Goal: Task Accomplishment & Management: Use online tool/utility

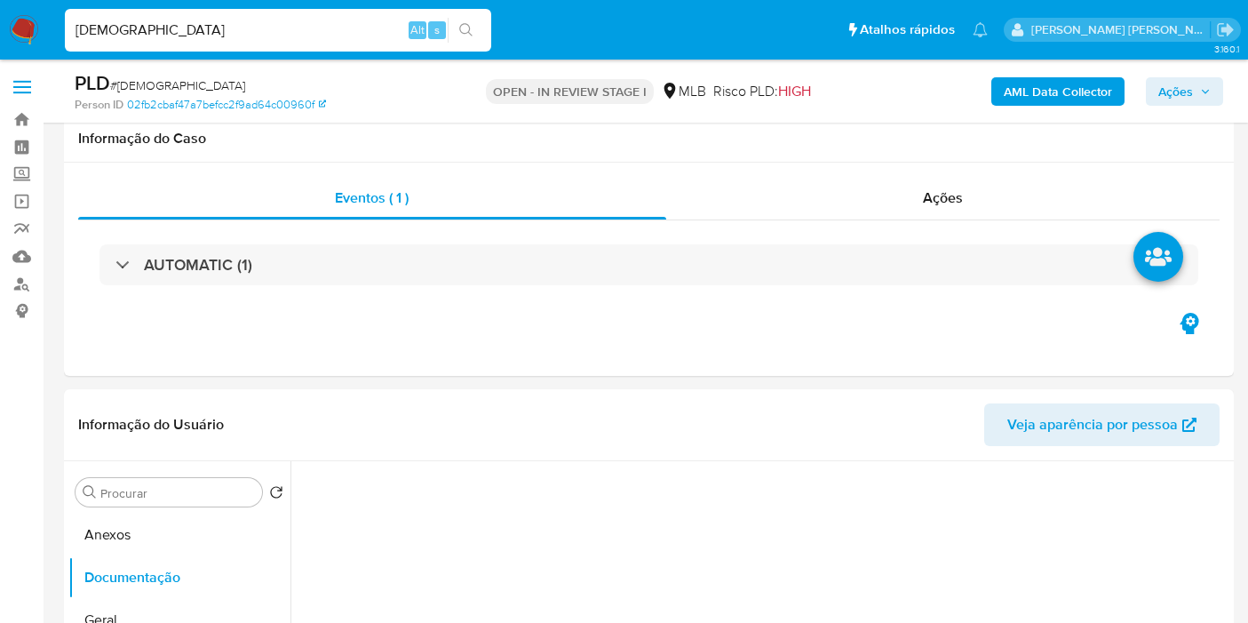
select select "10"
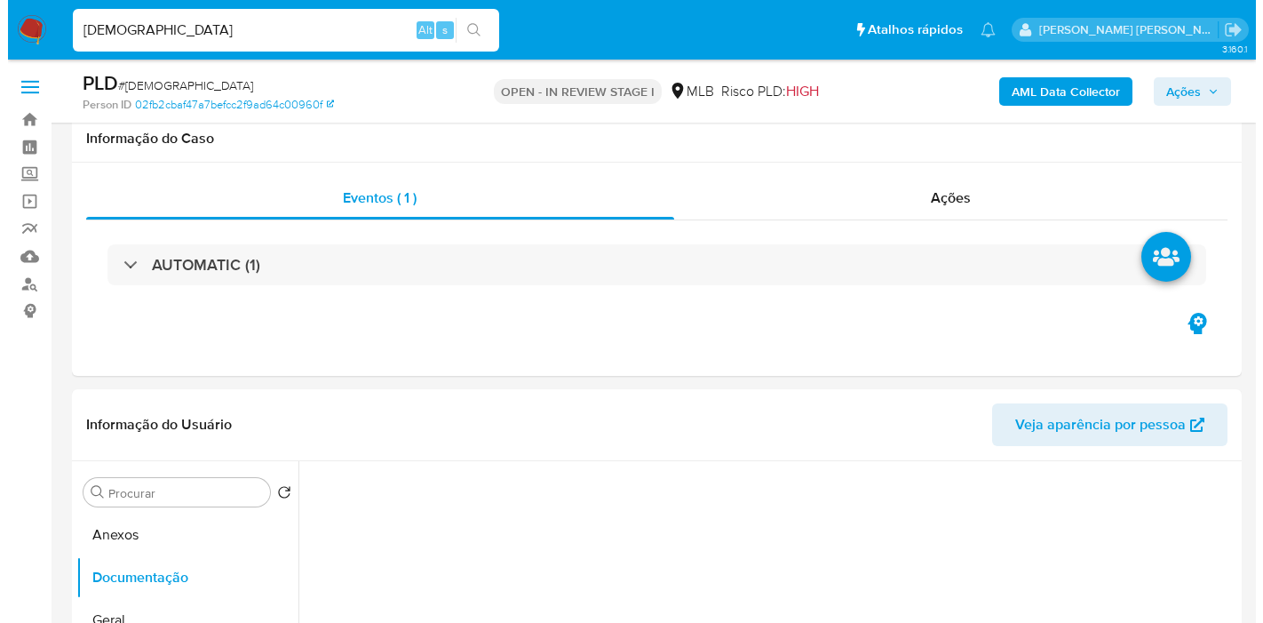
scroll to position [296, 0]
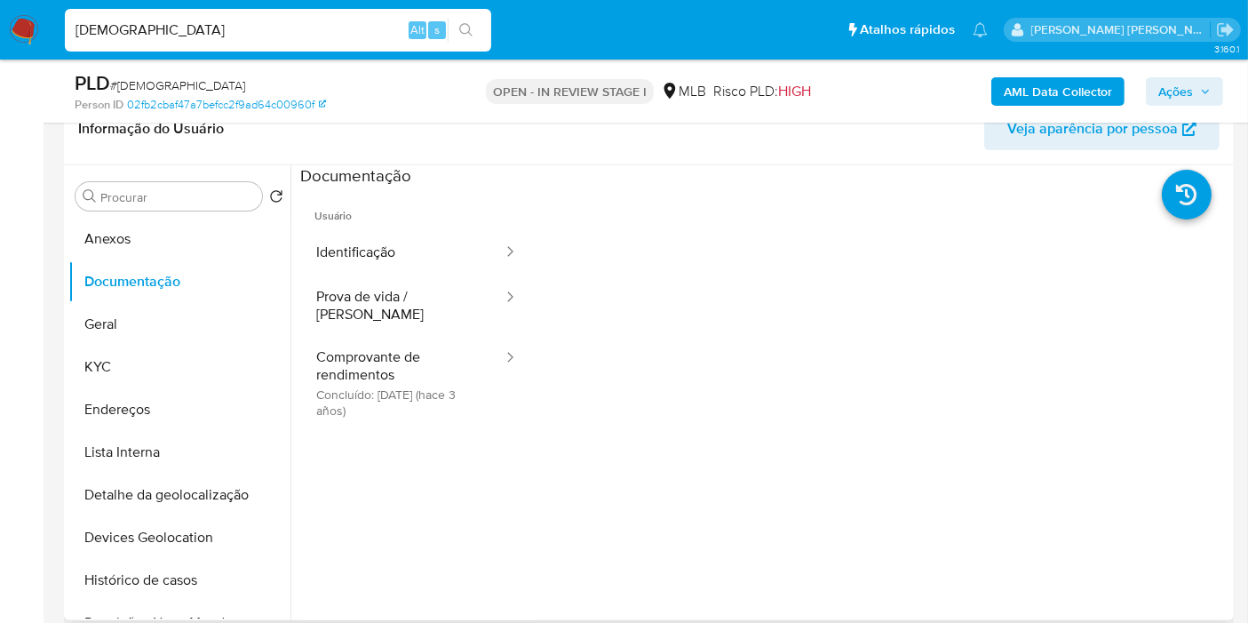
click at [387, 336] on button "Comprovante de rendimentos Concluído: [DATE] (hace 3 años)" at bounding box center [402, 383] width 204 height 94
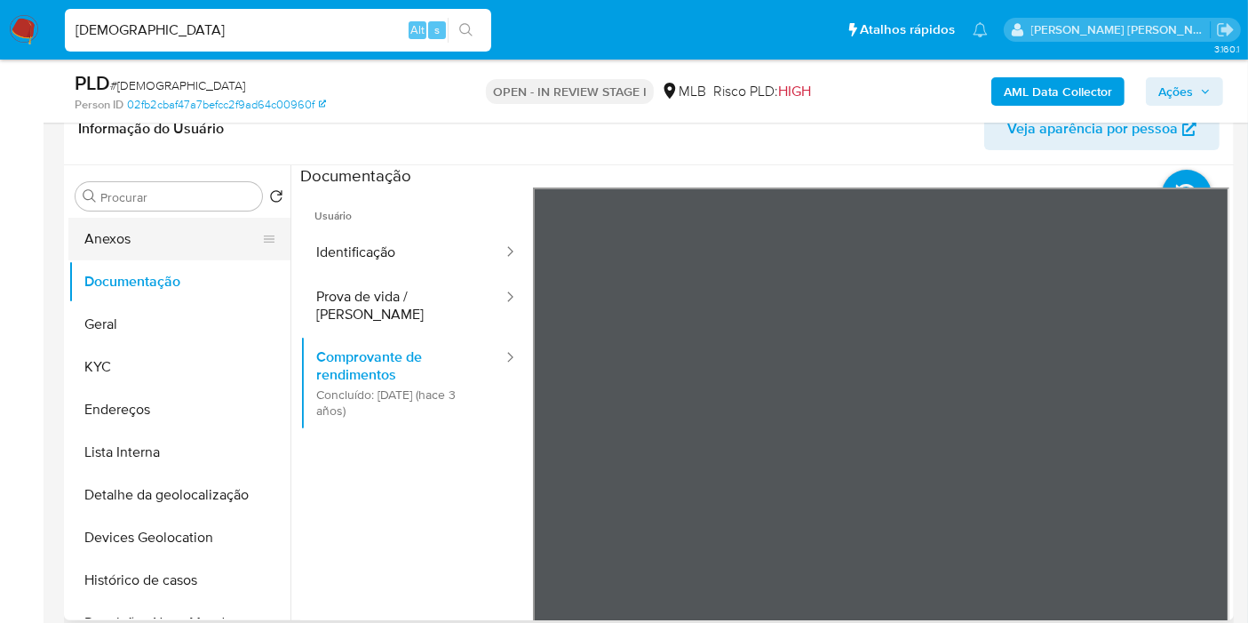
click at [157, 243] on button "Anexos" at bounding box center [172, 239] width 208 height 43
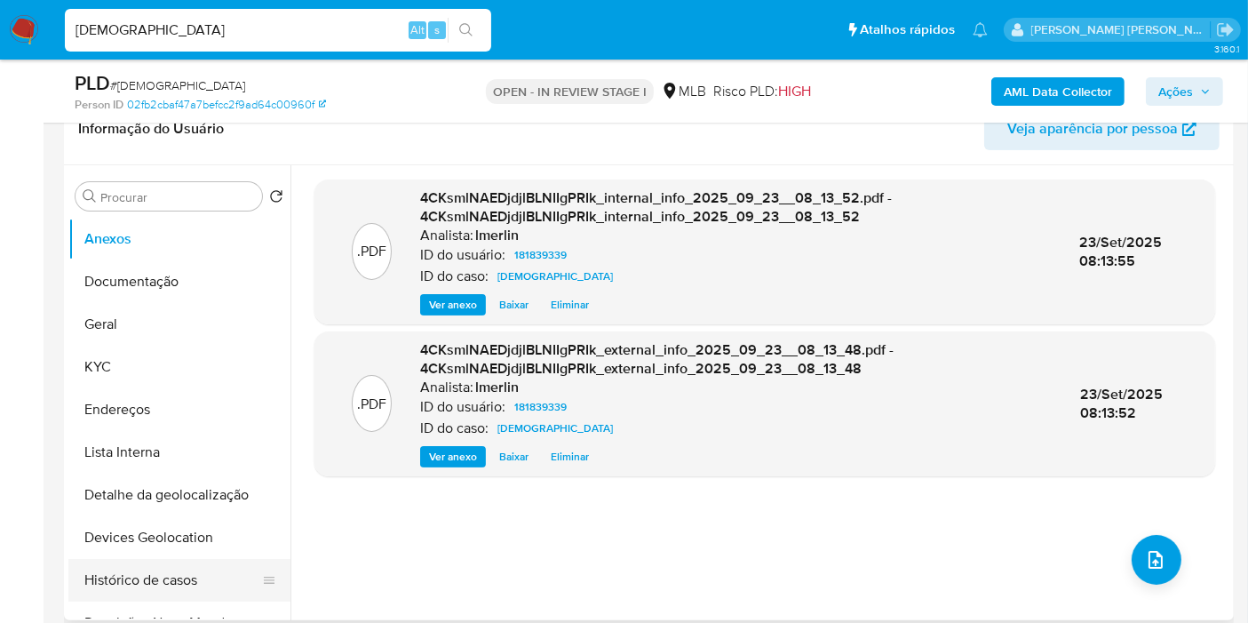
click at [186, 582] on button "Histórico de casos" at bounding box center [172, 580] width 208 height 43
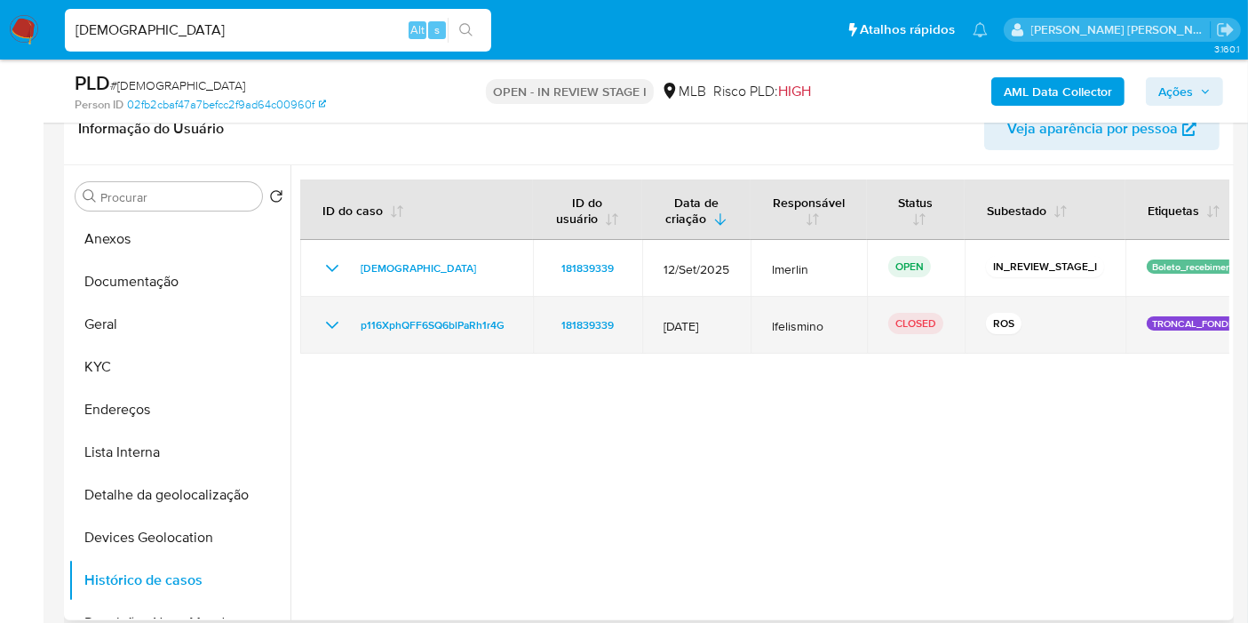
click at [331, 316] on icon "Mostrar/Ocultar" at bounding box center [332, 324] width 21 height 21
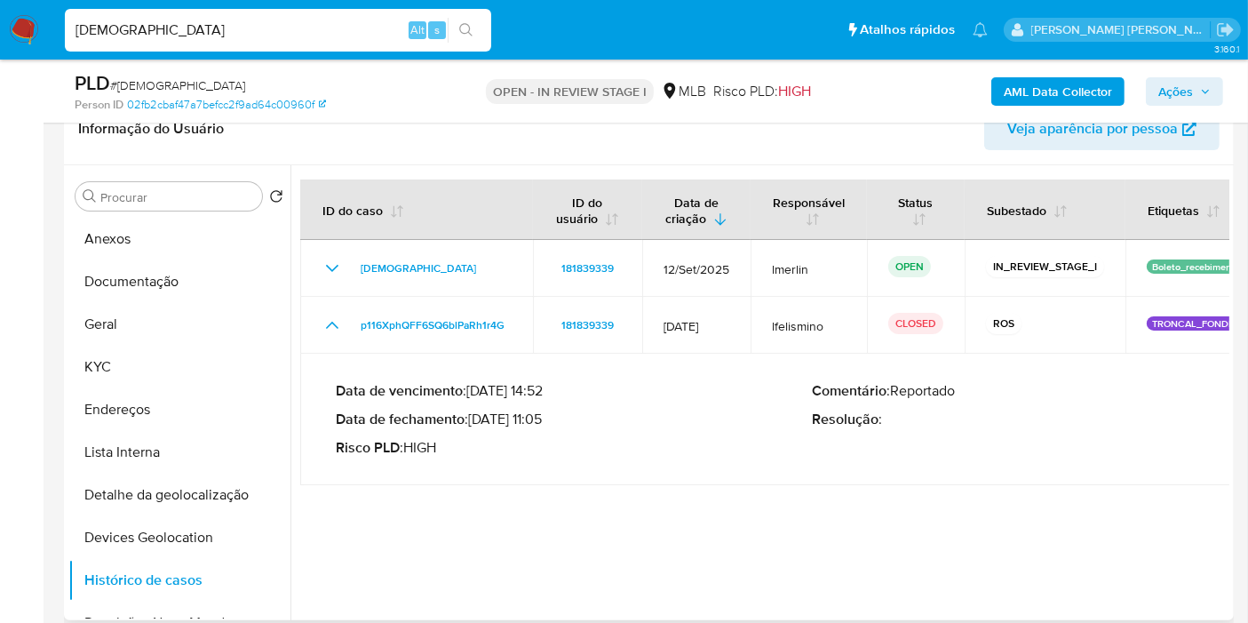
drag, startPoint x: 474, startPoint y: 418, endPoint x: 545, endPoint y: 421, distance: 71.2
click at [545, 421] on p "Data de fechamento : 18/04/2022 11:05" at bounding box center [574, 419] width 476 height 18
click at [116, 227] on button "Anexos" at bounding box center [172, 239] width 208 height 43
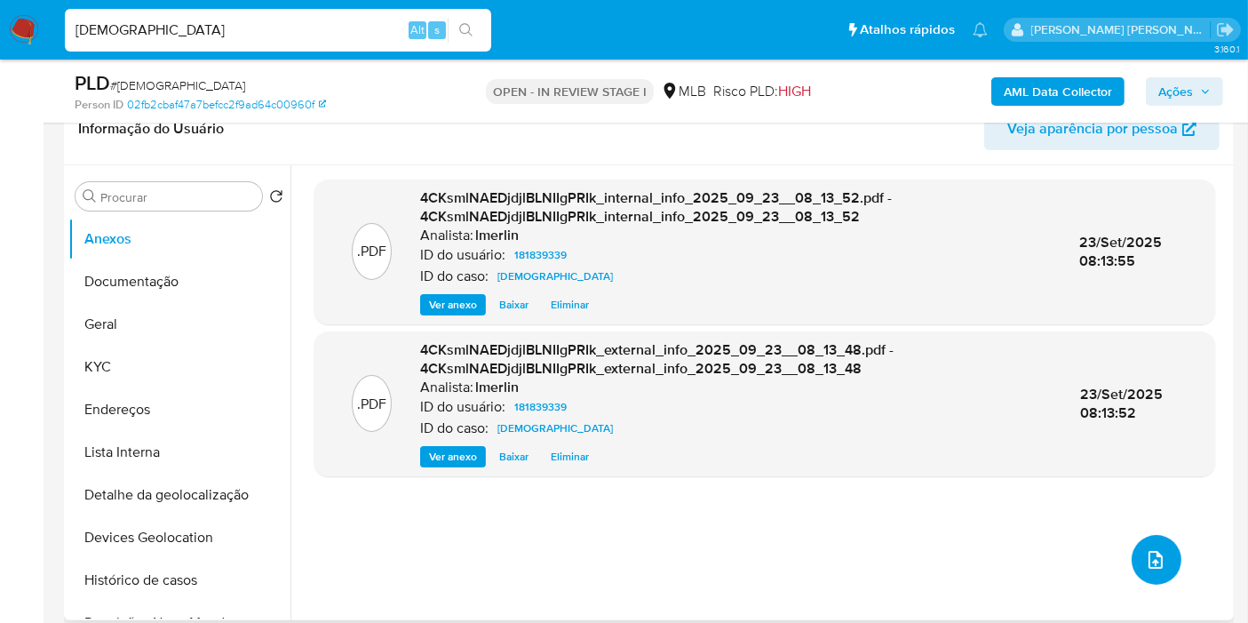
click at [1162, 551] on button "upload-file" at bounding box center [1157, 560] width 50 height 50
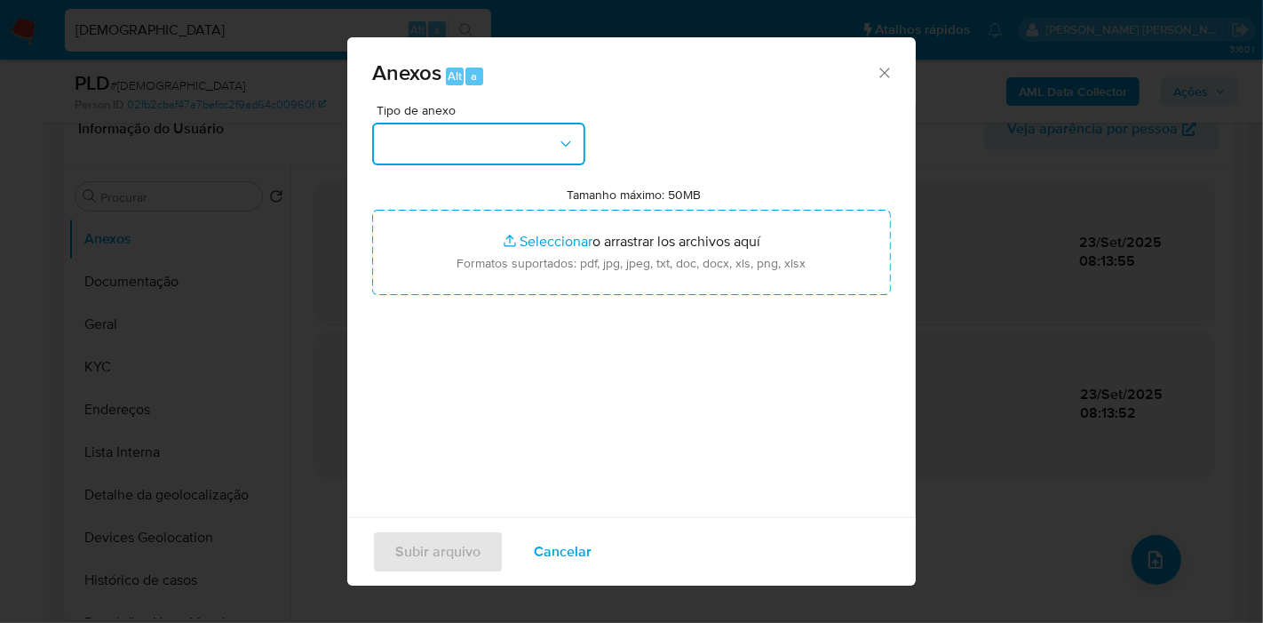
click at [512, 155] on button "button" at bounding box center [478, 144] width 213 height 43
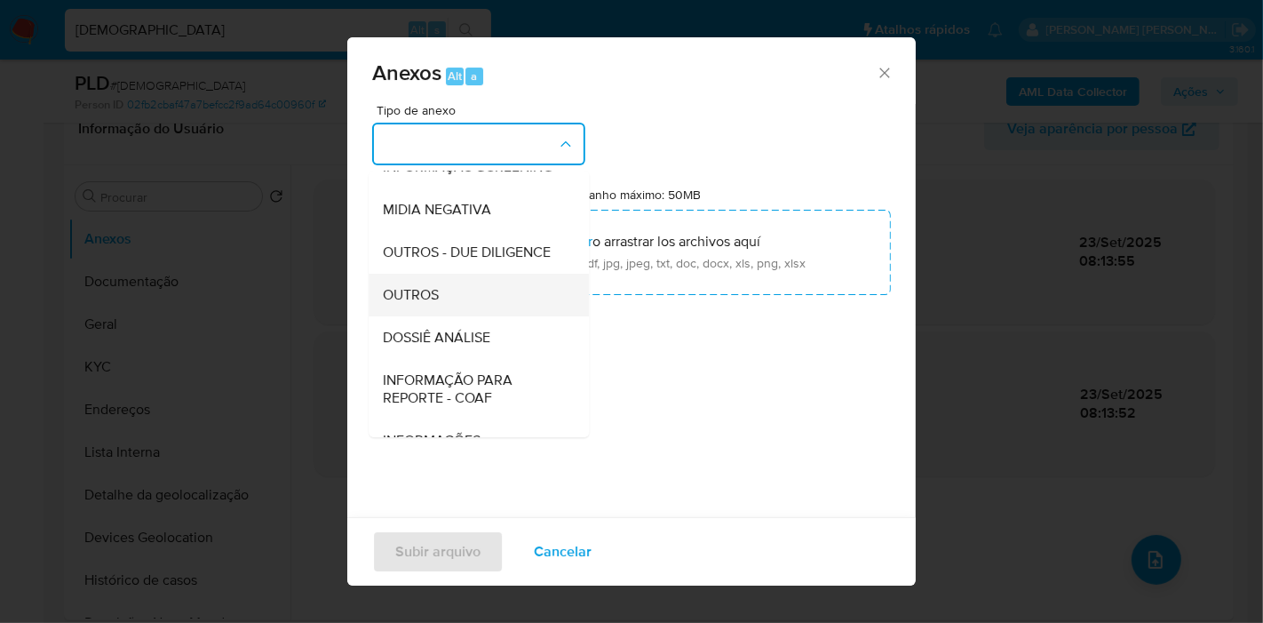
scroll to position [197, 0]
click at [488, 314] on div "OUTROS" at bounding box center [473, 293] width 181 height 43
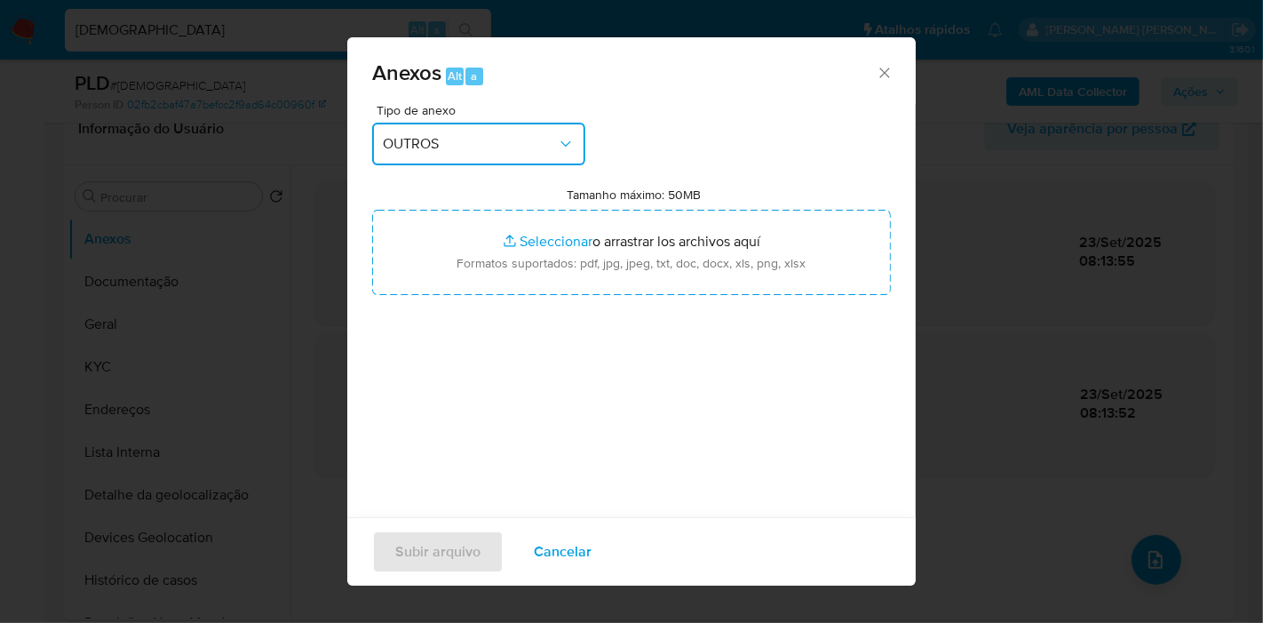
click at [482, 124] on button "OUTROS" at bounding box center [478, 144] width 213 height 43
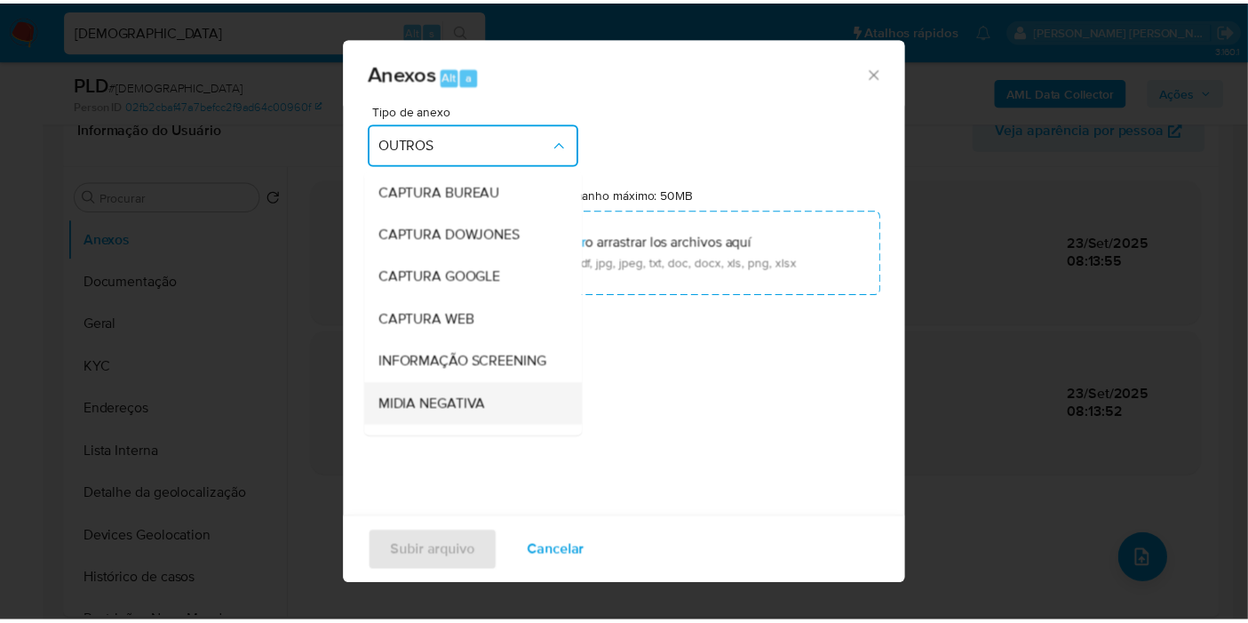
scroll to position [221, 0]
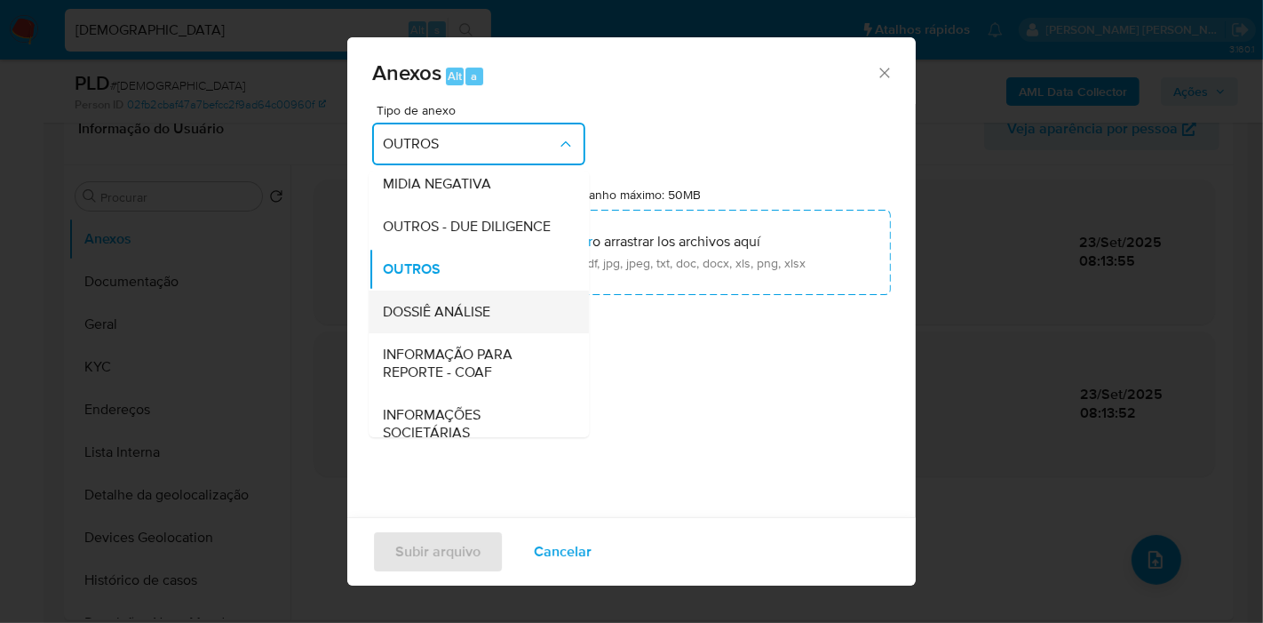
click at [502, 333] on div "DOSSIÊ ANÁLISE" at bounding box center [473, 311] width 181 height 43
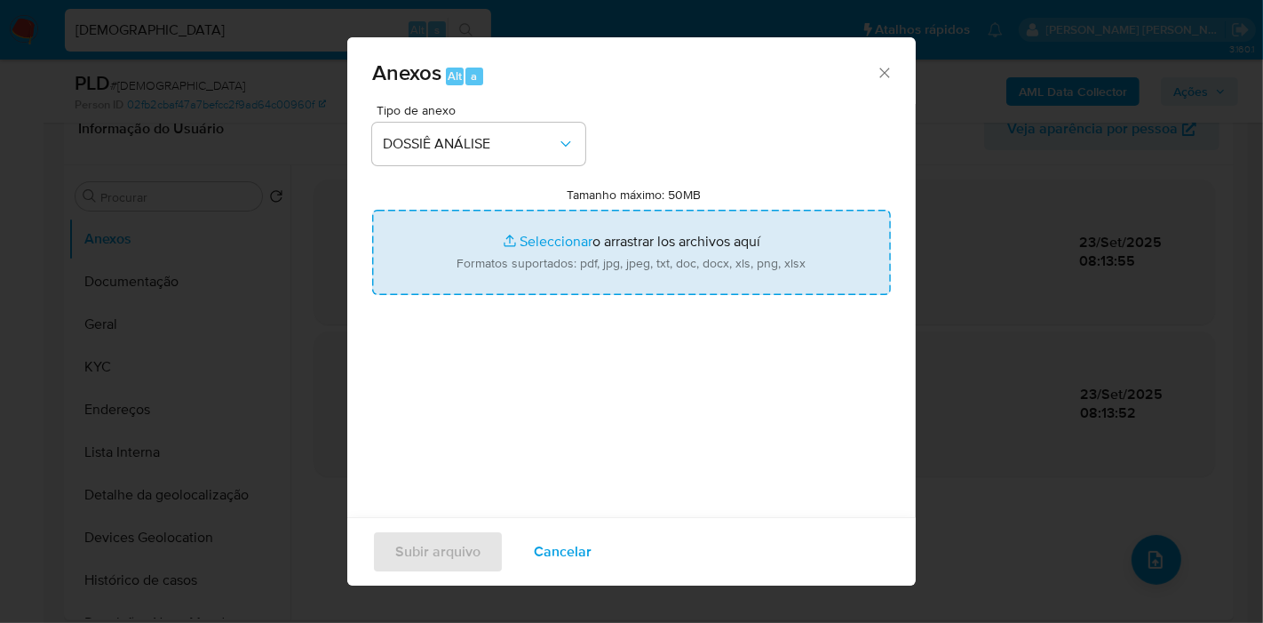
click at [652, 247] on input "Tamanho máximo: 50MB Seleccionar archivos" at bounding box center [631, 252] width 519 height 85
type input "C:\fakepath\2º SAR - XXX - CPF 94736561220 - ELLEN JOYCE DA SILVA PRINTES.pdf"
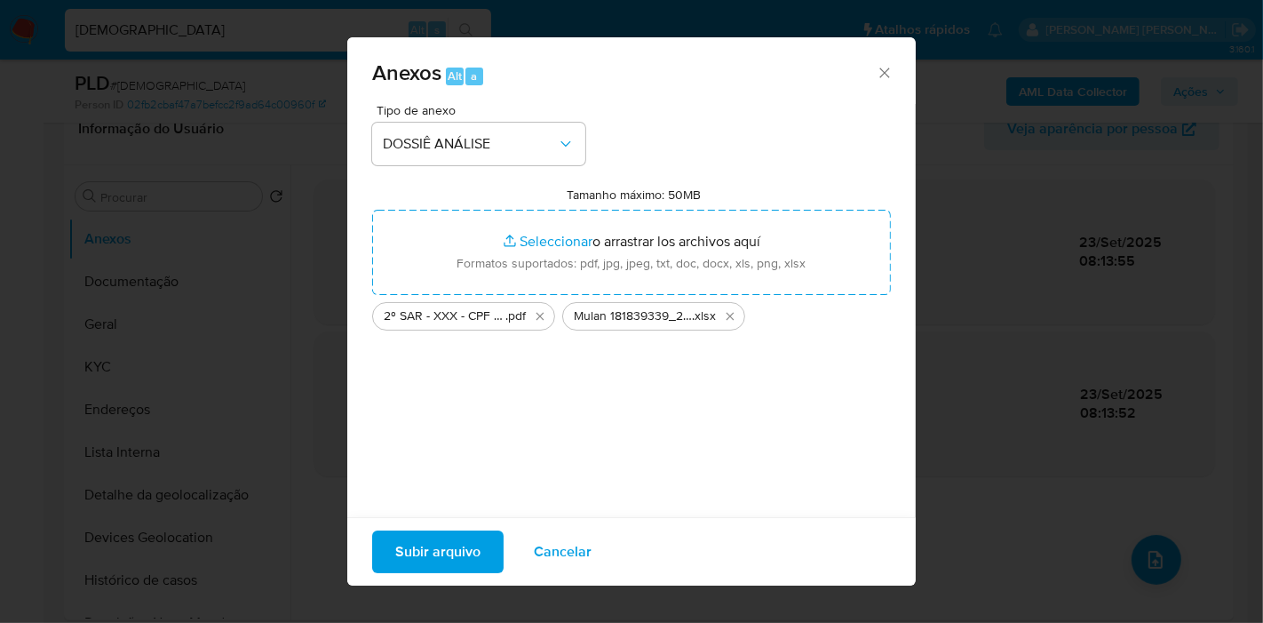
click at [421, 537] on span "Subir arquivo" at bounding box center [437, 551] width 85 height 39
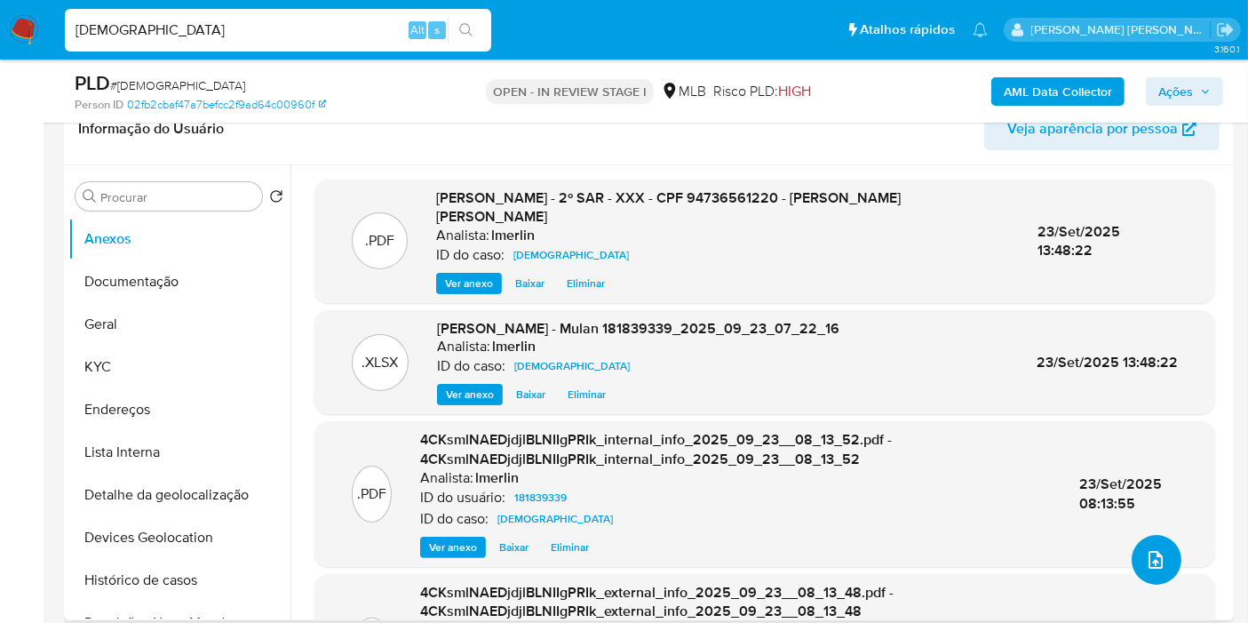
scroll to position [0, 0]
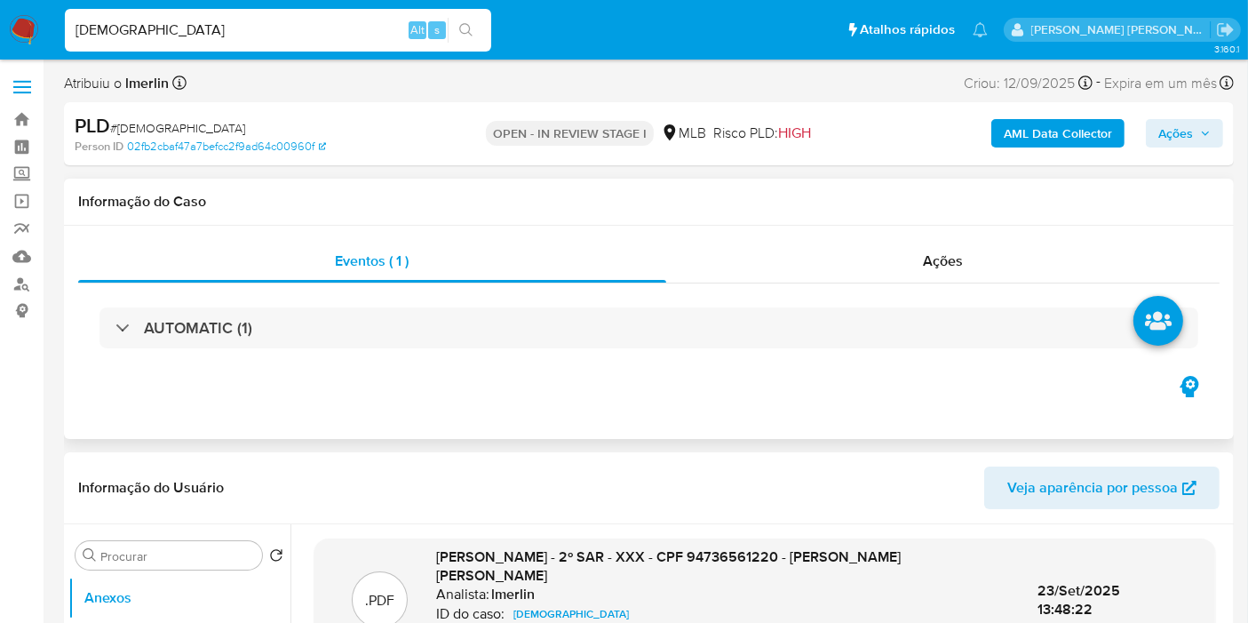
click at [928, 238] on div "Eventos ( 1 ) Ações AUTOMATIC (1)" at bounding box center [649, 332] width 1170 height 213
click at [1054, 273] on div "Ações" at bounding box center [943, 261] width 554 height 43
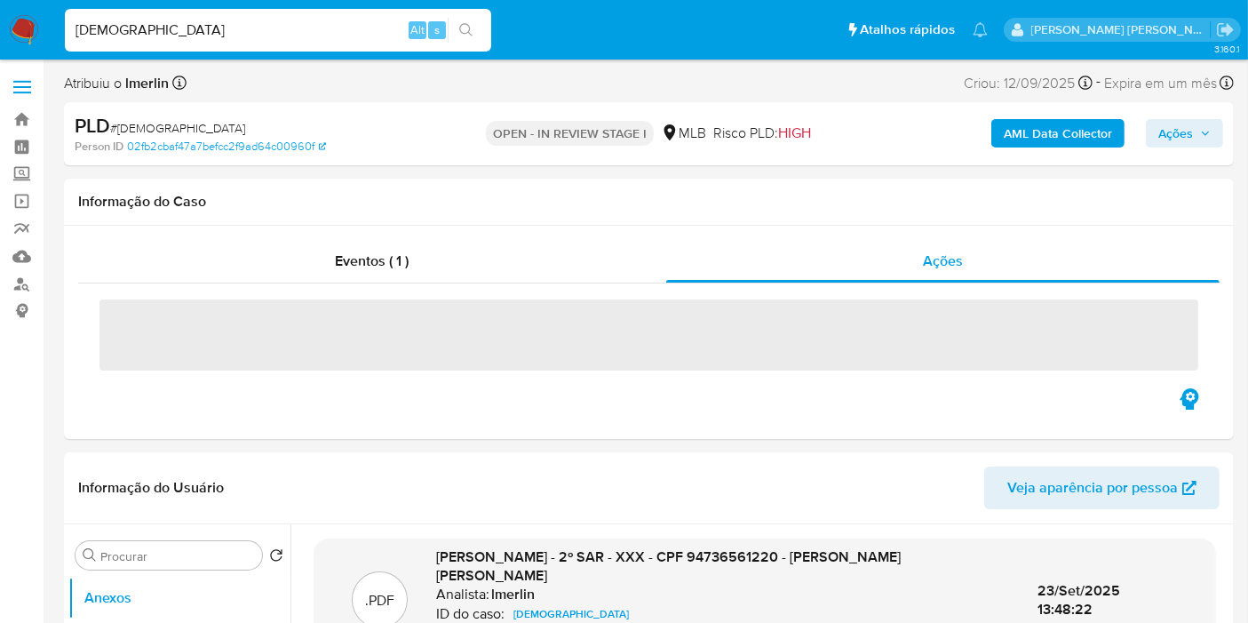
click at [1205, 131] on icon "button" at bounding box center [1205, 133] width 11 height 11
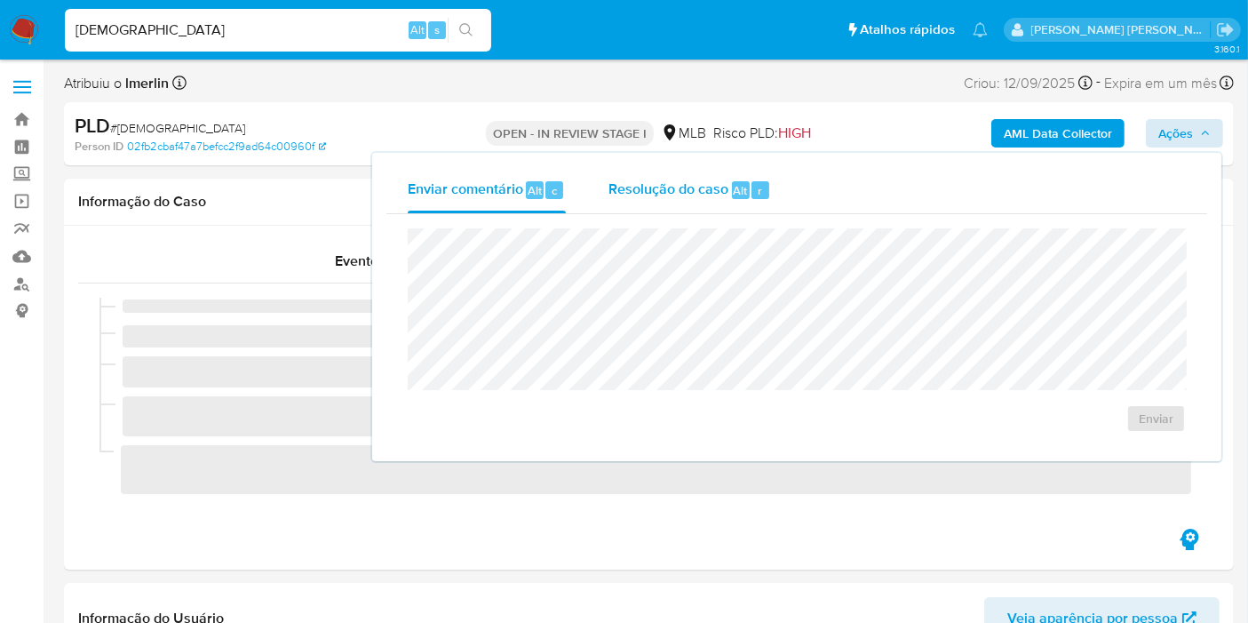
click at [700, 204] on div "Resolução do caso Alt r" at bounding box center [689, 190] width 163 height 46
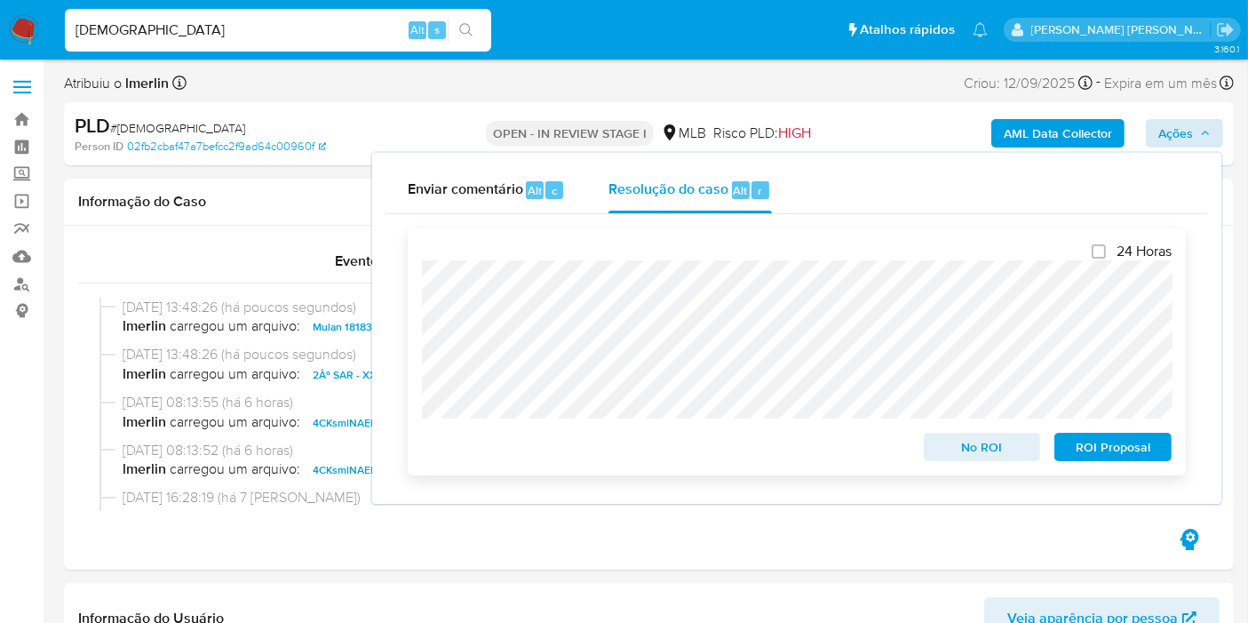
click at [1094, 450] on span "ROI Proposal" at bounding box center [1113, 446] width 92 height 25
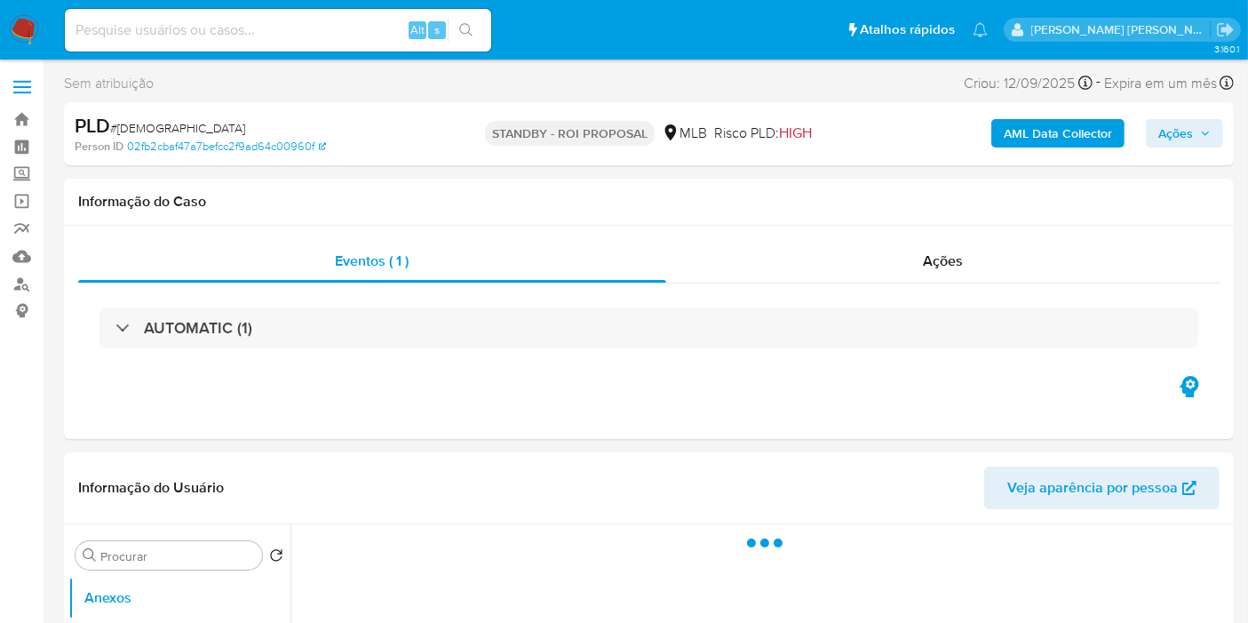
select select "10"
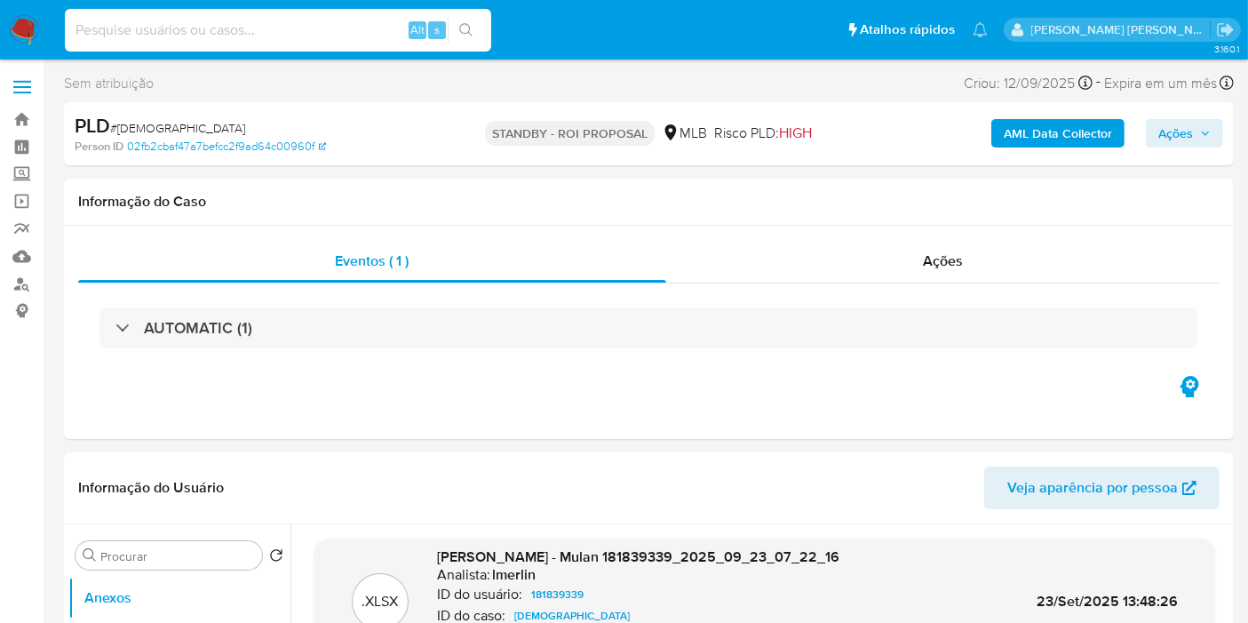
click at [385, 40] on input at bounding box center [278, 30] width 426 height 23
paste input "ZtYEMSZfaT6cEleIAi6hdNn4"
type input "ZtYEMSZfaT6cEleIAi6hdNn4~"
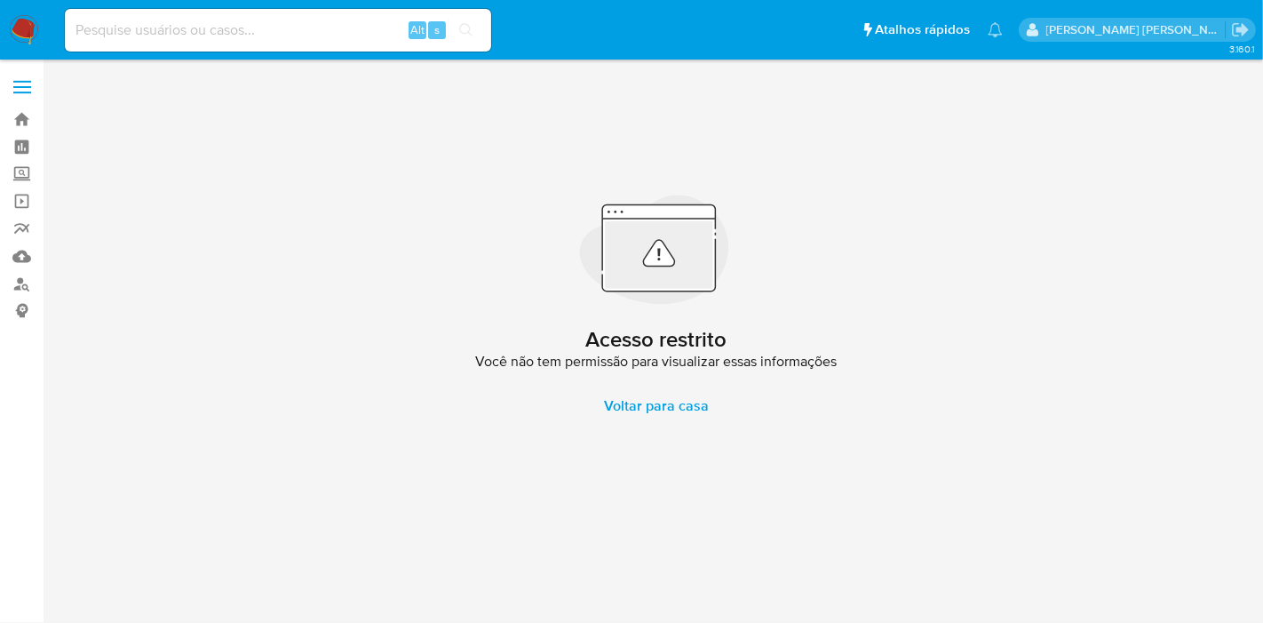
click at [364, 19] on input at bounding box center [278, 30] width 426 height 23
paste input "ZtYEMSZfaT6cEleIAi6hdNn4"
type input "ZtYEMSZfaT6cEleIAi6hdNn4"
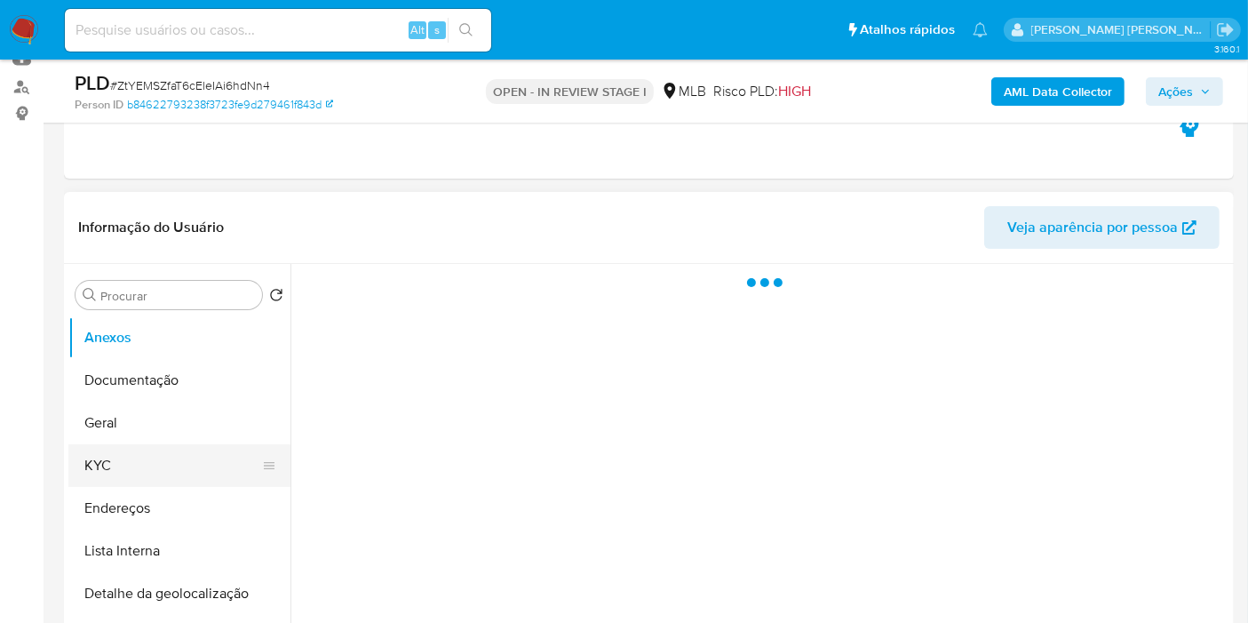
click at [139, 465] on button "KYC" at bounding box center [172, 465] width 208 height 43
select select "10"
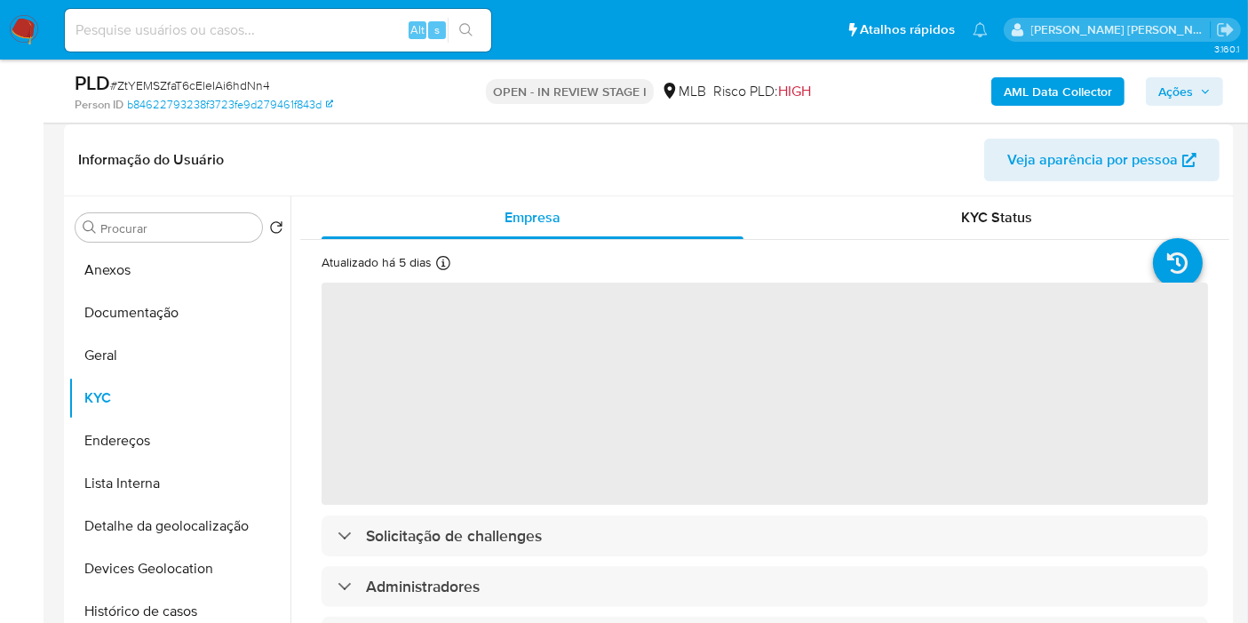
scroll to position [296, 0]
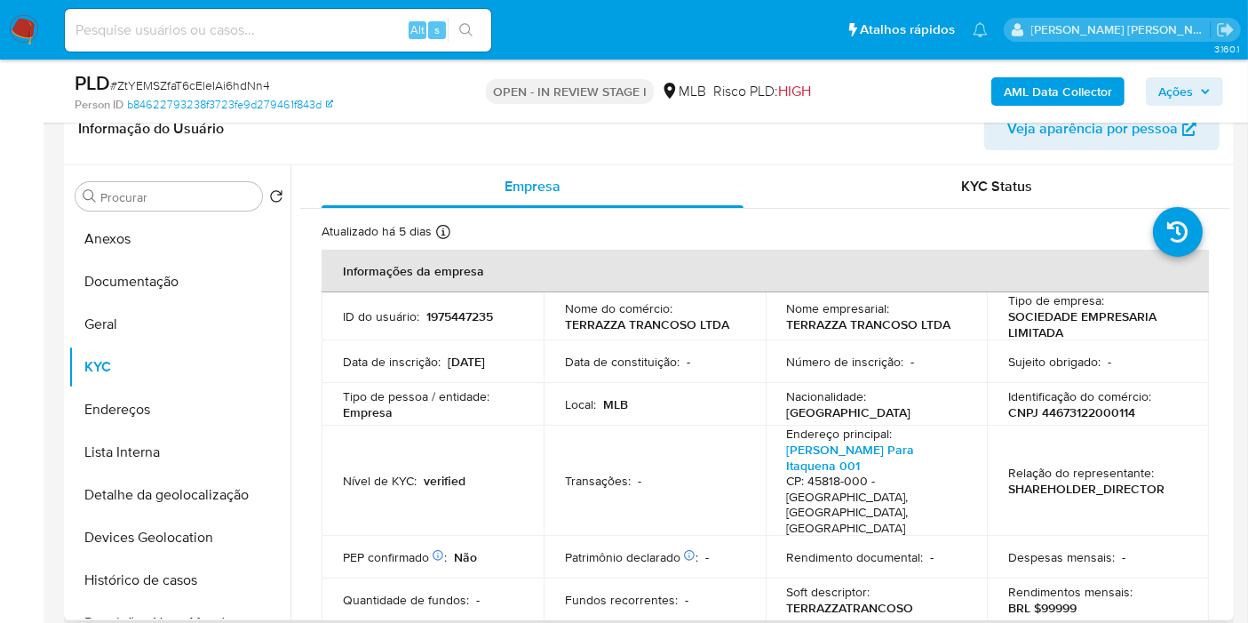
click at [1093, 411] on p "CNPJ 44673122000114" at bounding box center [1071, 412] width 127 height 16
click at [1093, 410] on p "CNPJ 44673122000114" at bounding box center [1071, 412] width 127 height 16
copy p "44673122000114"
click at [182, 577] on button "Histórico de casos" at bounding box center [172, 580] width 208 height 43
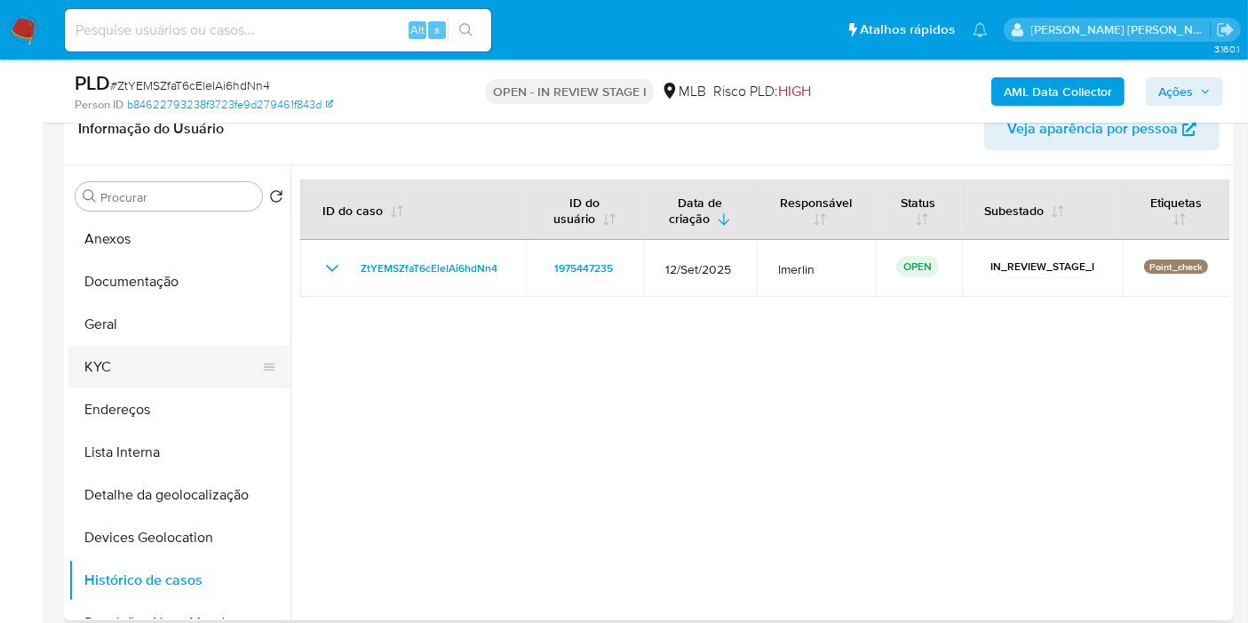
click at [150, 351] on button "KYC" at bounding box center [172, 367] width 208 height 43
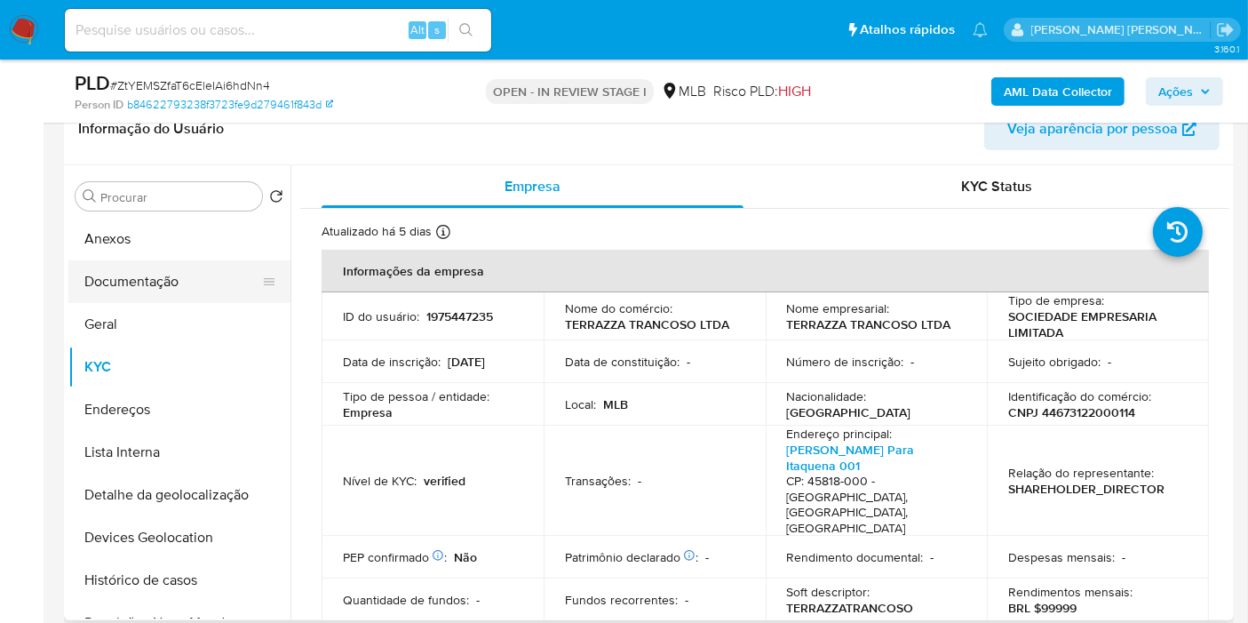
click at [155, 283] on button "Documentação" at bounding box center [172, 281] width 208 height 43
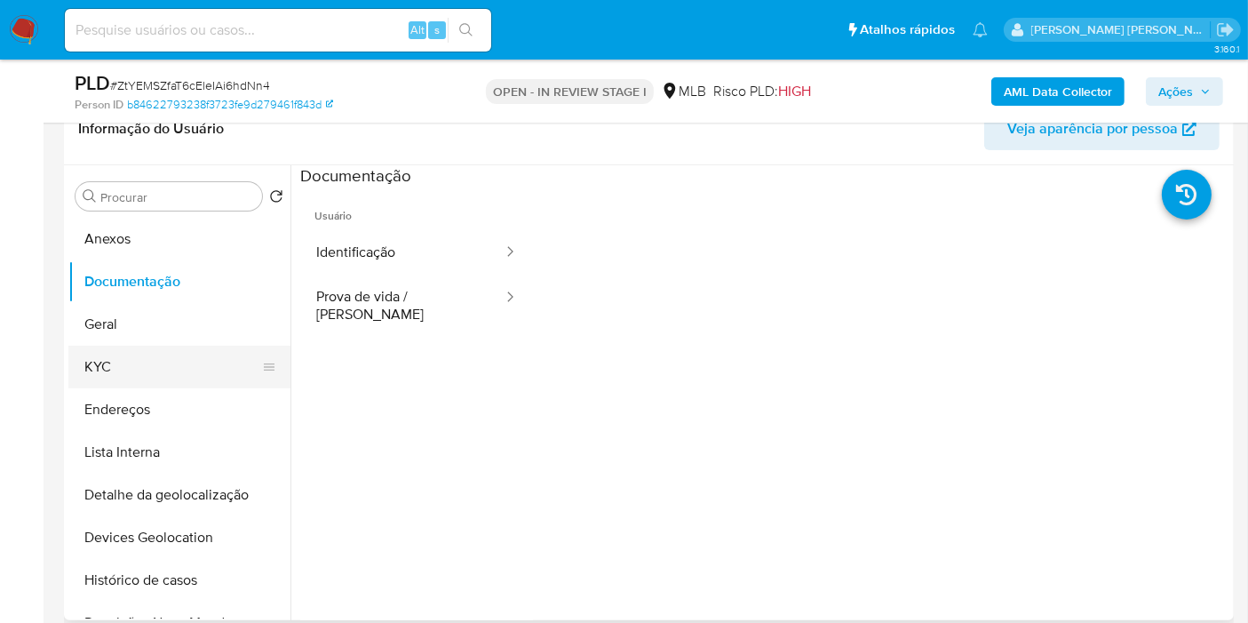
click at [126, 367] on button "KYC" at bounding box center [172, 367] width 208 height 43
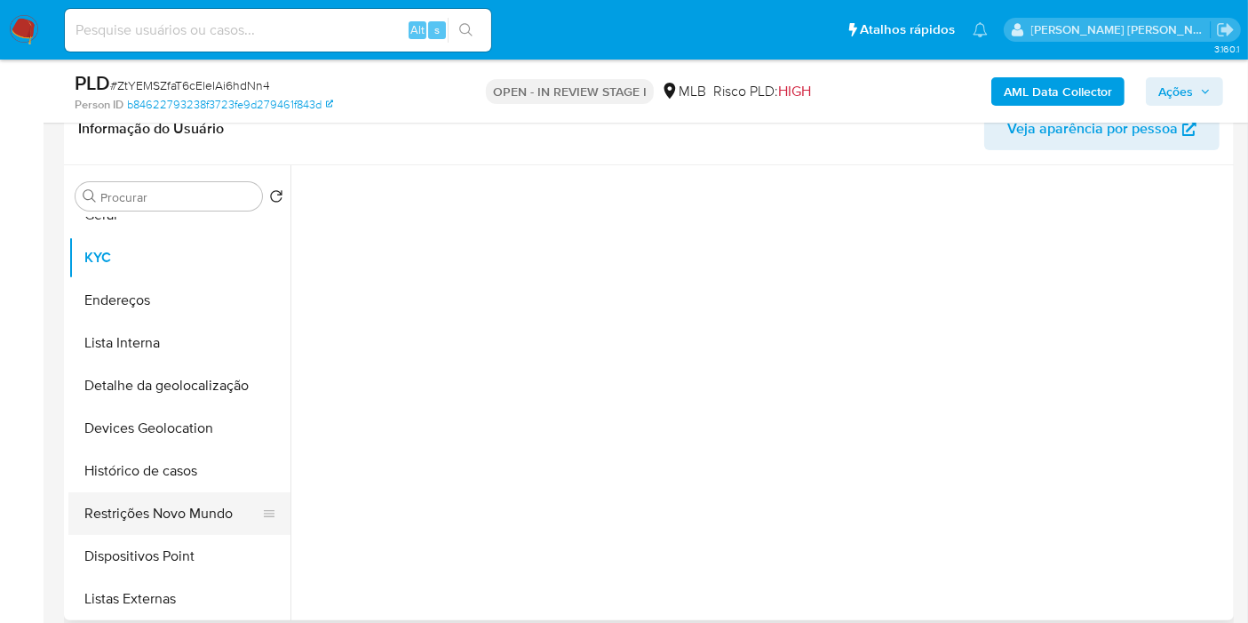
scroll to position [197, 0]
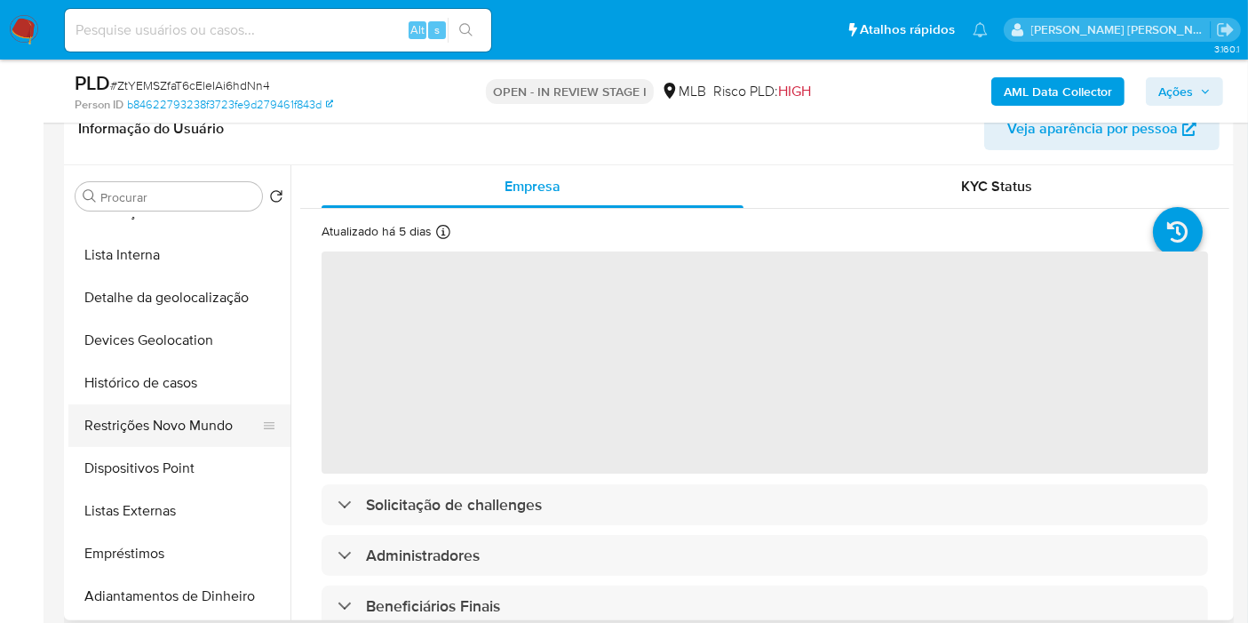
click at [175, 430] on button "Restrições Novo Mundo" at bounding box center [172, 425] width 208 height 43
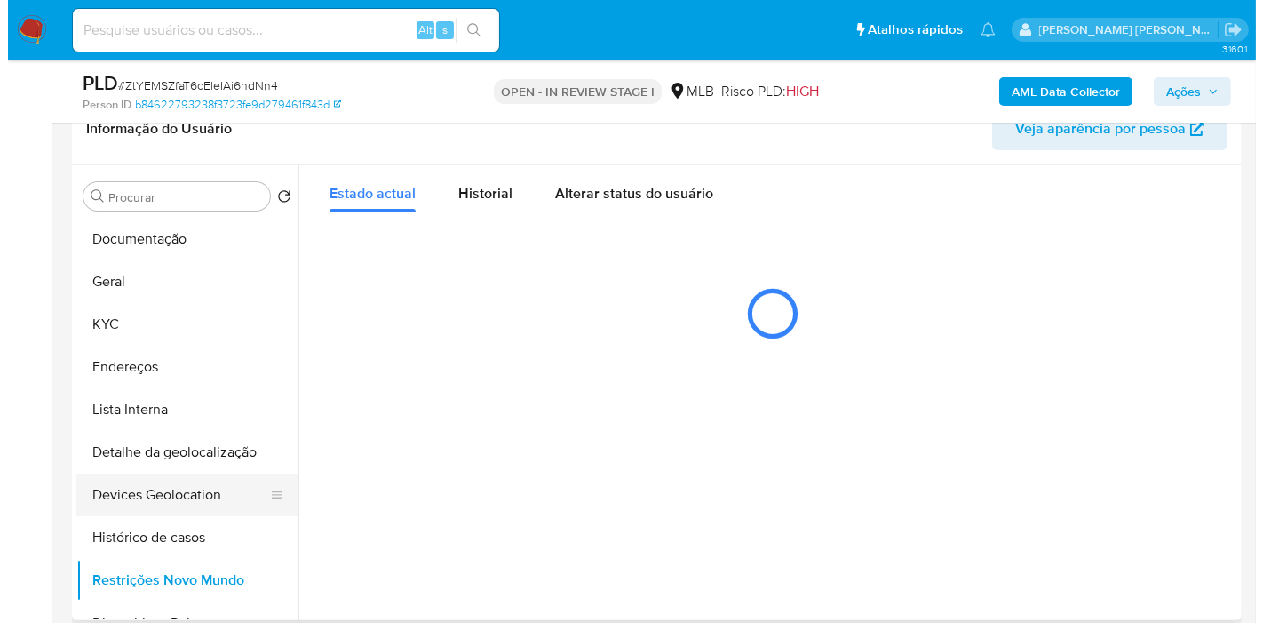
scroll to position [0, 0]
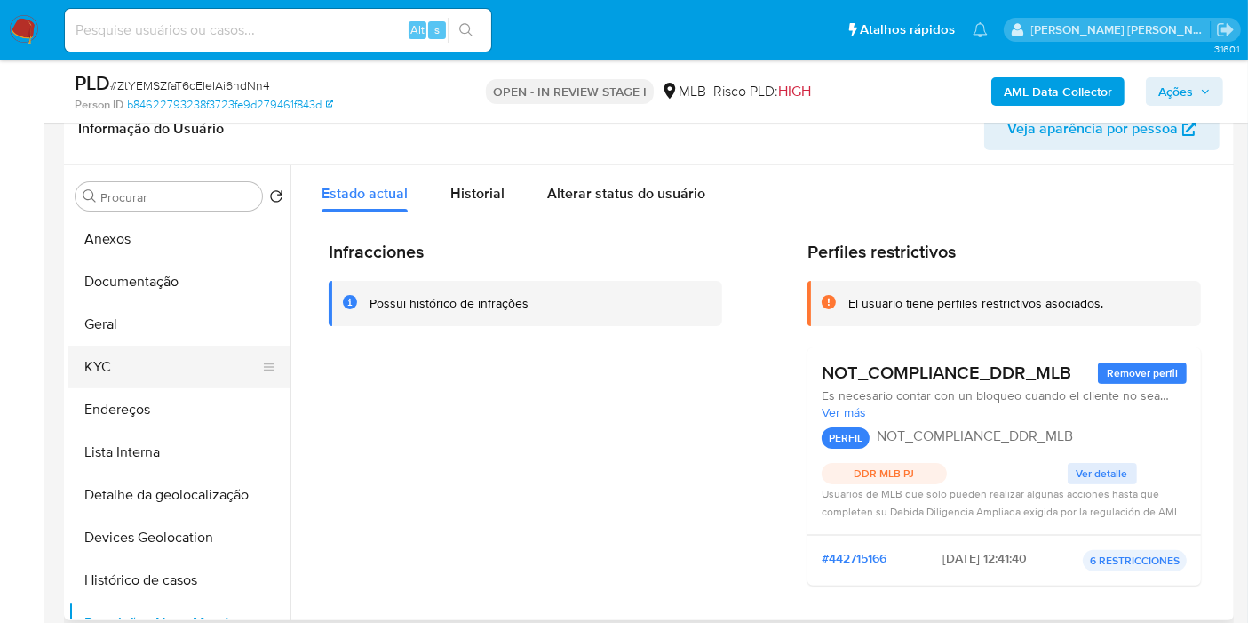
click at [152, 364] on button "KYC" at bounding box center [172, 367] width 208 height 43
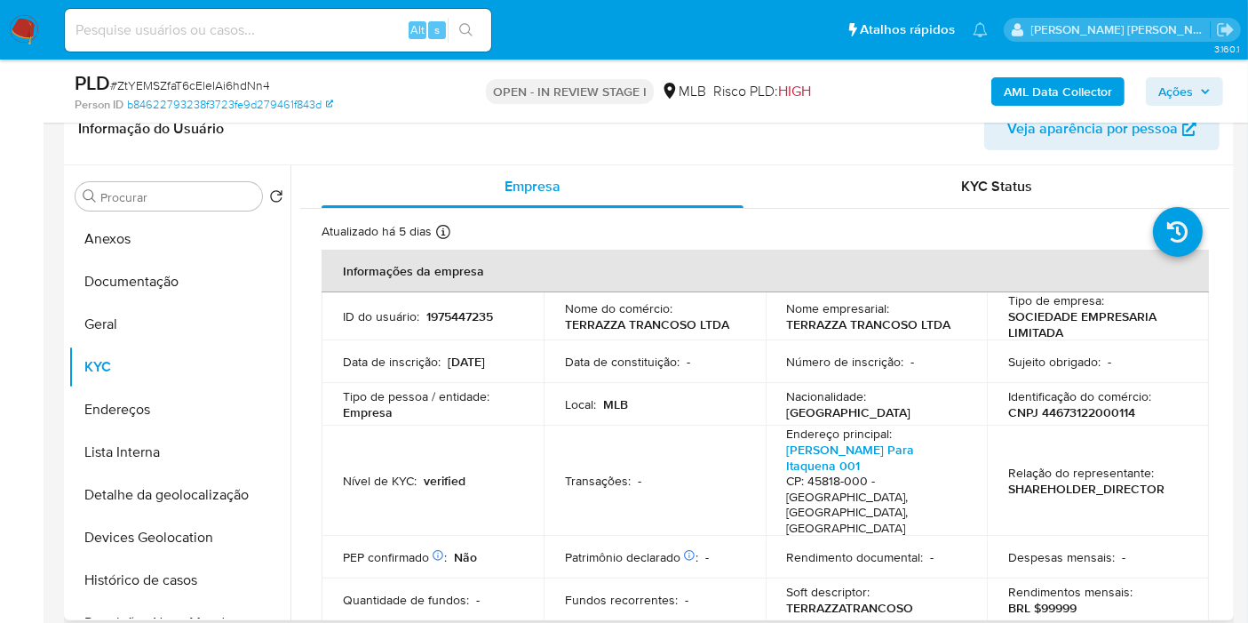
click at [1099, 410] on p "CNPJ 44673122000114" at bounding box center [1071, 412] width 127 height 16
copy p "44673122000114"
click at [1032, 98] on b "AML Data Collector" at bounding box center [1058, 91] width 108 height 28
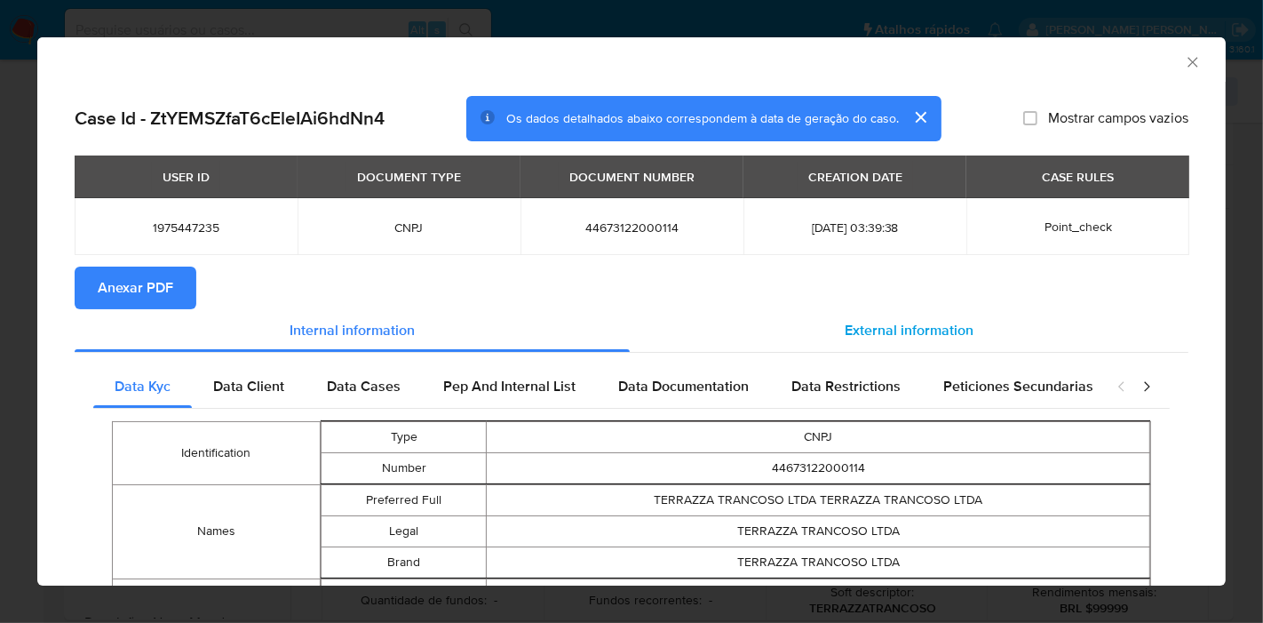
click at [855, 330] on span "External information" at bounding box center [909, 330] width 129 height 20
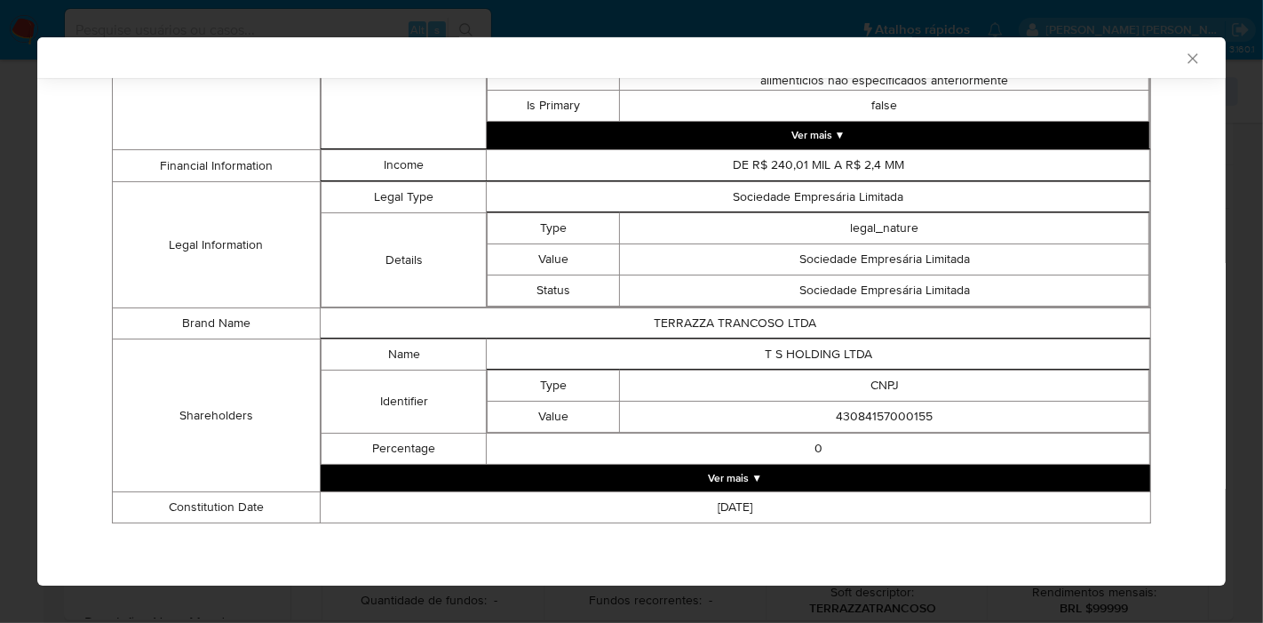
click at [739, 482] on button "Ver mais ▼" at bounding box center [736, 478] width 830 height 27
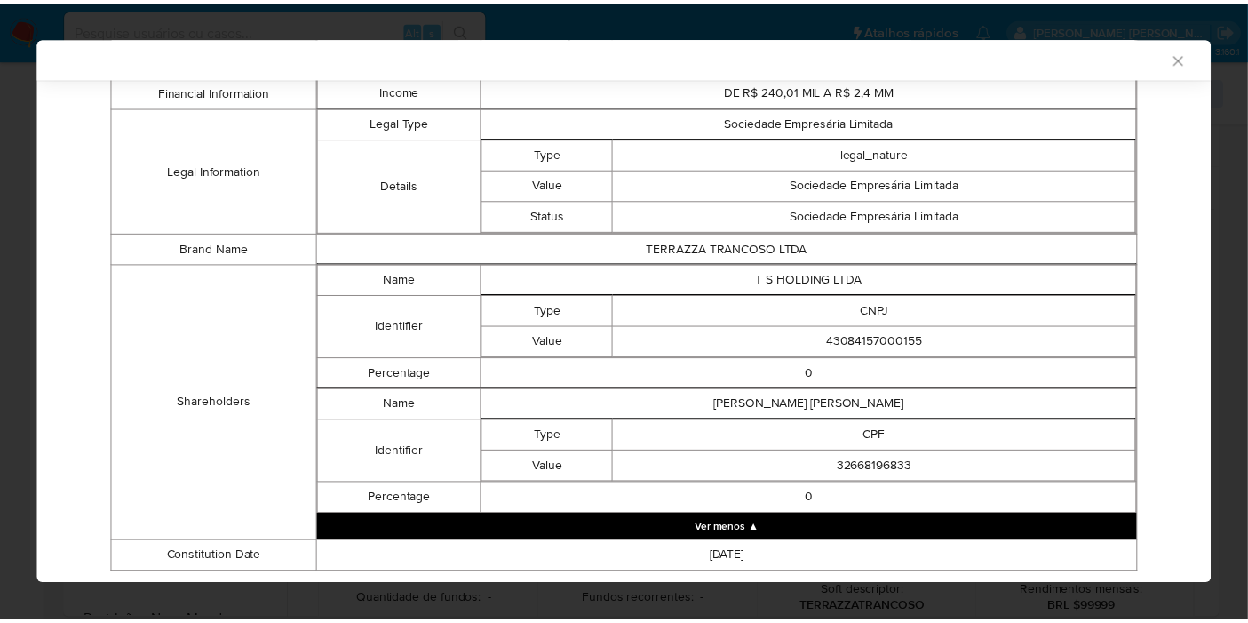
scroll to position [930, 0]
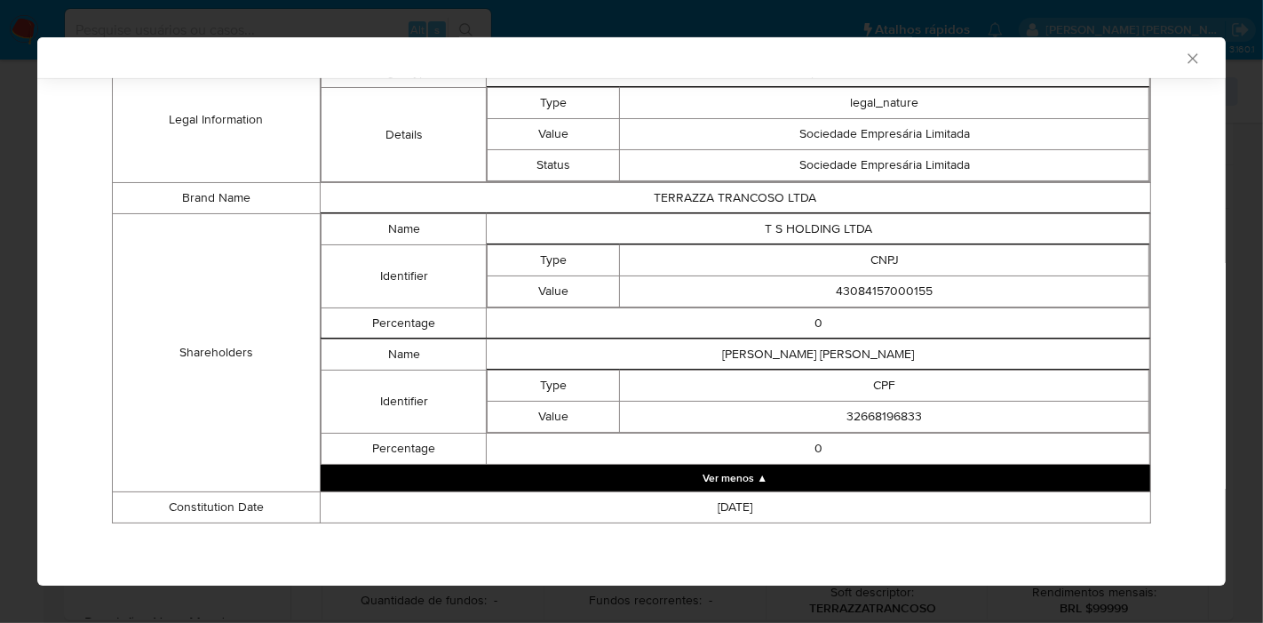
click at [845, 230] on td "T S HOLDING LTDA" at bounding box center [819, 229] width 664 height 31
copy td "T S HOLDING LTDA"
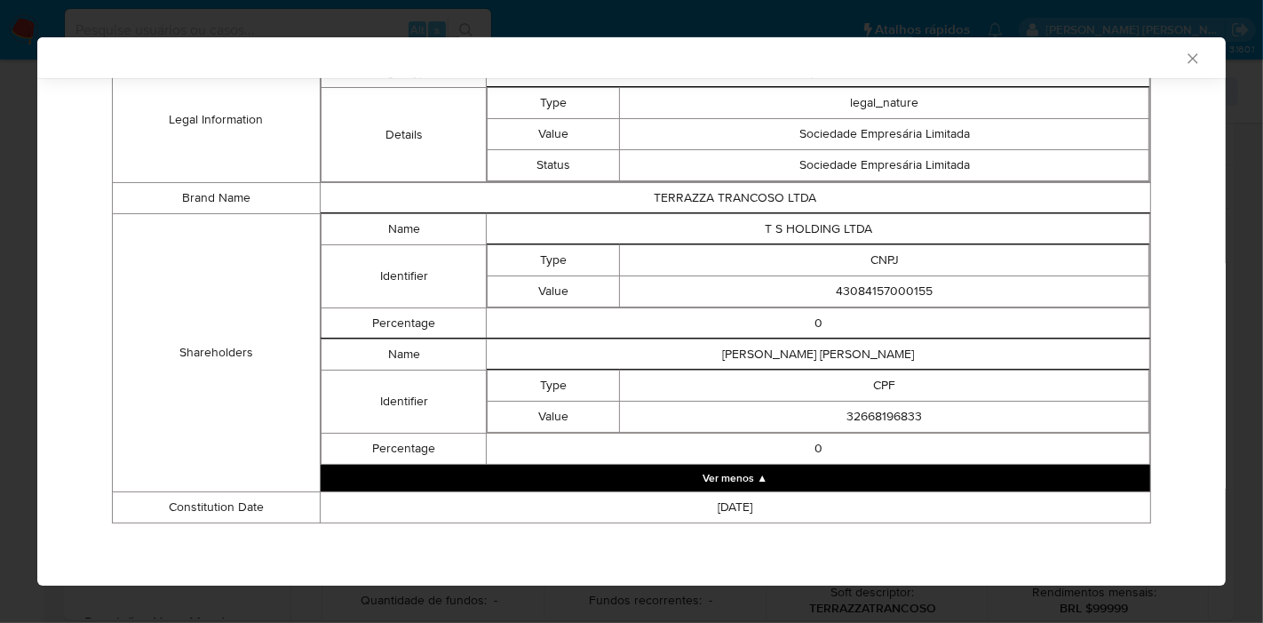
click at [861, 282] on td "43084157000155" at bounding box center [884, 291] width 529 height 31
copy td "43084157000155"
click at [812, 349] on td "MILTON TIAGO SANTANA JUNIOR" at bounding box center [819, 354] width 664 height 31
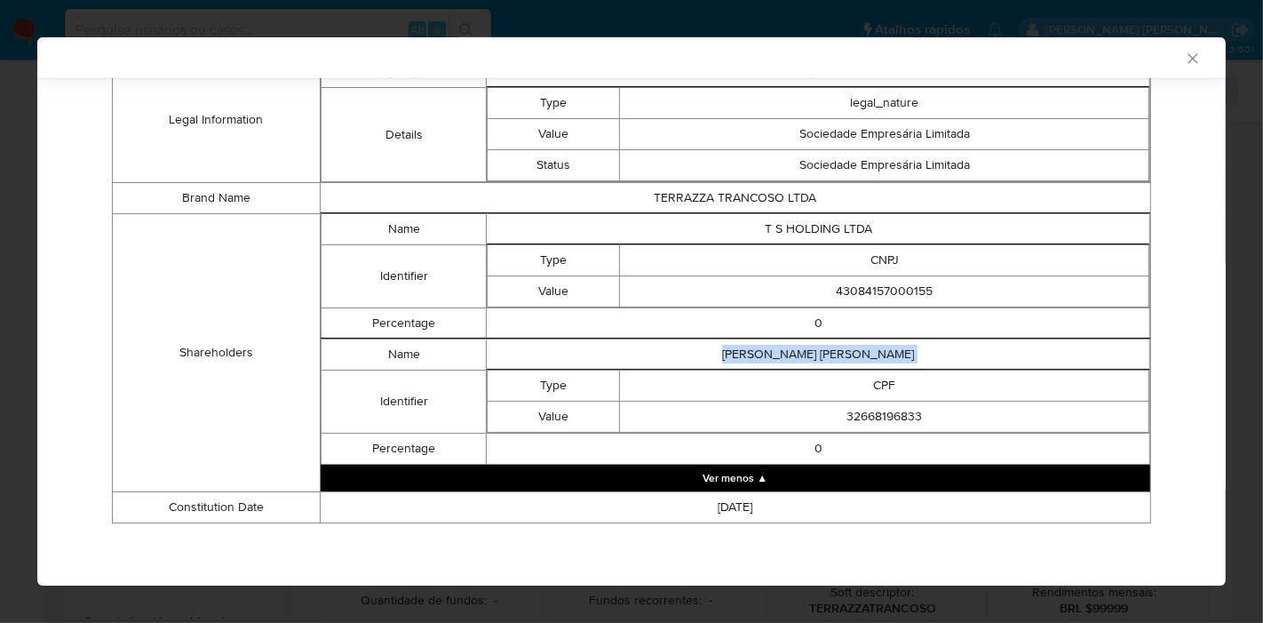
click at [812, 349] on td "MILTON TIAGO SANTANA JUNIOR" at bounding box center [819, 354] width 664 height 31
copy td "MILTON TIAGO SANTANA JUNIOR"
click at [879, 415] on td "32668196833" at bounding box center [884, 417] width 529 height 31
copy td "32668196833"
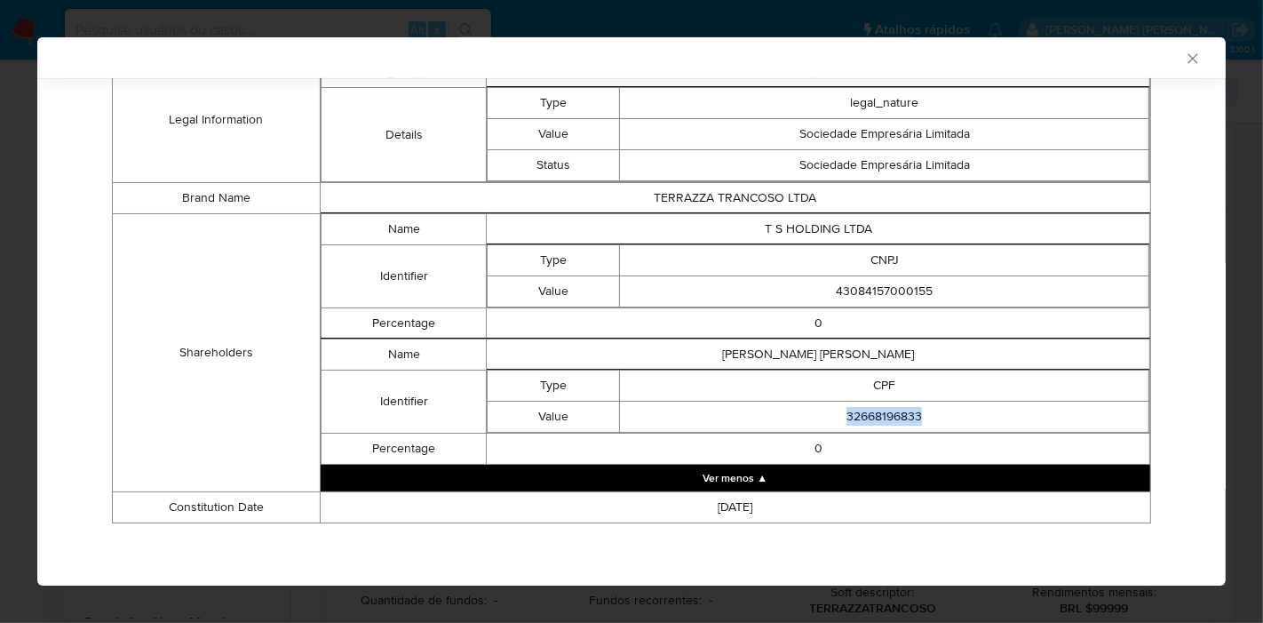
click at [1188, 62] on icon "Fechar a janela" at bounding box center [1193, 58] width 10 height 10
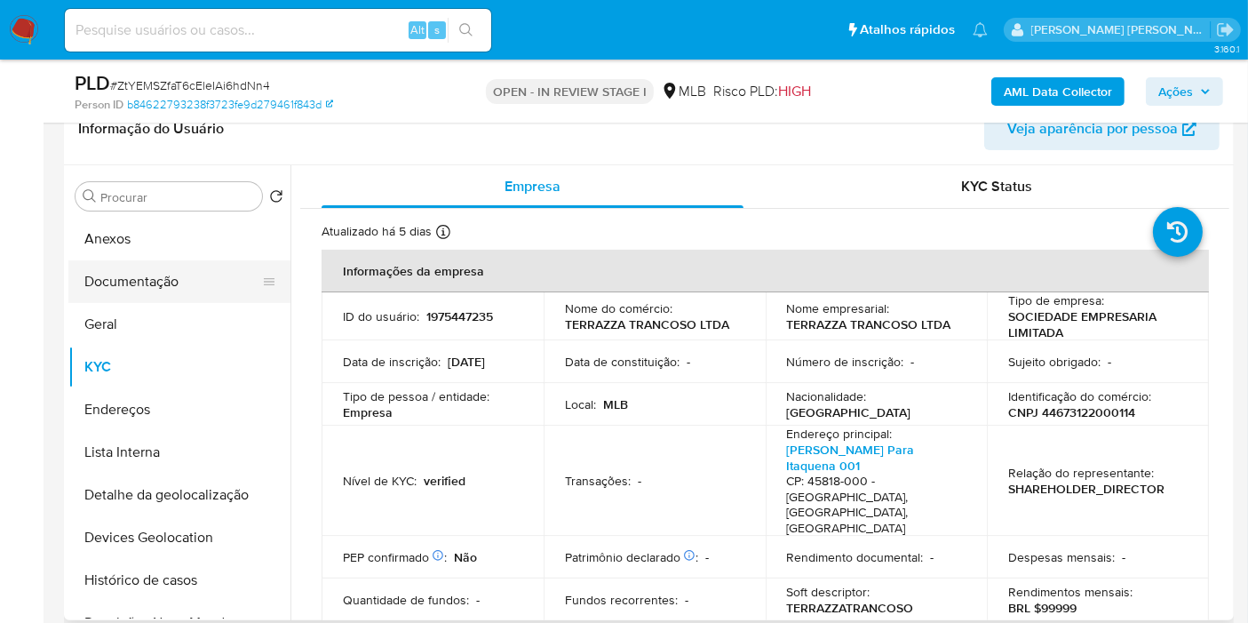
click at [191, 267] on button "Documentação" at bounding box center [172, 281] width 208 height 43
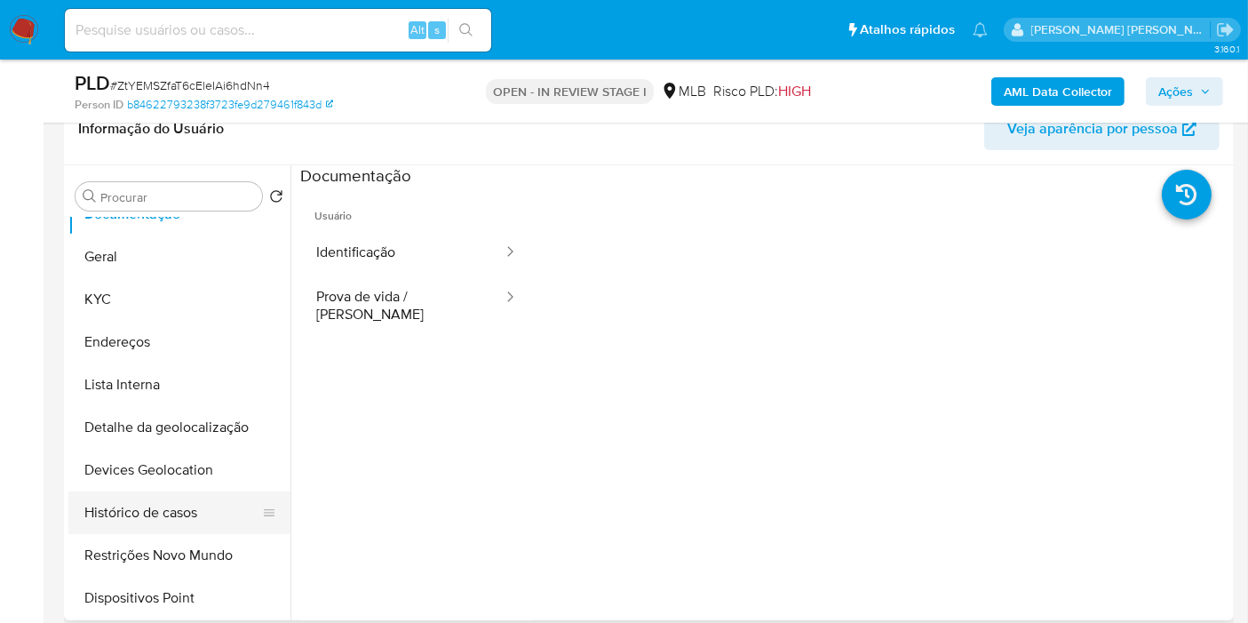
scroll to position [99, 0]
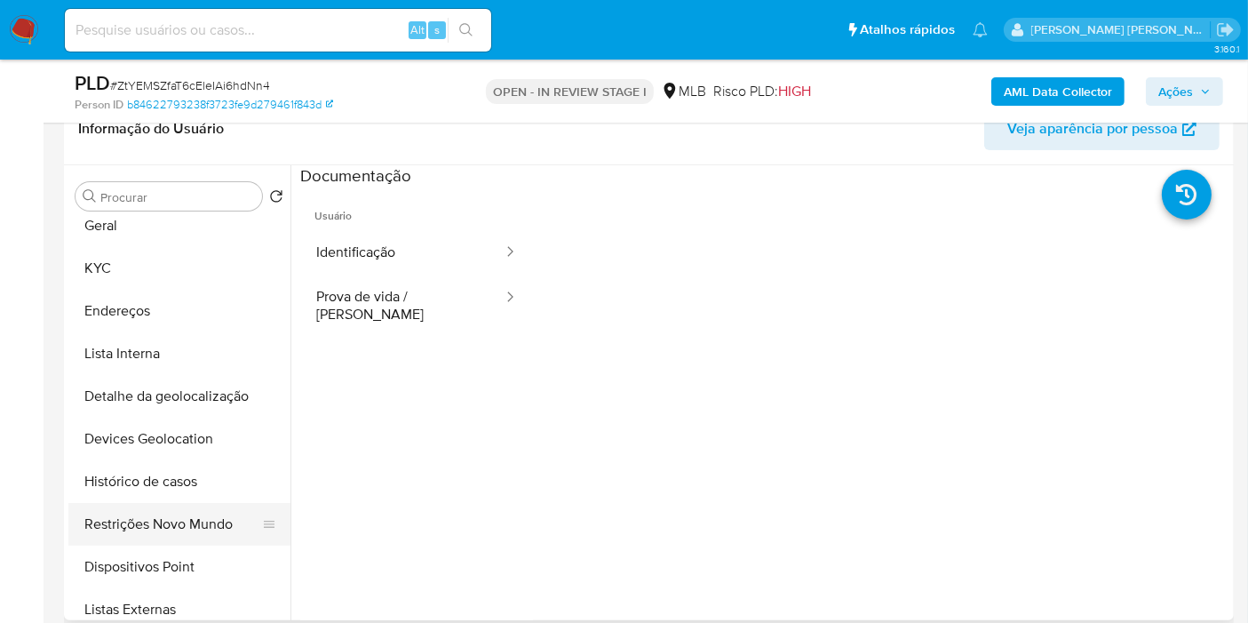
click at [157, 516] on button "Restrições Novo Mundo" at bounding box center [172, 524] width 208 height 43
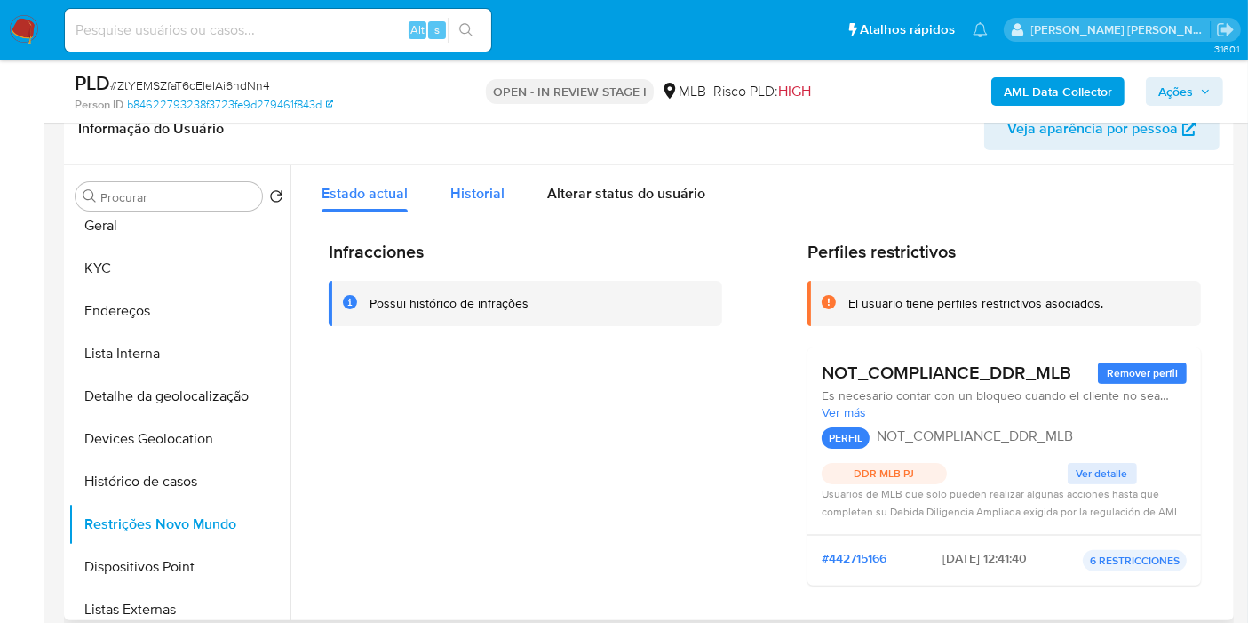
click at [480, 179] on div "Historial" at bounding box center [477, 188] width 54 height 47
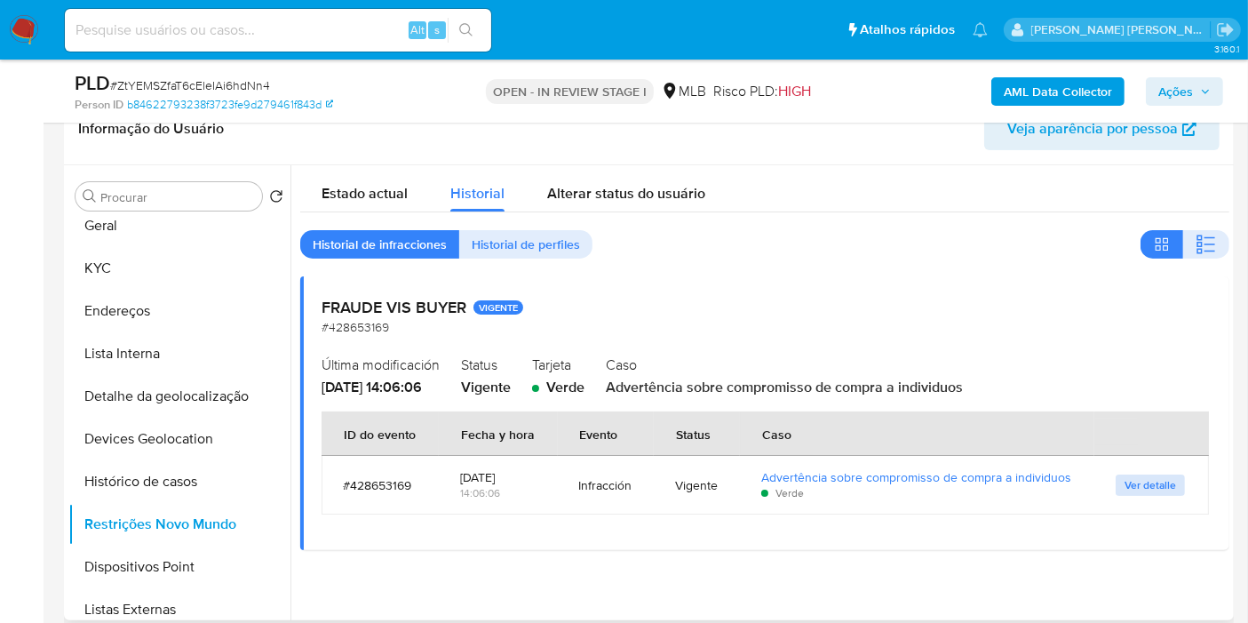
click at [1141, 482] on span "Ver detalle" at bounding box center [1151, 485] width 52 height 18
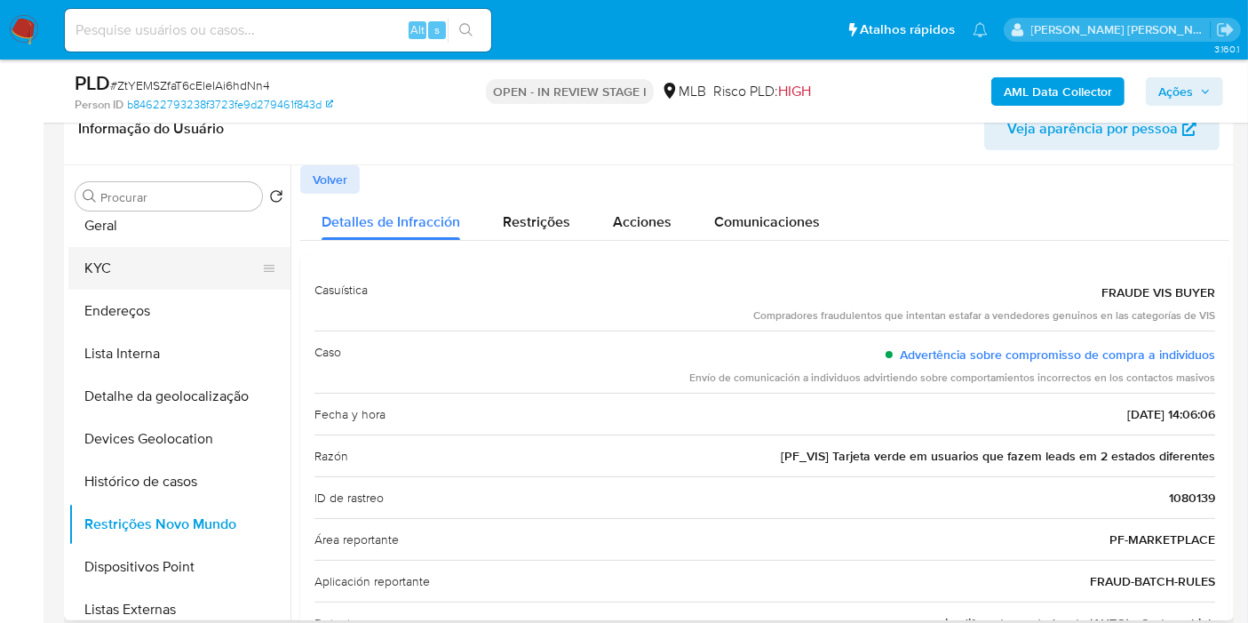
click at [118, 265] on button "KYC" at bounding box center [172, 268] width 208 height 43
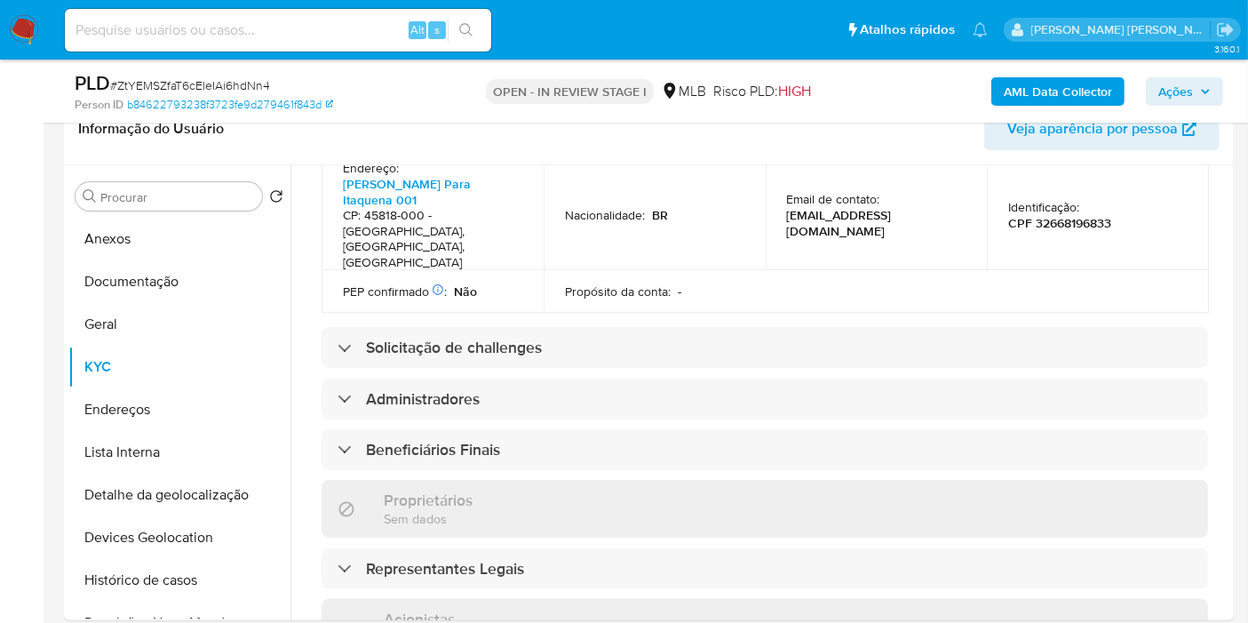
scroll to position [1079, 0]
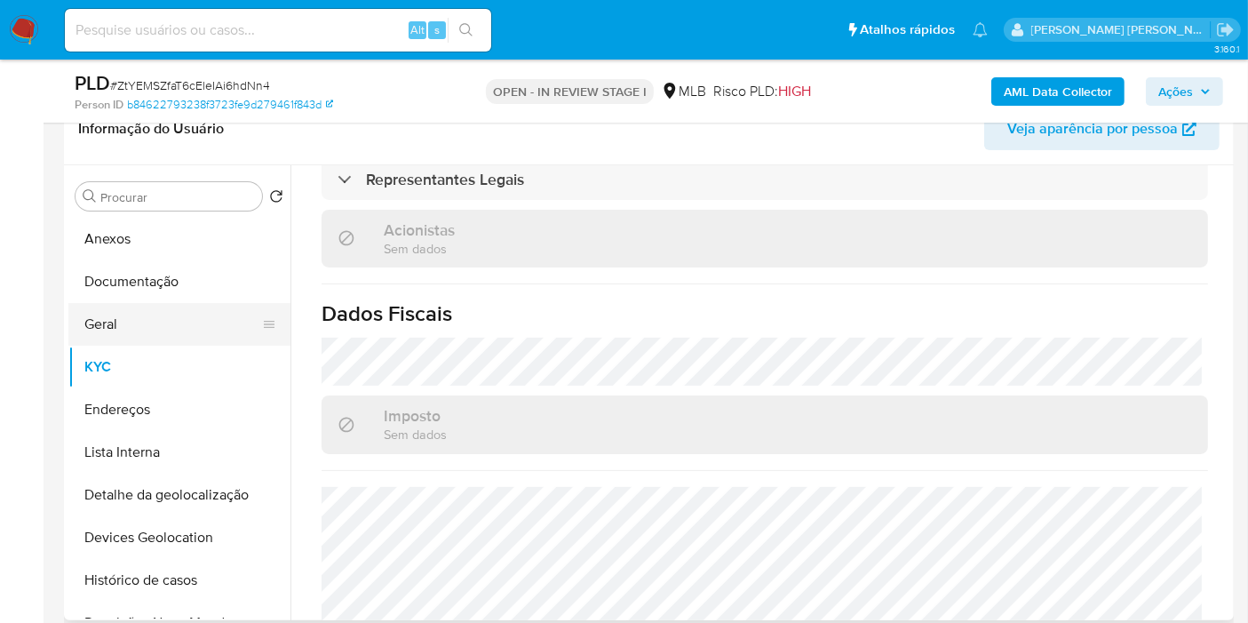
click at [134, 324] on button "Geral" at bounding box center [172, 324] width 208 height 43
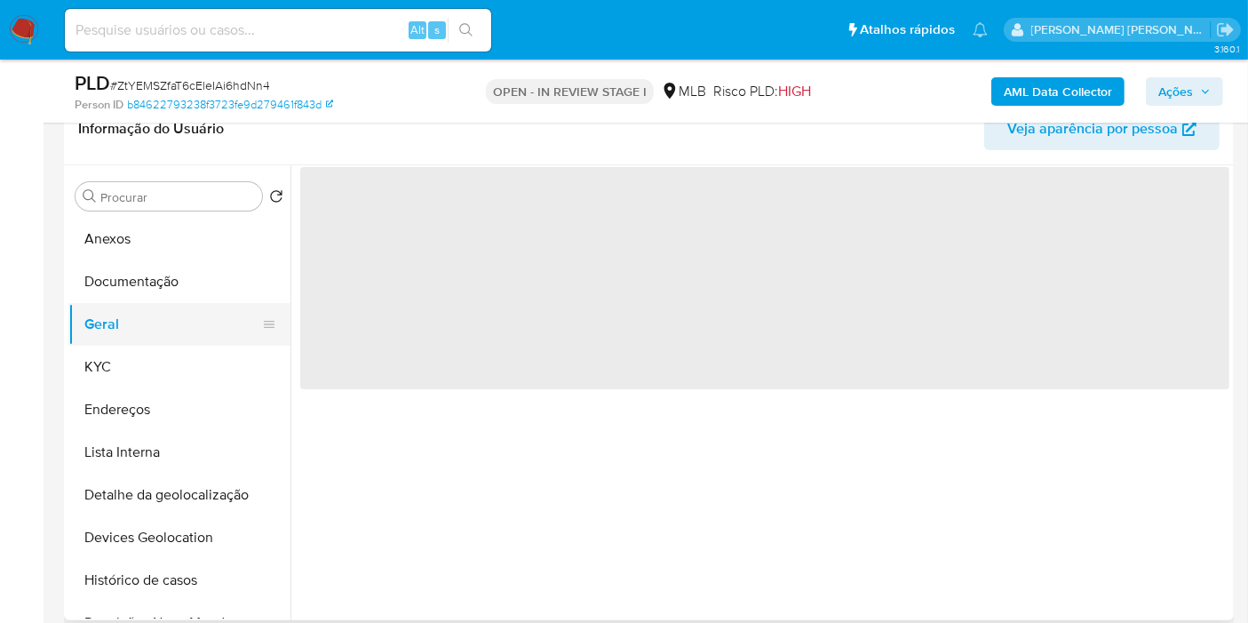
scroll to position [0, 0]
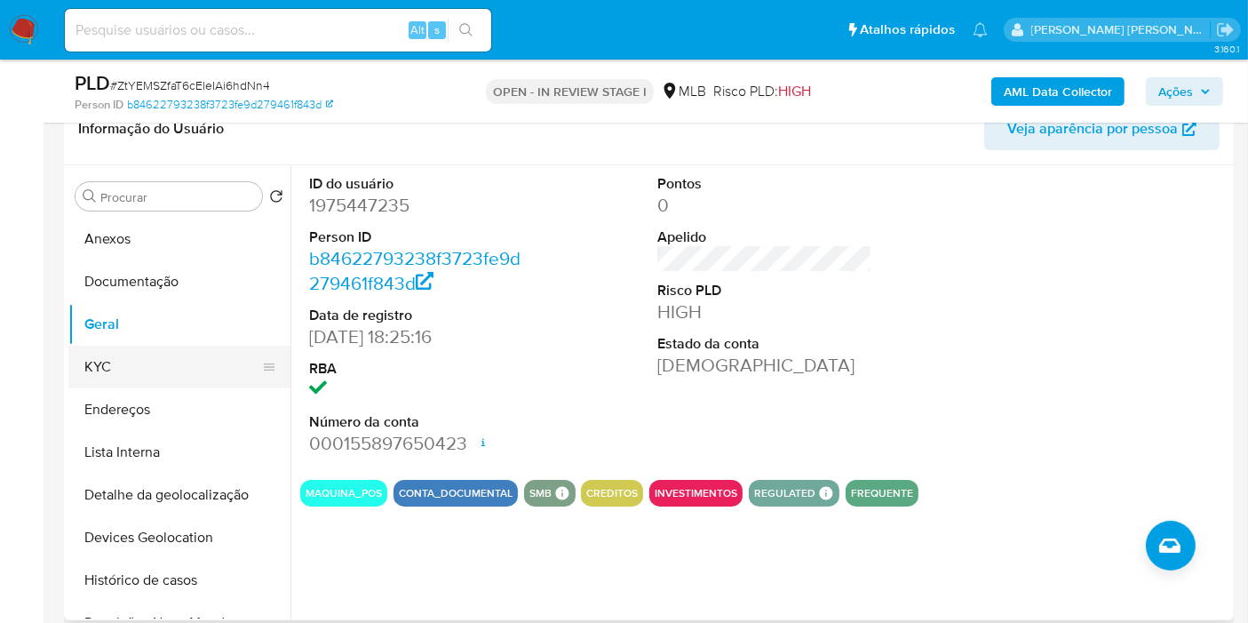
click at [202, 351] on button "KYC" at bounding box center [172, 367] width 208 height 43
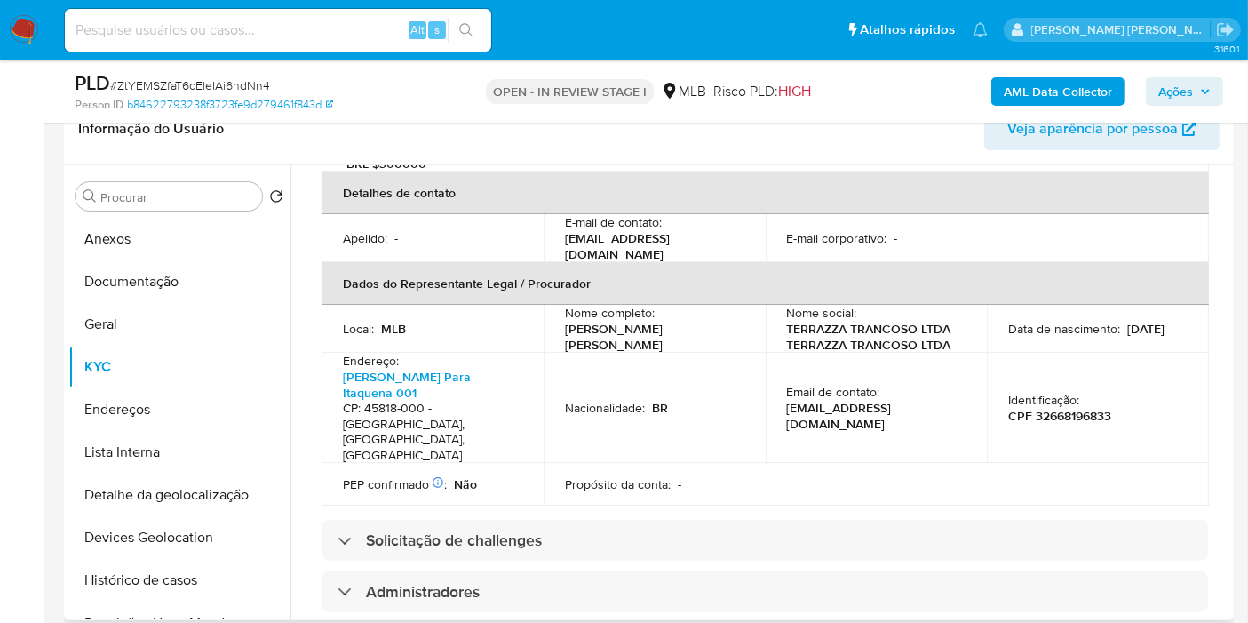
scroll to position [1079, 0]
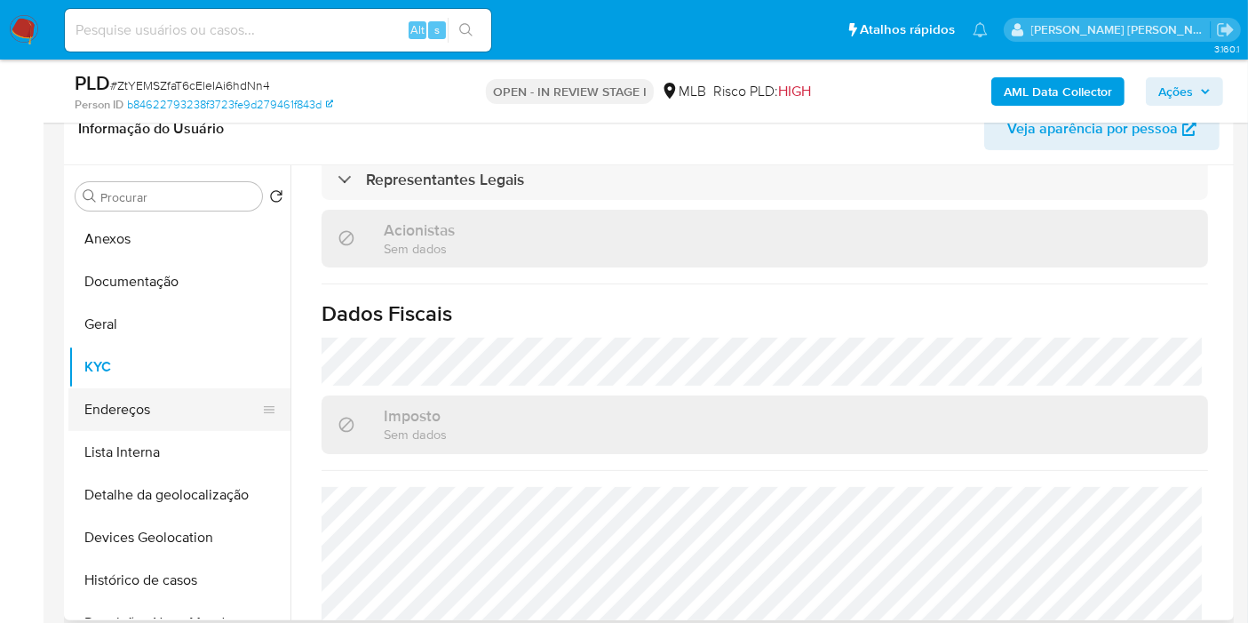
click at [131, 410] on button "Endereços" at bounding box center [172, 409] width 208 height 43
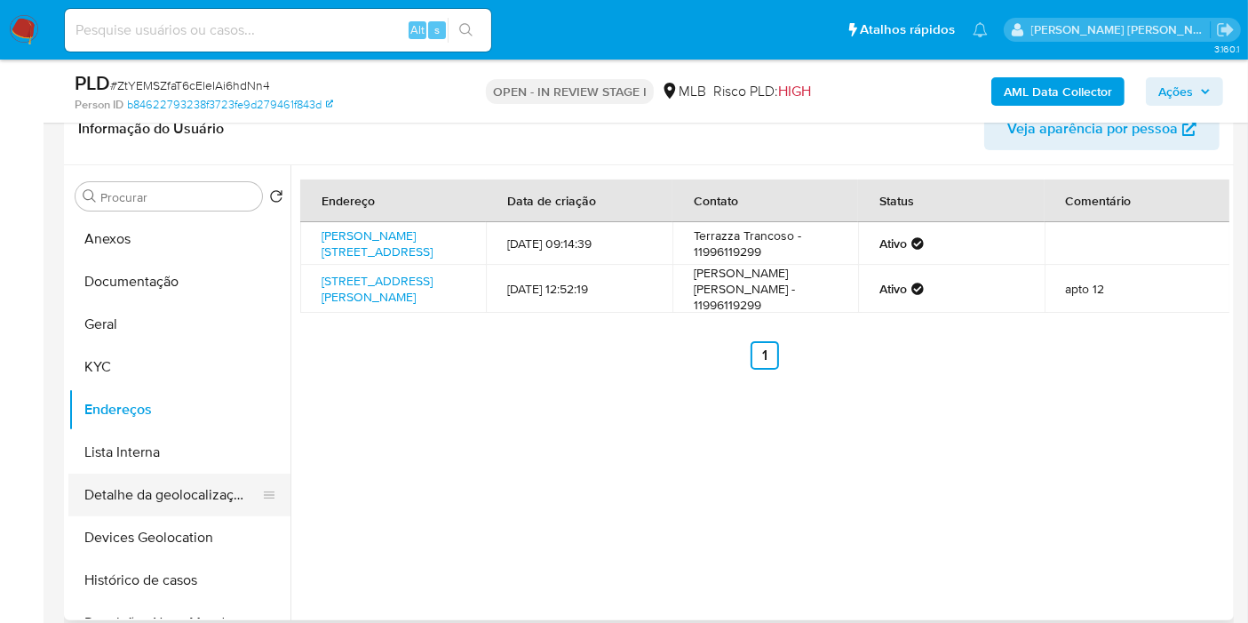
click at [163, 498] on button "Detalhe da geolocalização" at bounding box center [172, 494] width 208 height 43
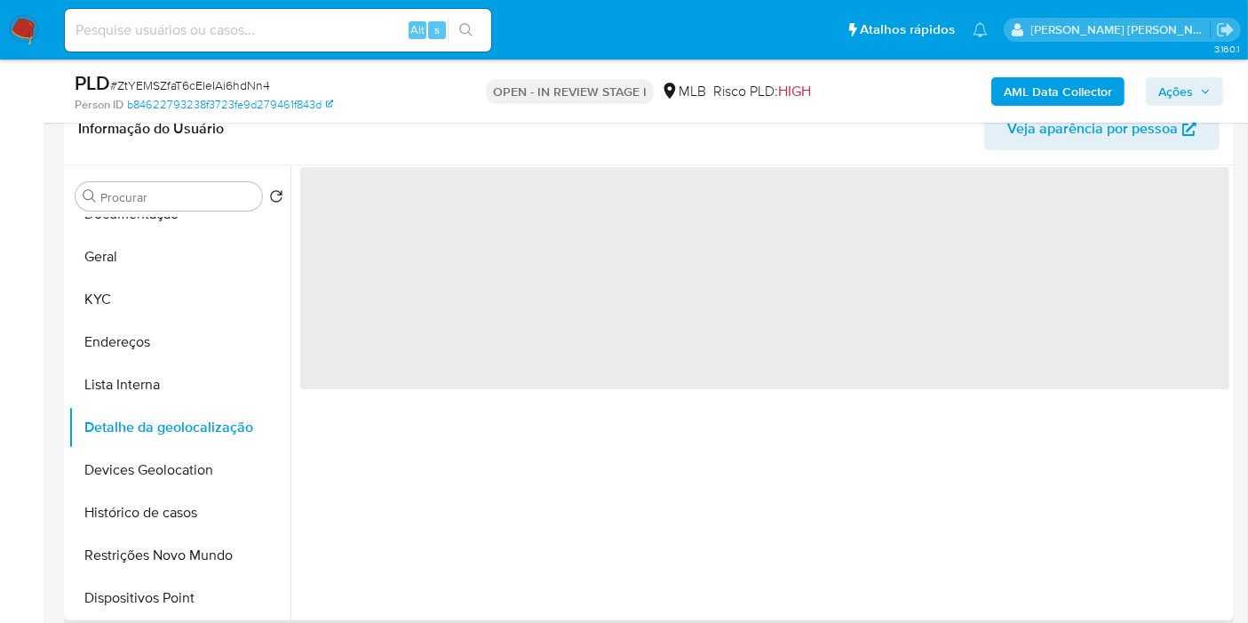
scroll to position [99, 0]
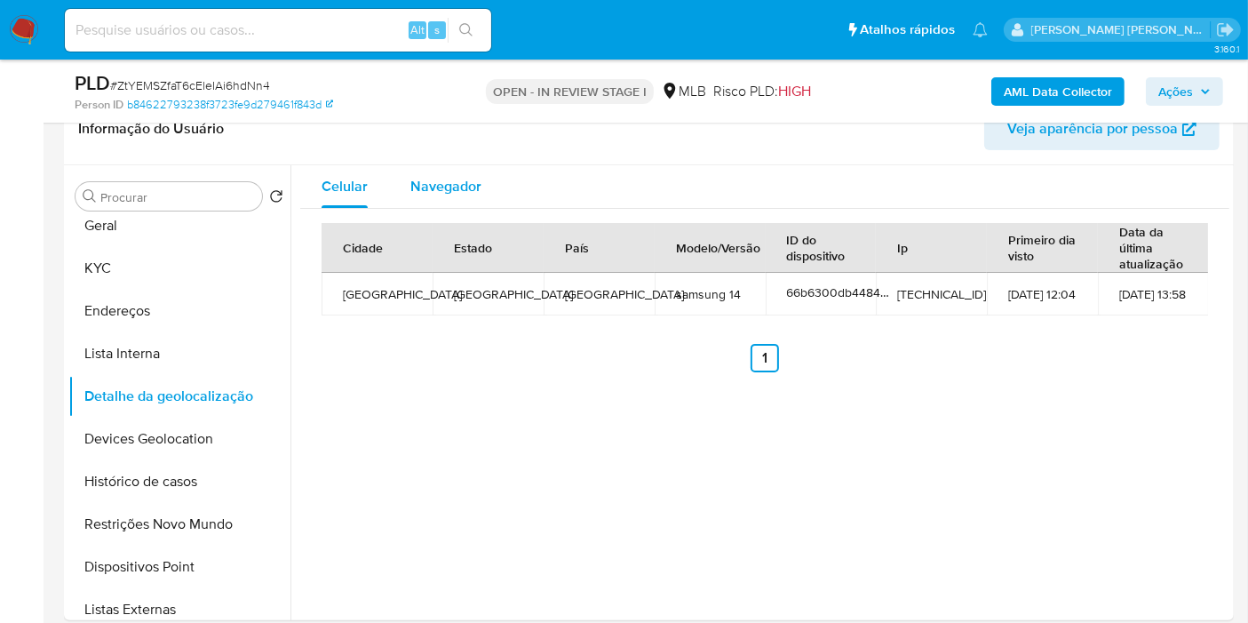
click at [459, 182] on span "Navegador" at bounding box center [445, 186] width 71 height 20
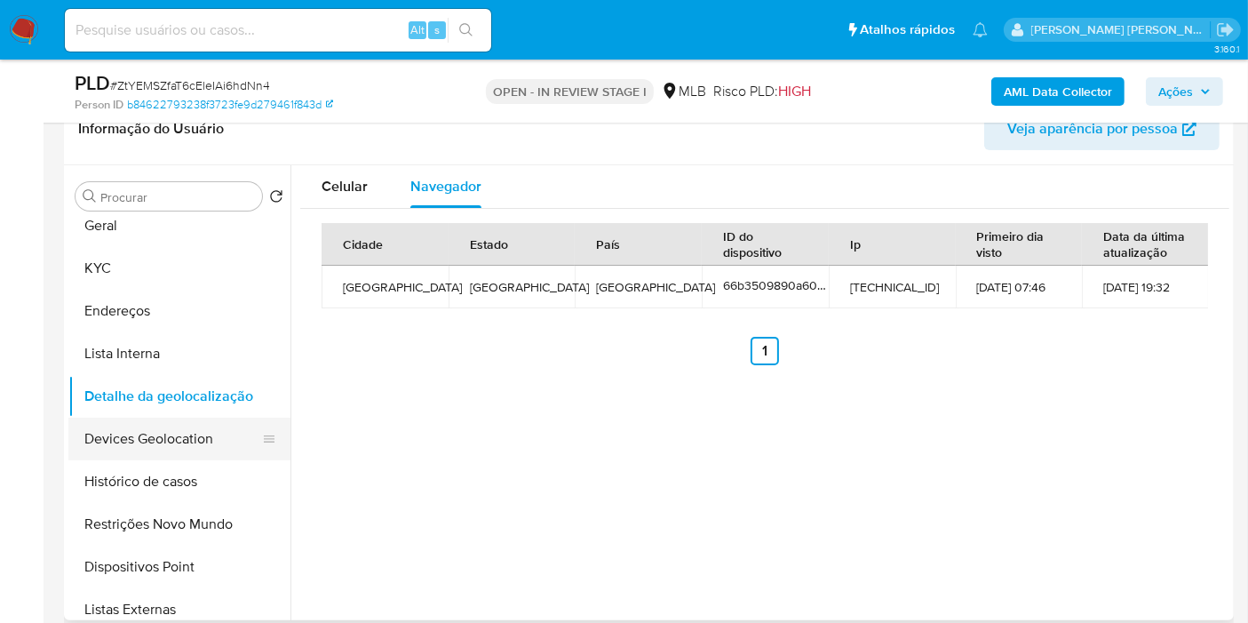
click at [221, 431] on button "Devices Geolocation" at bounding box center [172, 439] width 208 height 43
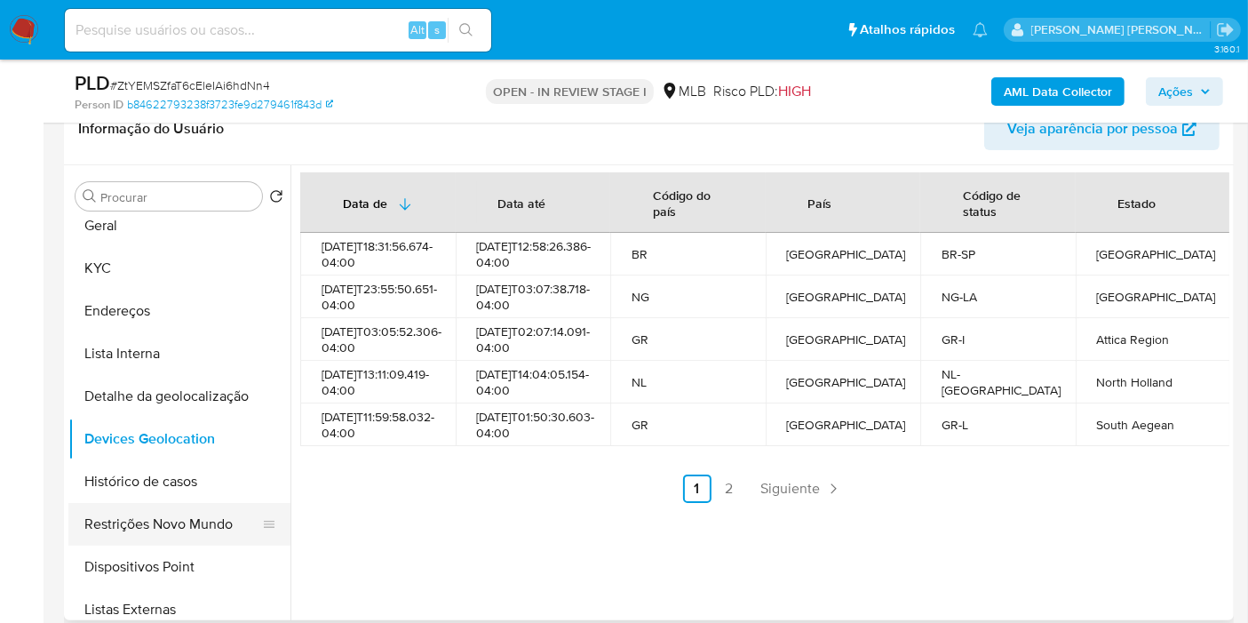
click at [193, 521] on button "Restrições Novo Mundo" at bounding box center [172, 524] width 208 height 43
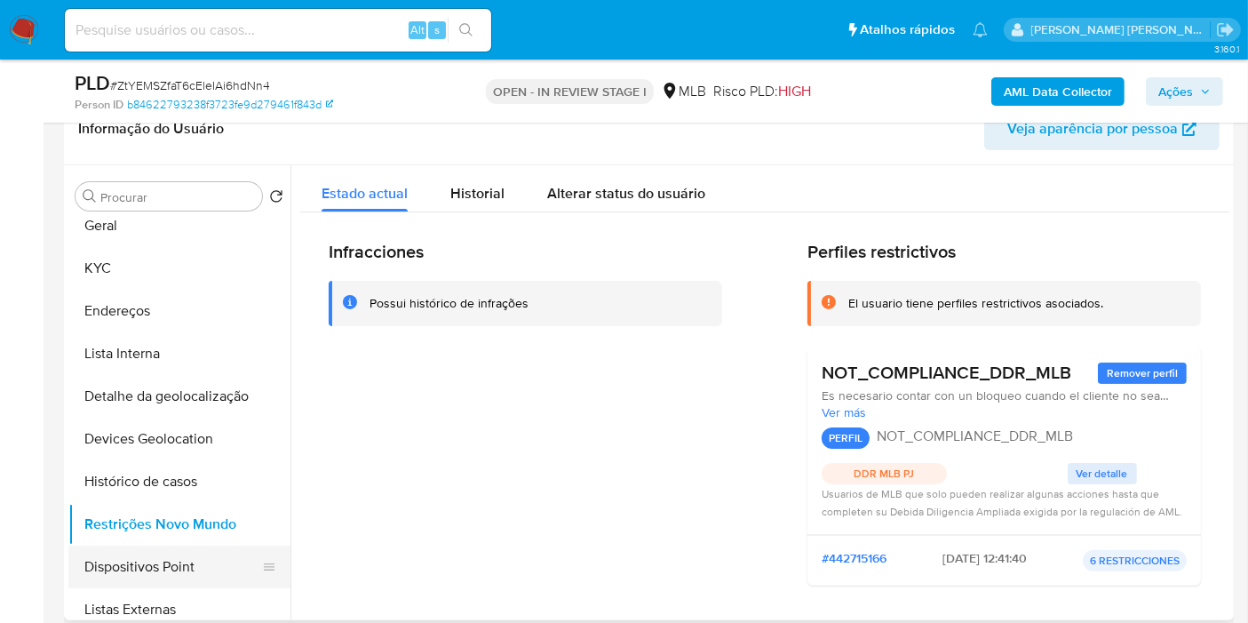
click at [193, 570] on button "Dispositivos Point" at bounding box center [172, 566] width 208 height 43
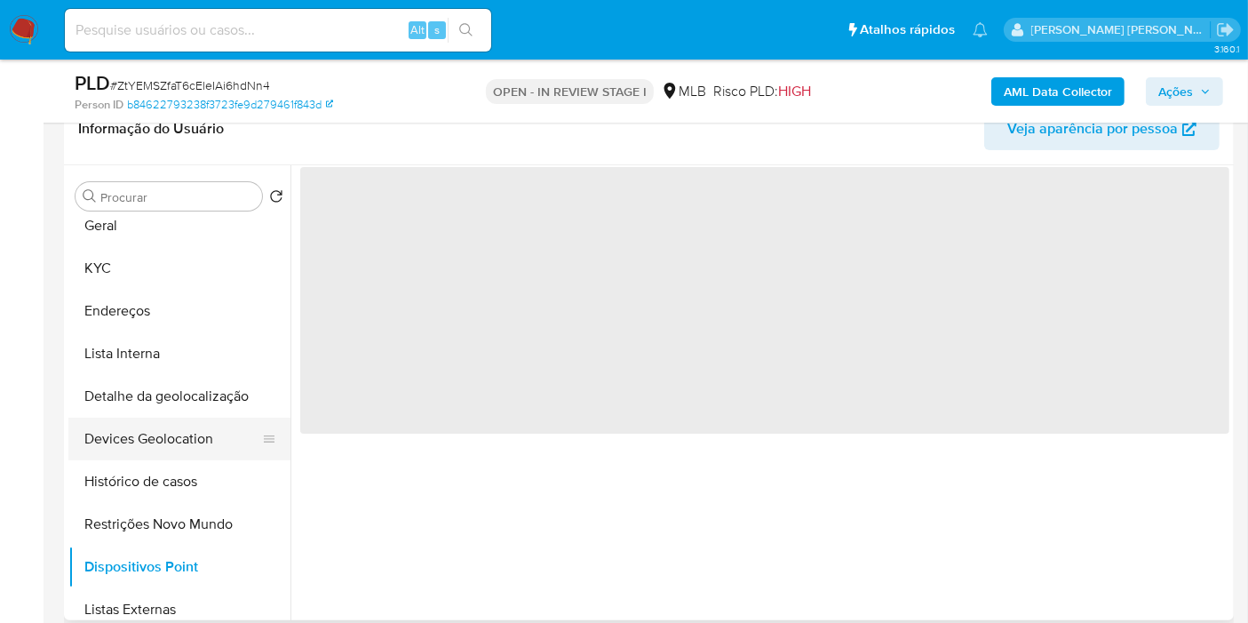
scroll to position [197, 0]
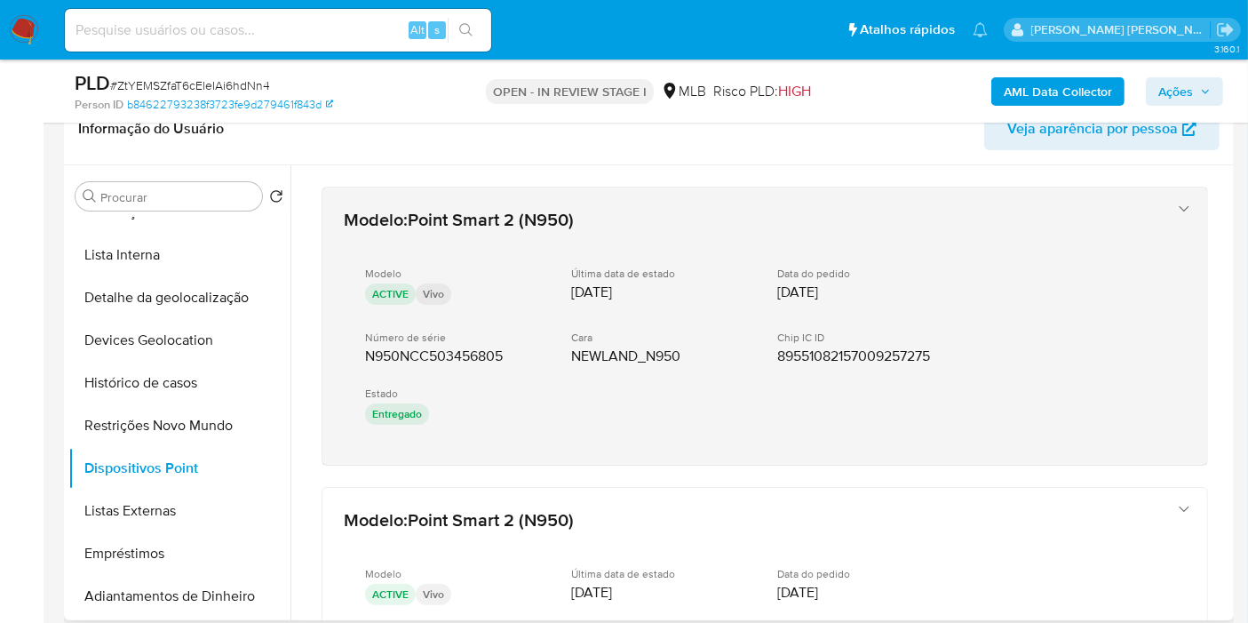
drag, startPoint x: 860, startPoint y: 465, endPoint x: 1193, endPoint y: 448, distance: 333.6
click at [1193, 448] on div "Modelo : Point Smart 2 (N950) Modelo ACTIVE Vivo Última data de estado 03/08/20…" at bounding box center [764, 325] width 885 height 277
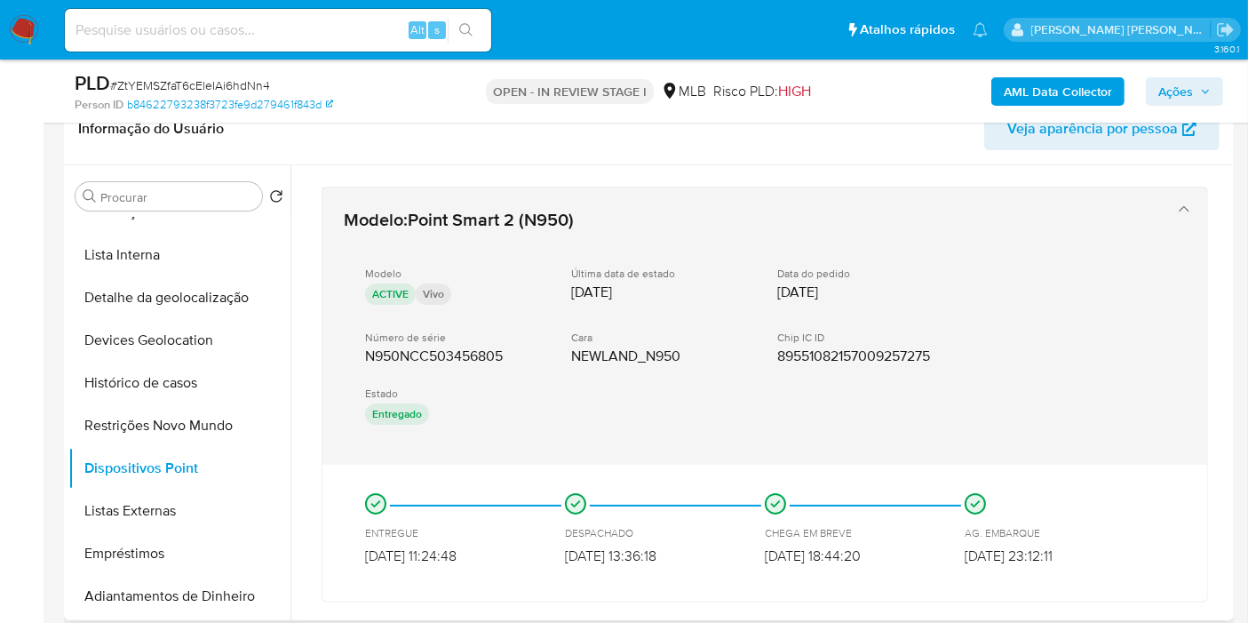
click at [1172, 358] on div "button" at bounding box center [1182, 326] width 21 height 252
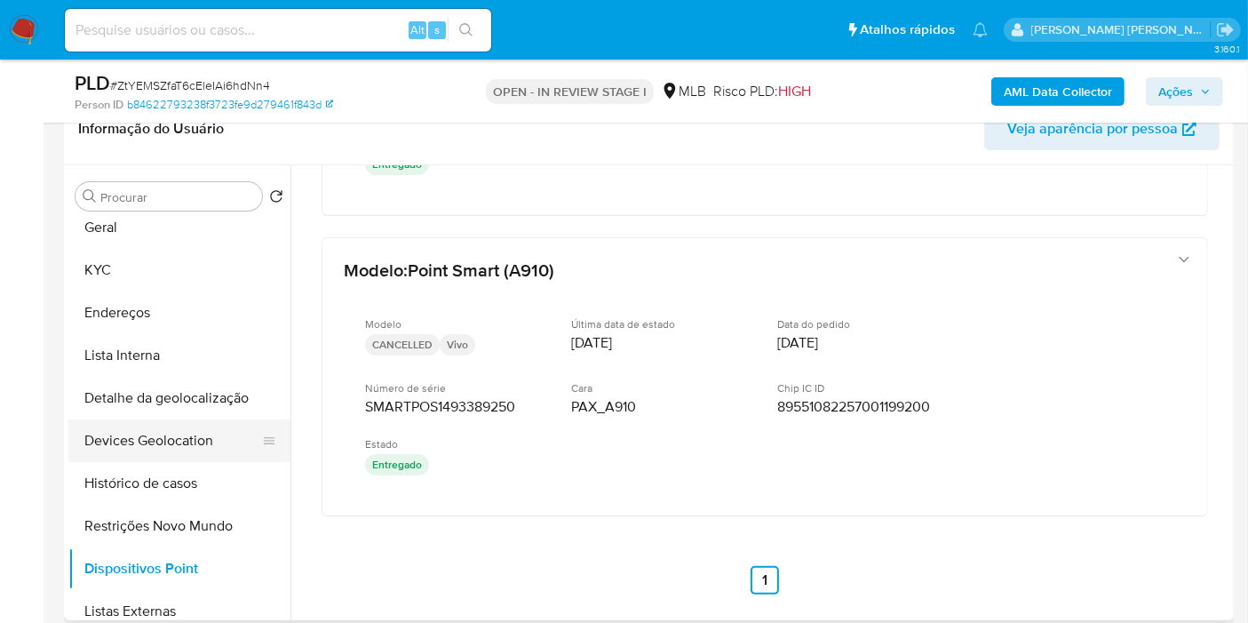
scroll to position [0, 0]
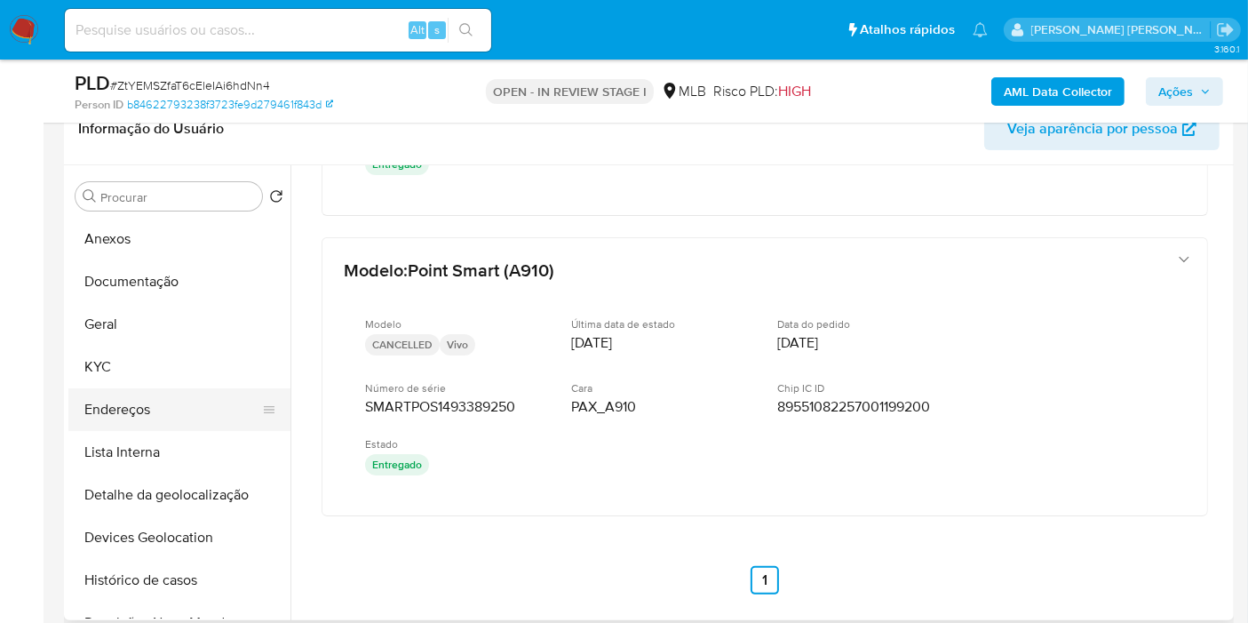
click at [172, 402] on button "Endereços" at bounding box center [172, 409] width 208 height 43
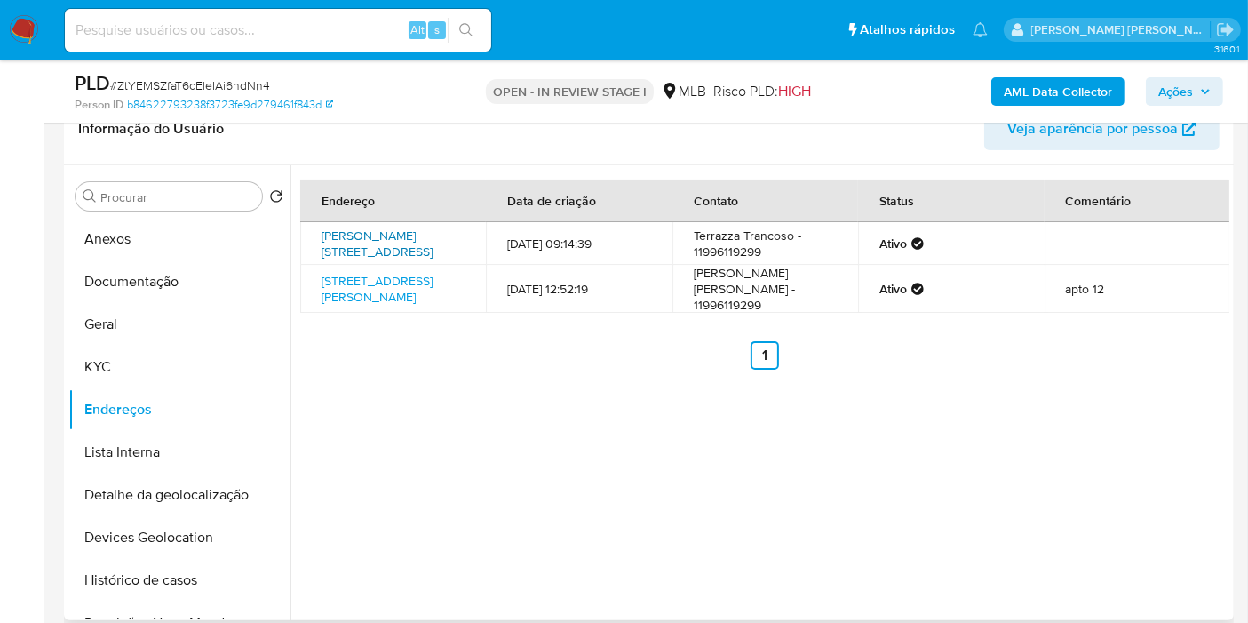
click at [406, 232] on link "Estrada Do Rio Verde 100, Trancoso, Bahia, 45818000, Brasil 100" at bounding box center [377, 244] width 111 height 34
click at [200, 372] on button "KYC" at bounding box center [172, 367] width 208 height 43
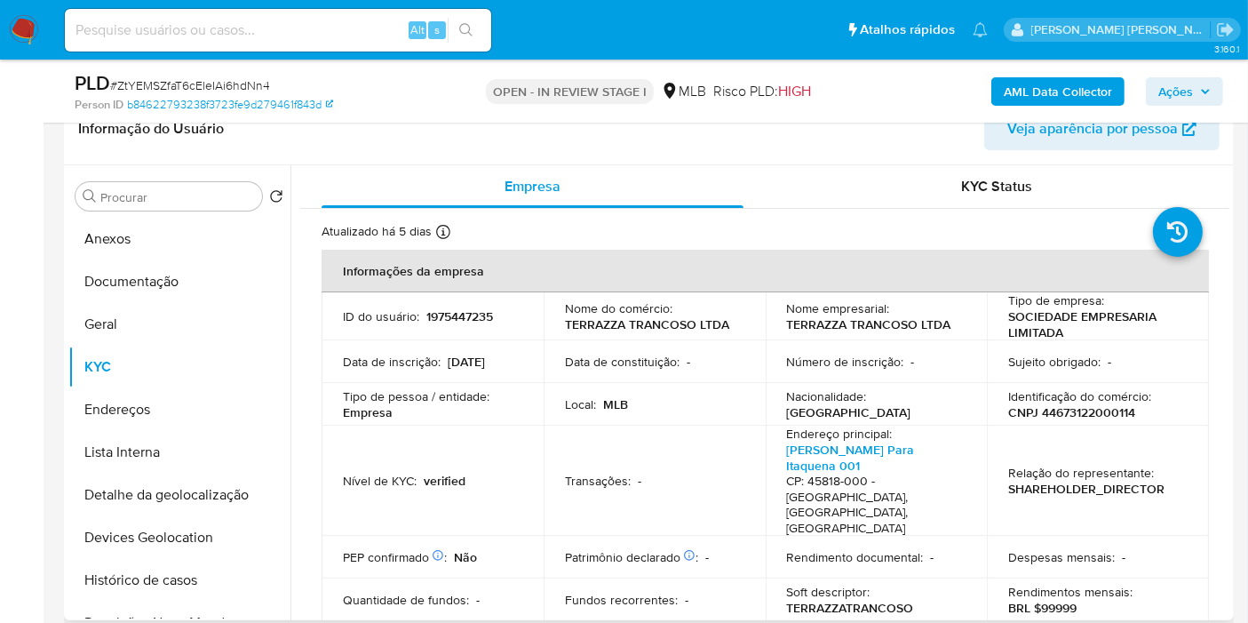
click at [1103, 418] on p "CNPJ 44673122000114" at bounding box center [1071, 412] width 127 height 16
copy p "44673122000114"
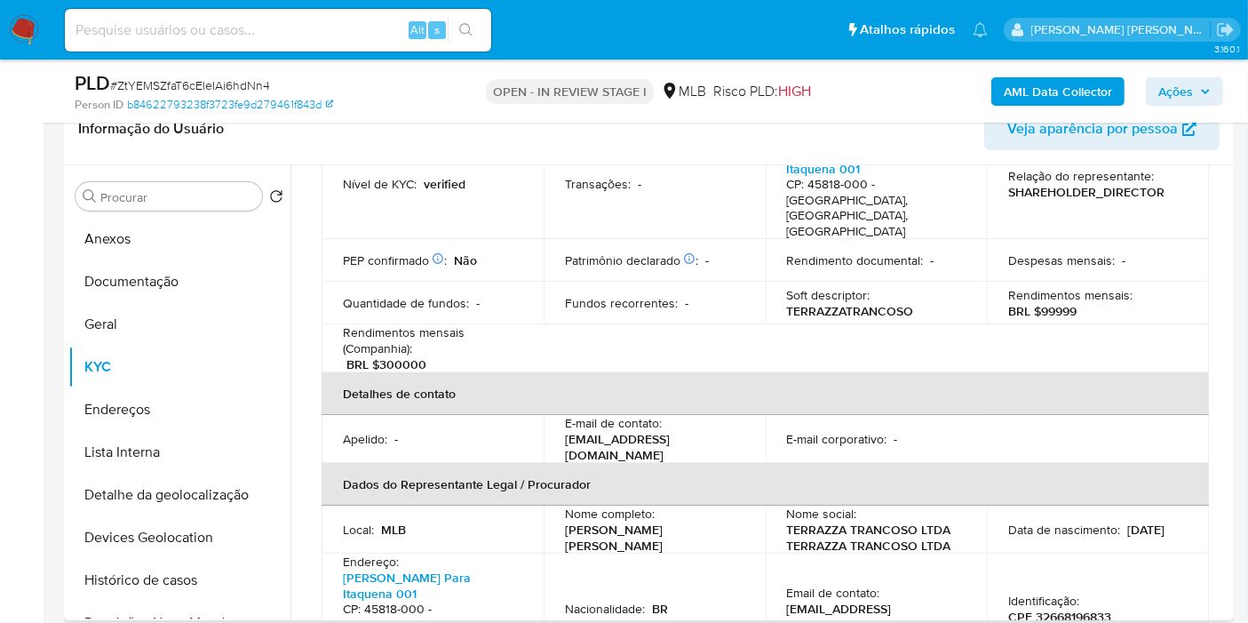
scroll to position [592, 0]
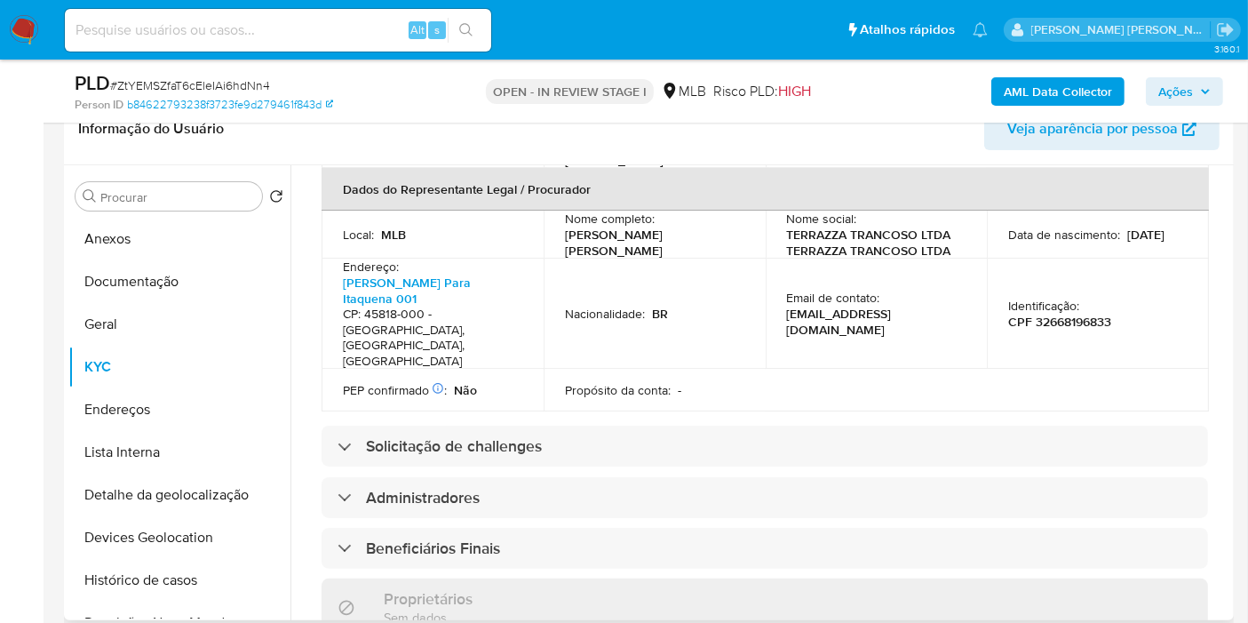
click at [1066, 314] on p "CPF 32668196833" at bounding box center [1059, 322] width 103 height 16
copy p "32668196833"
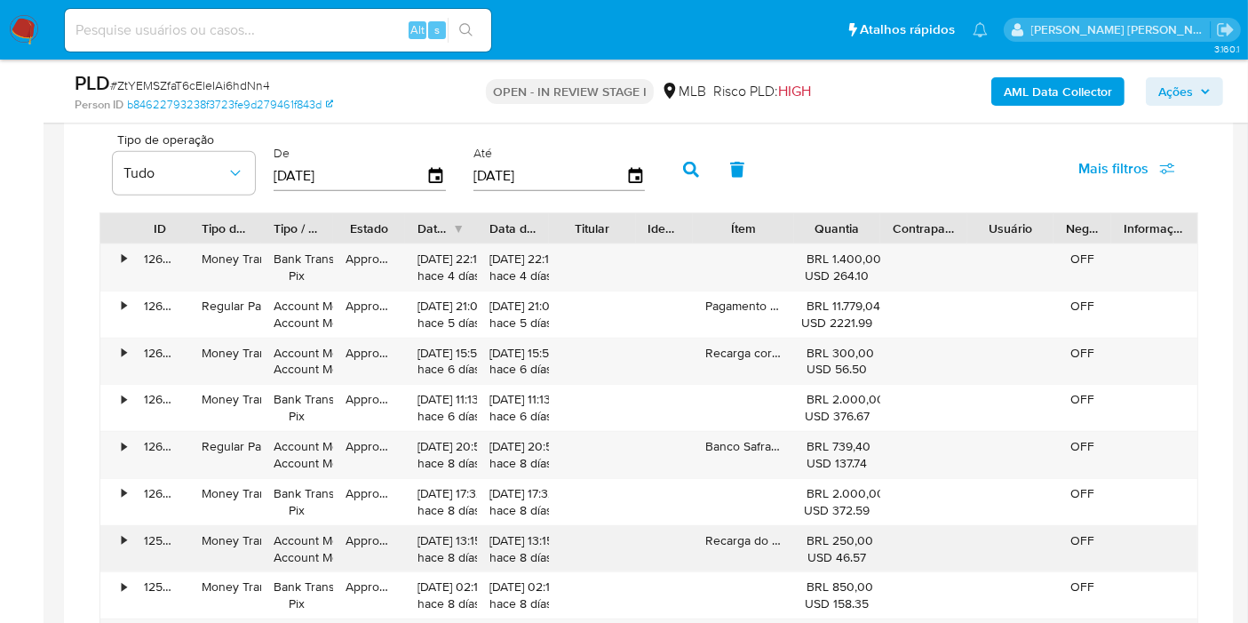
scroll to position [1480, 0]
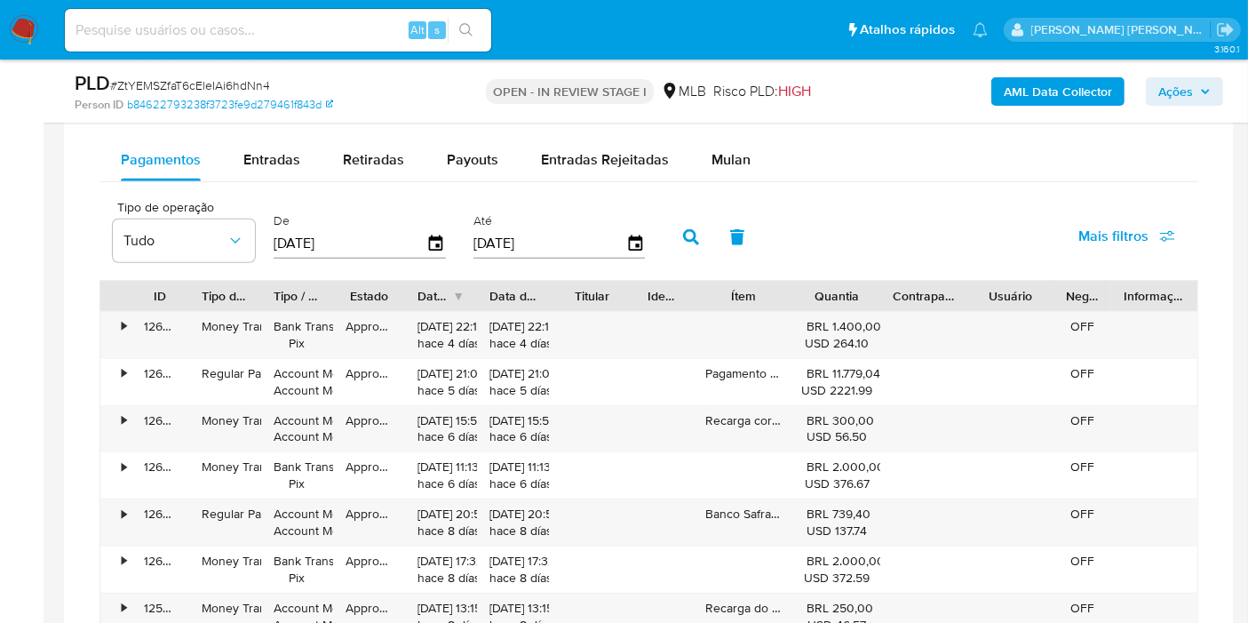
click at [1153, 233] on span "Mais filtros" at bounding box center [1126, 236] width 97 height 39
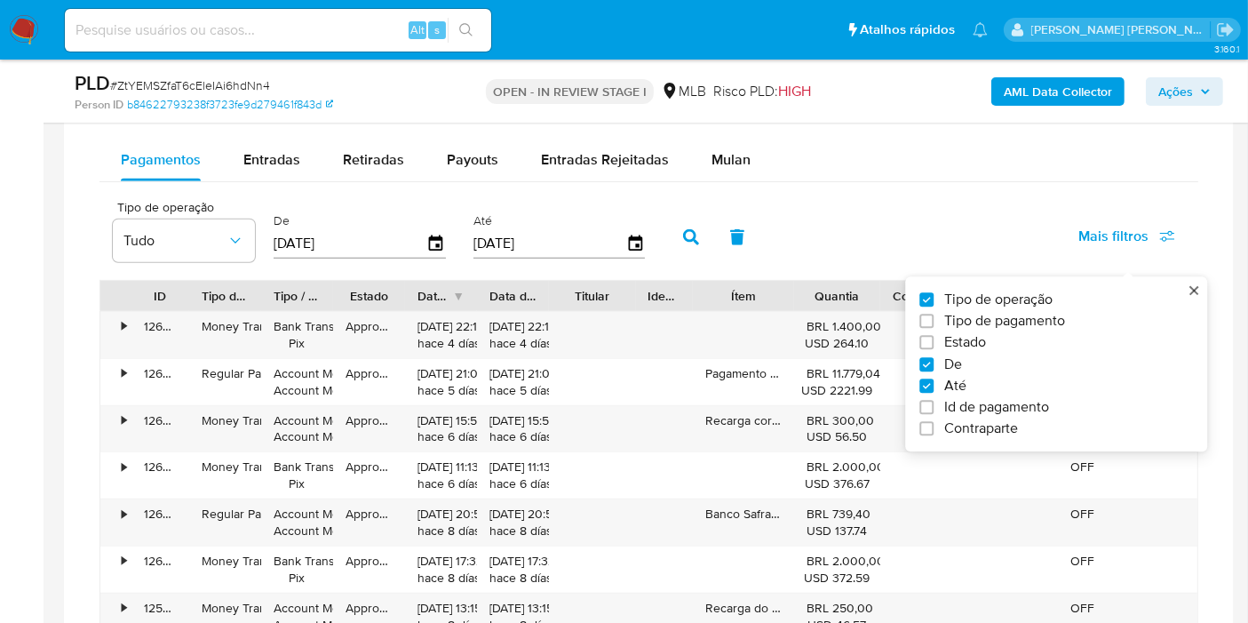
click at [1044, 313] on span "Tipo de pagamento" at bounding box center [1004, 322] width 121 height 18
click at [934, 314] on input "Tipo de pagamento" at bounding box center [926, 321] width 14 height 14
checkbox input "true"
type input "[DATE]"
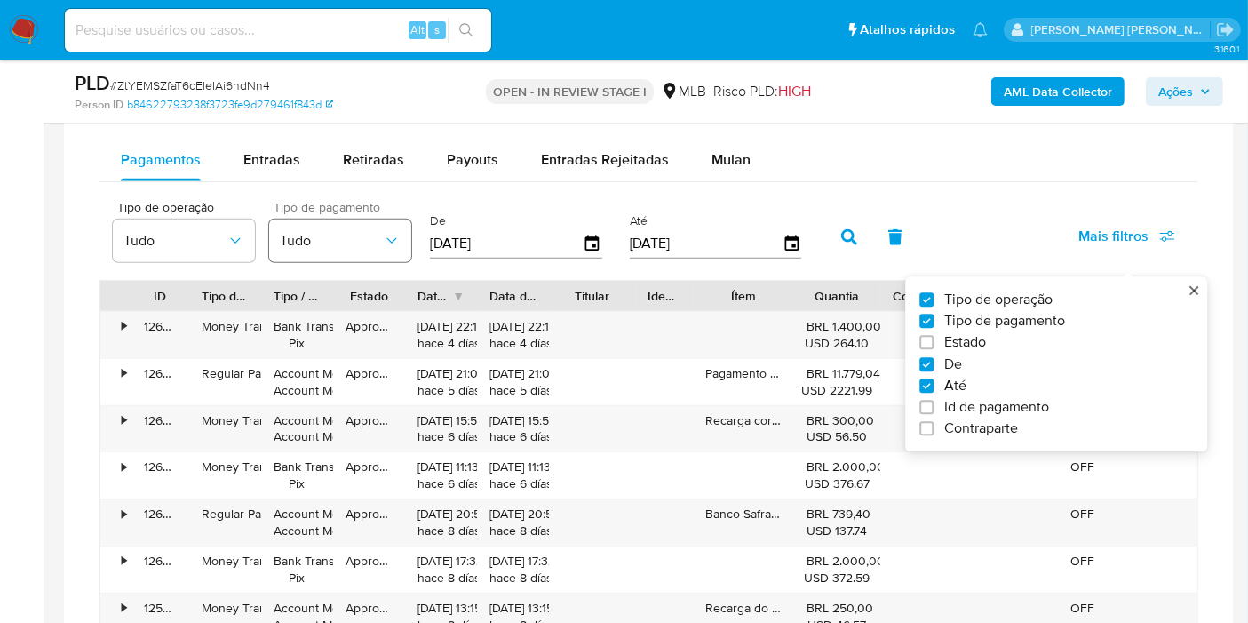
click at [341, 232] on span "Tudo" at bounding box center [331, 241] width 103 height 18
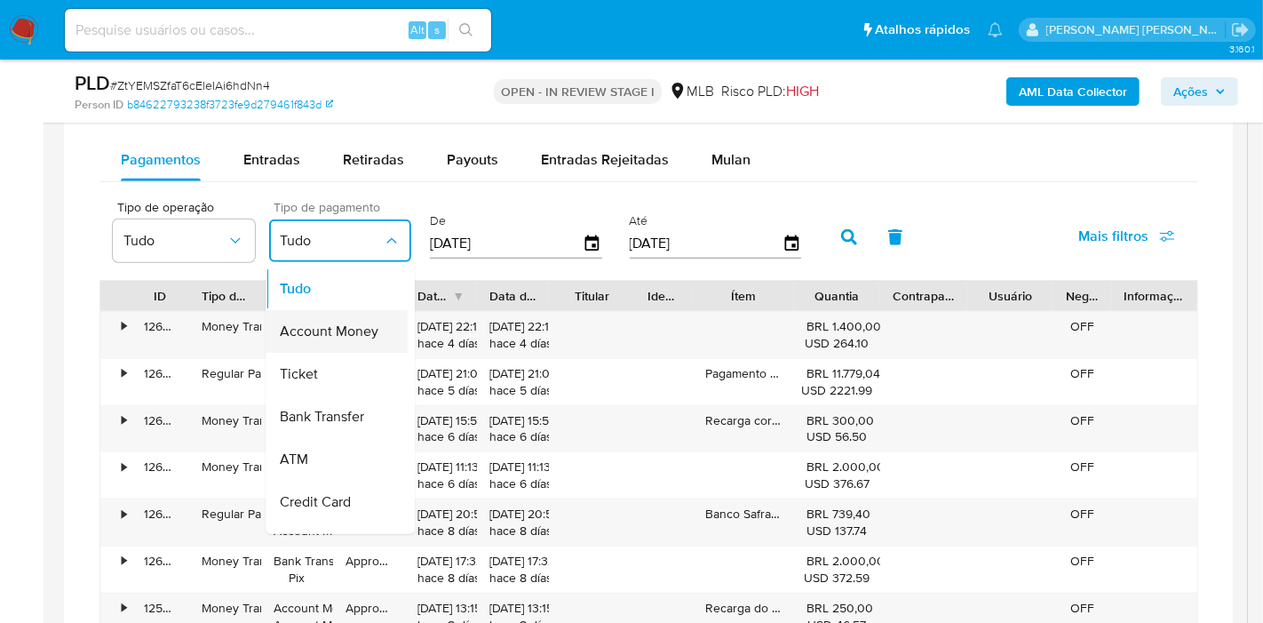
click at [362, 325] on span "Account Money" at bounding box center [329, 332] width 99 height 18
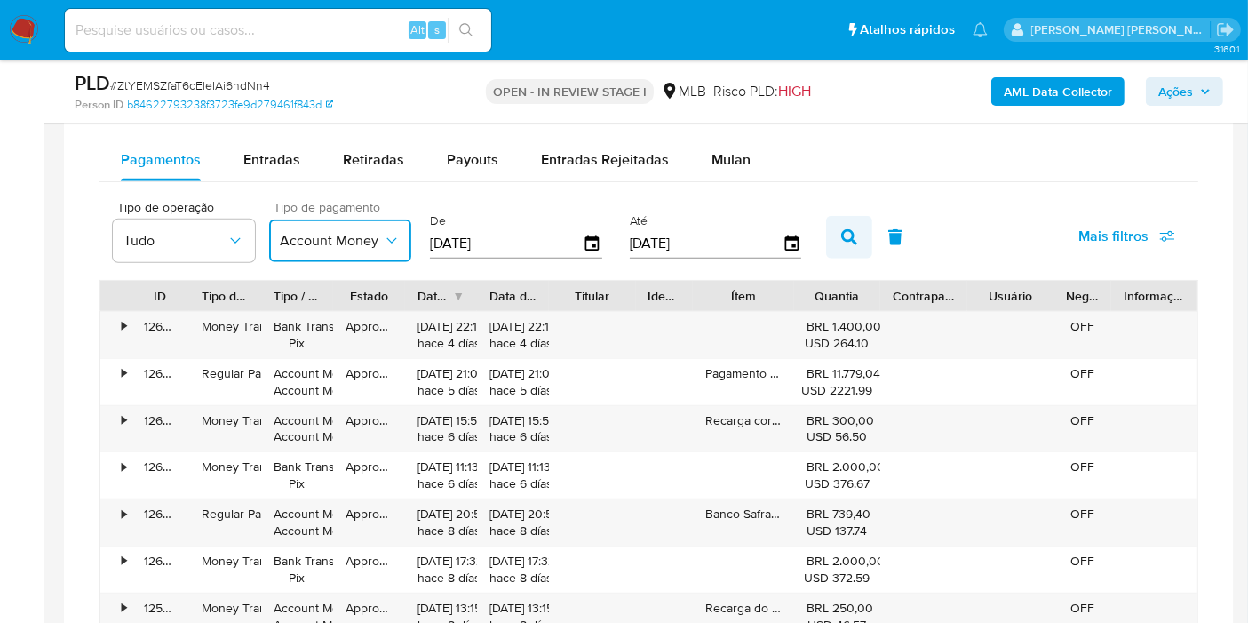
click at [841, 240] on icon "button" at bounding box center [849, 237] width 16 height 16
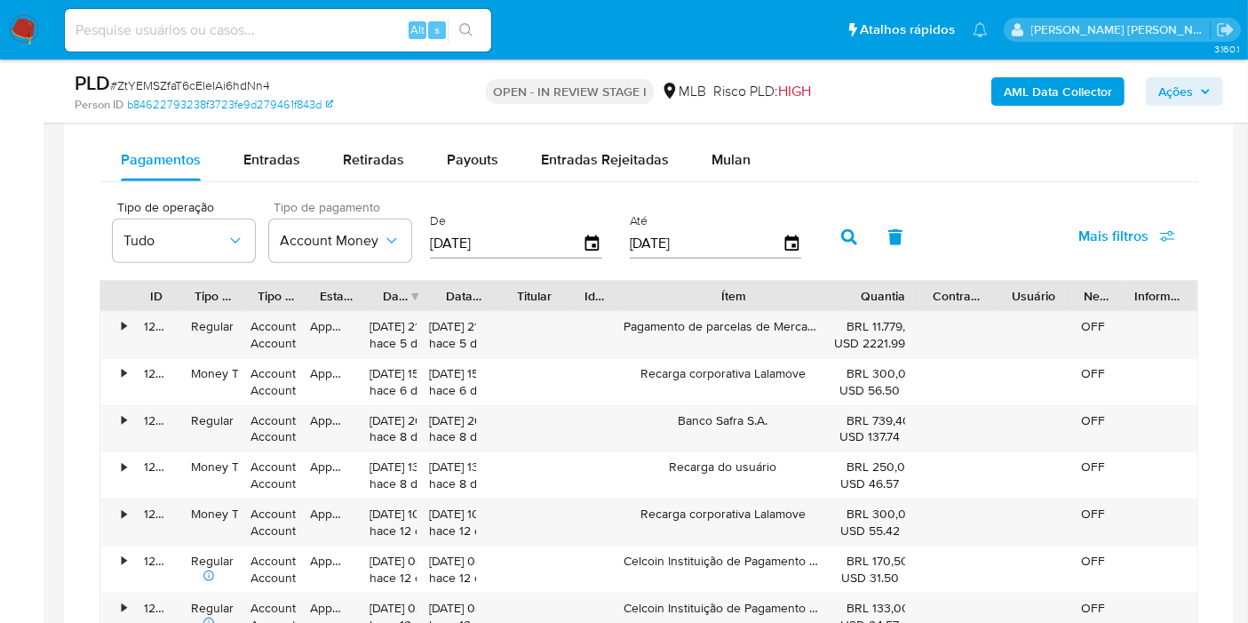
drag, startPoint x: 786, startPoint y: 287, endPoint x: 924, endPoint y: 283, distance: 137.7
click at [924, 283] on div "ID Tipo de operação Tipo / Método Estado Data de criação Data de aprovação Titu…" at bounding box center [648, 296] width 1097 height 30
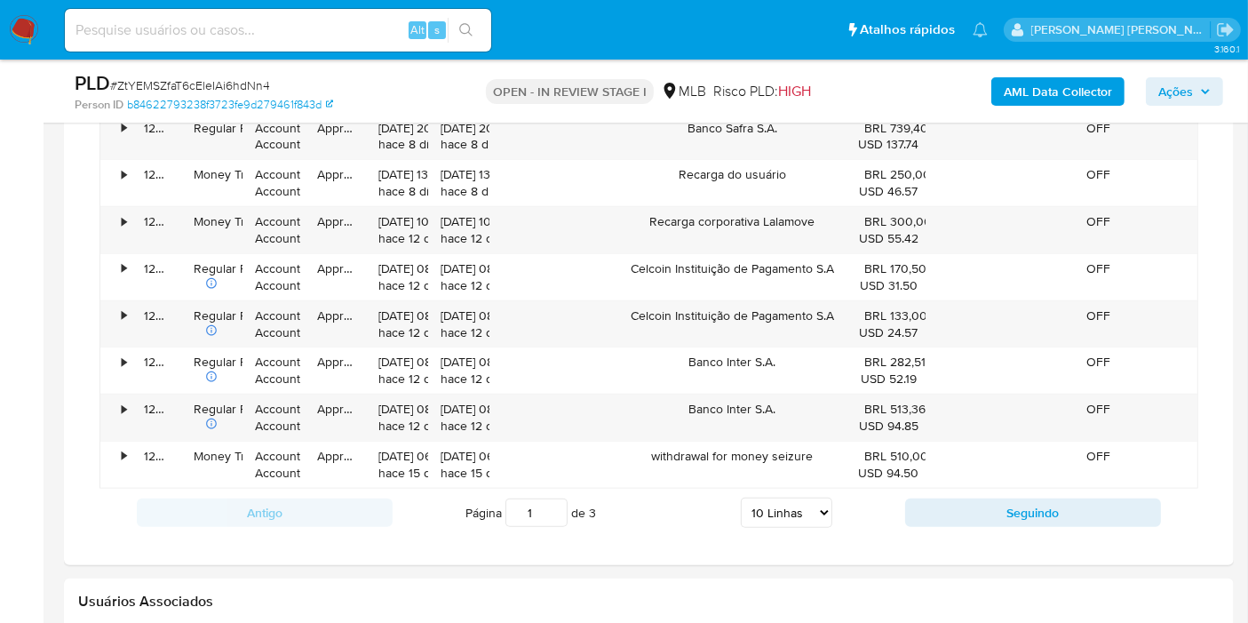
scroll to position [1777, 0]
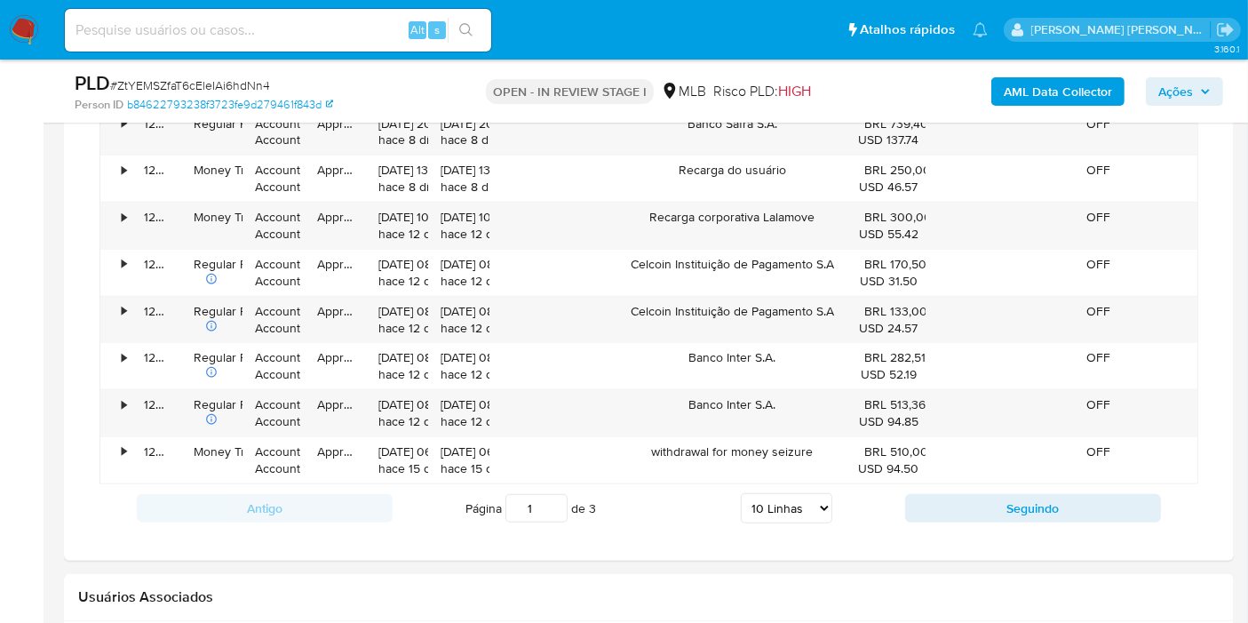
click at [976, 515] on div "Antigo Página 1 de 3 5 Linhas 10 Linhas 20 Linhas 25 Linhas 50 Linhas 100 Linha…" at bounding box center [648, 508] width 1099 height 48
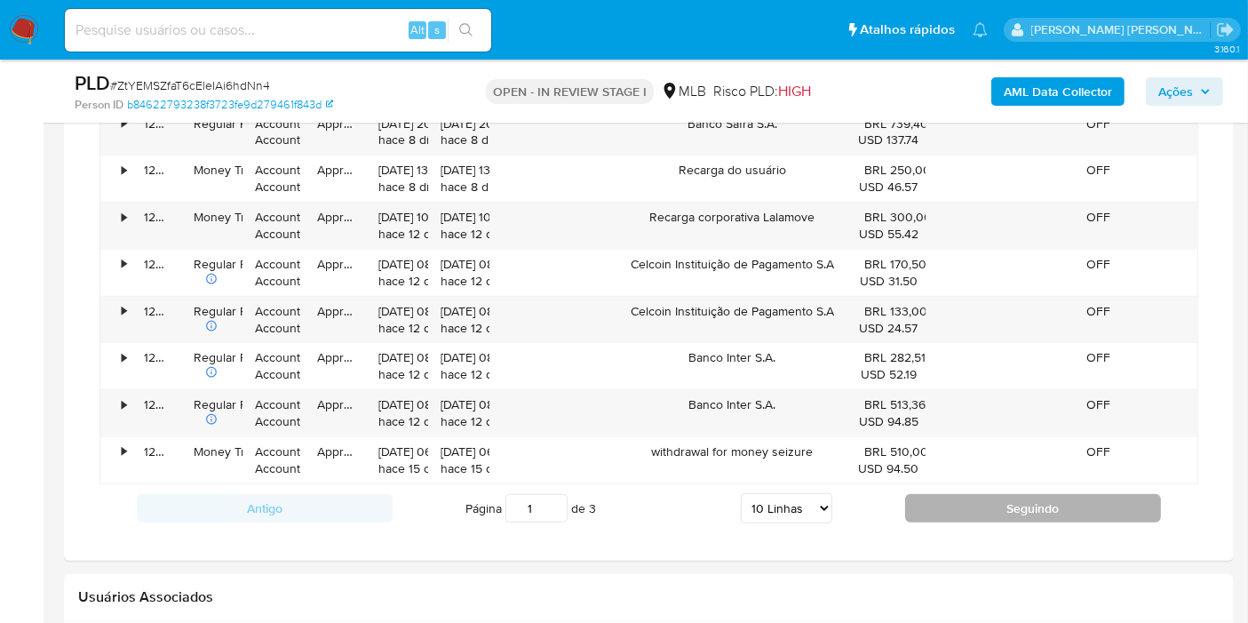
click at [962, 497] on button "Seguindo" at bounding box center [1033, 508] width 256 height 28
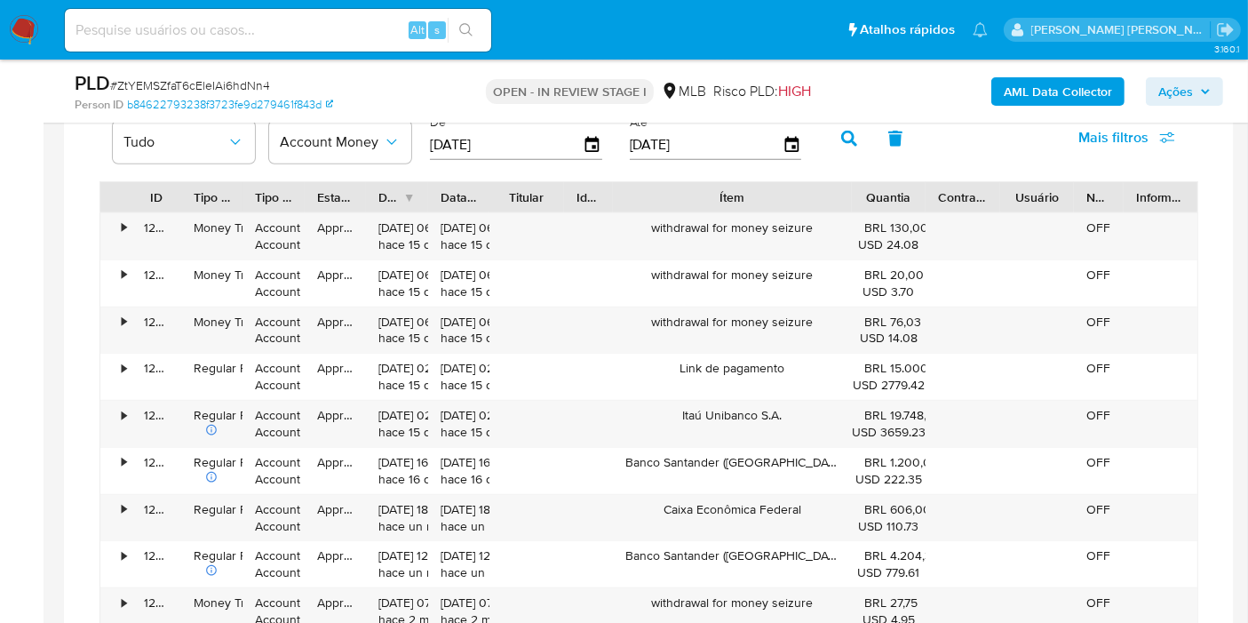
scroll to position [1677, 0]
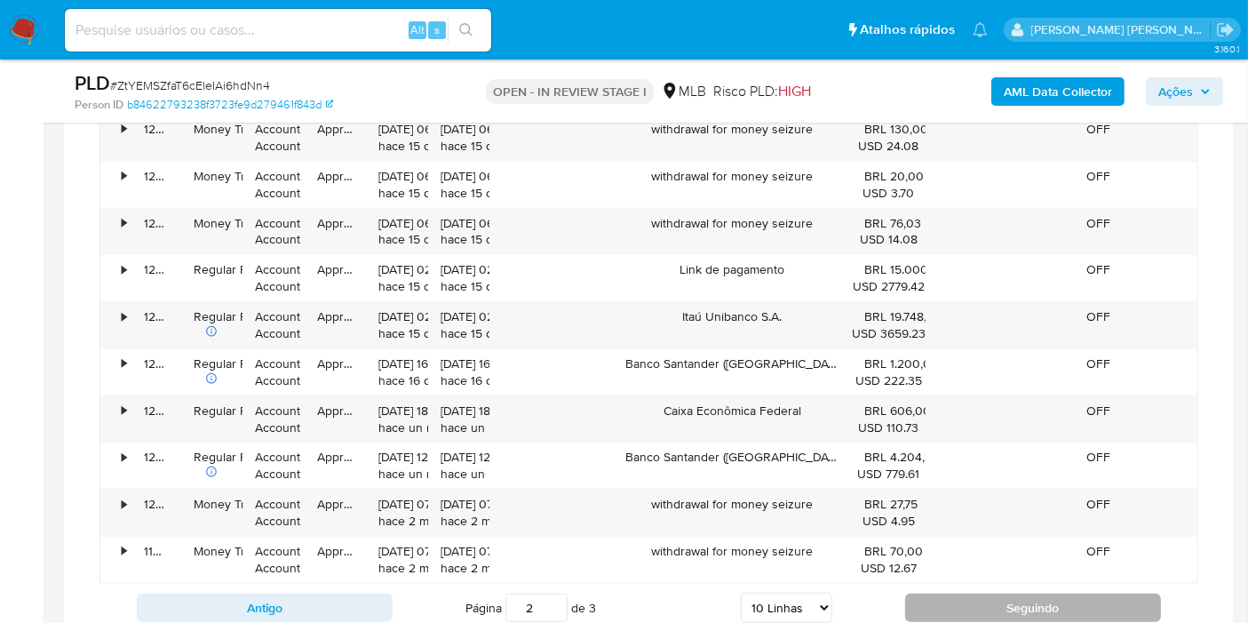
click at [991, 593] on button "Seguindo" at bounding box center [1033, 607] width 256 height 28
type input "3"
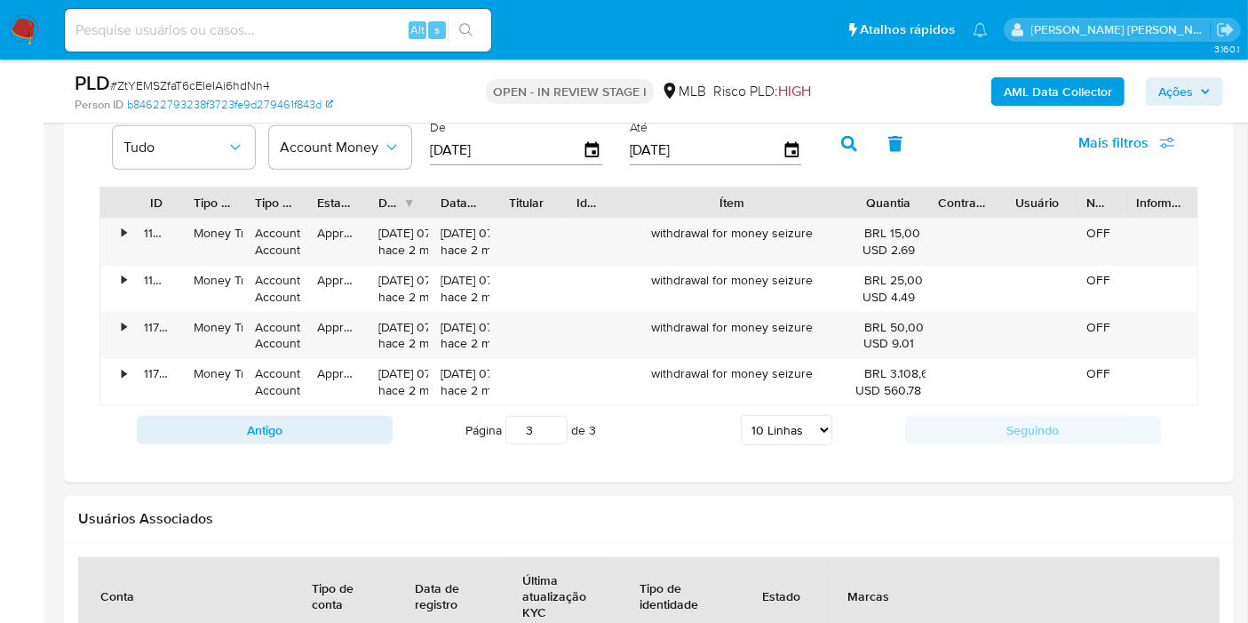
scroll to position [1480, 0]
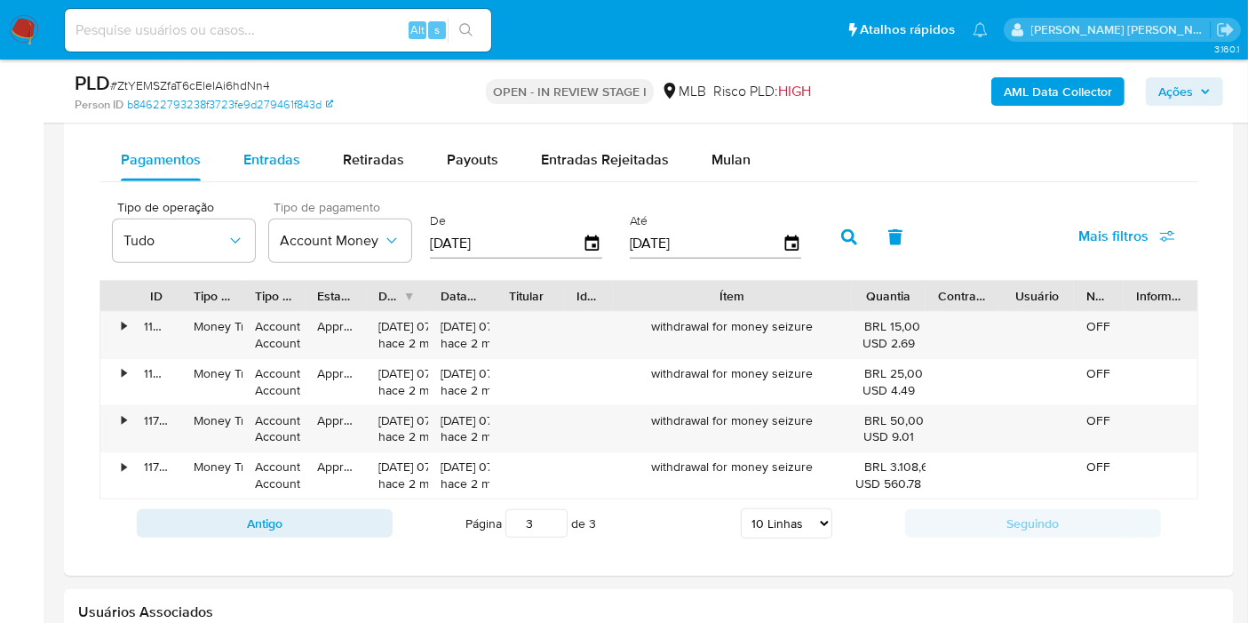
click at [261, 154] on span "Entradas" at bounding box center [271, 159] width 57 height 20
select select "10"
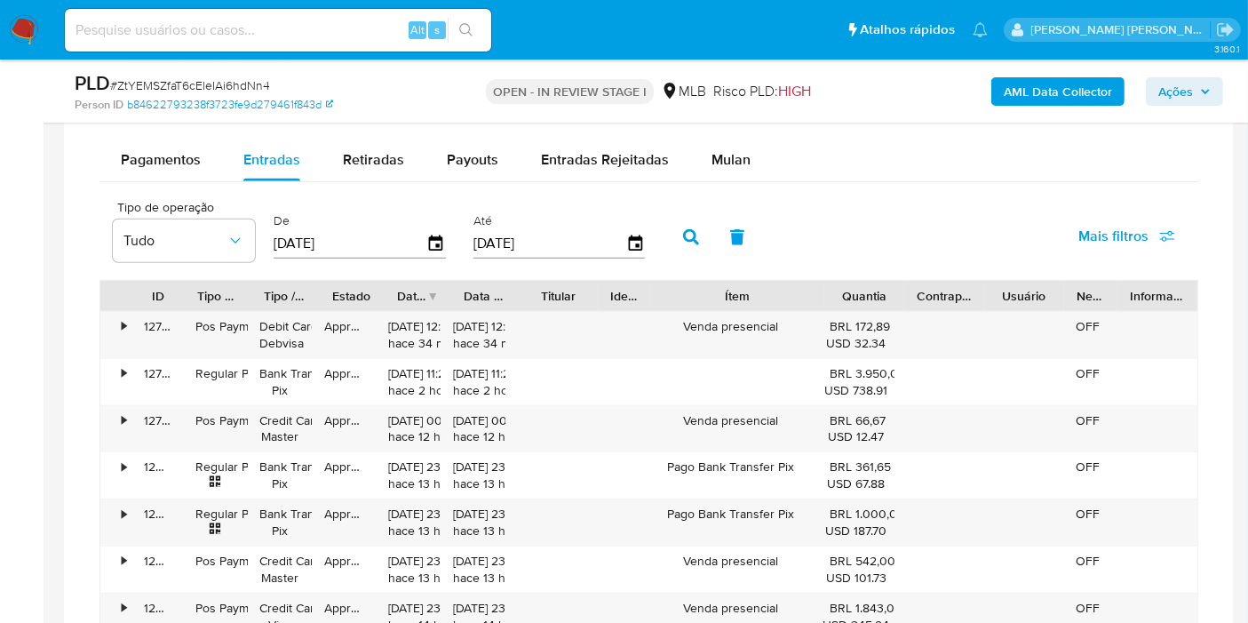
drag, startPoint x: 810, startPoint y: 290, endPoint x: 904, endPoint y: 288, distance: 94.2
click at [904, 288] on div "ID Tipo de operação Tipo / Método Estado Data de criação Data de aprovação Titu…" at bounding box center [648, 296] width 1097 height 30
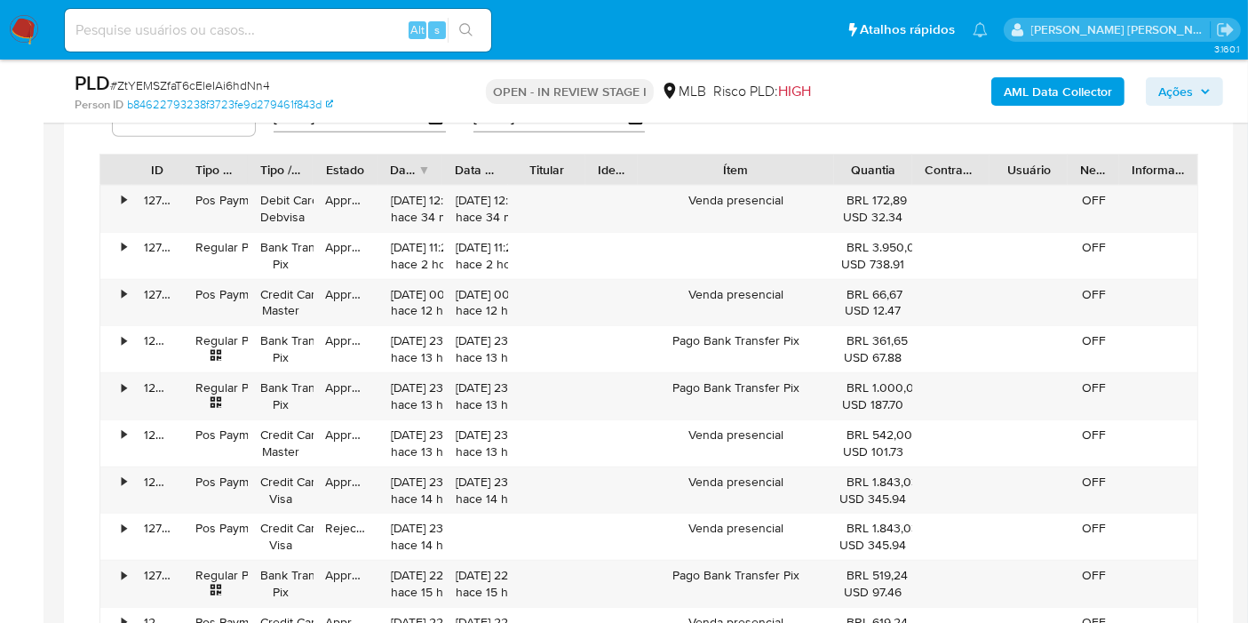
scroll to position [1677, 0]
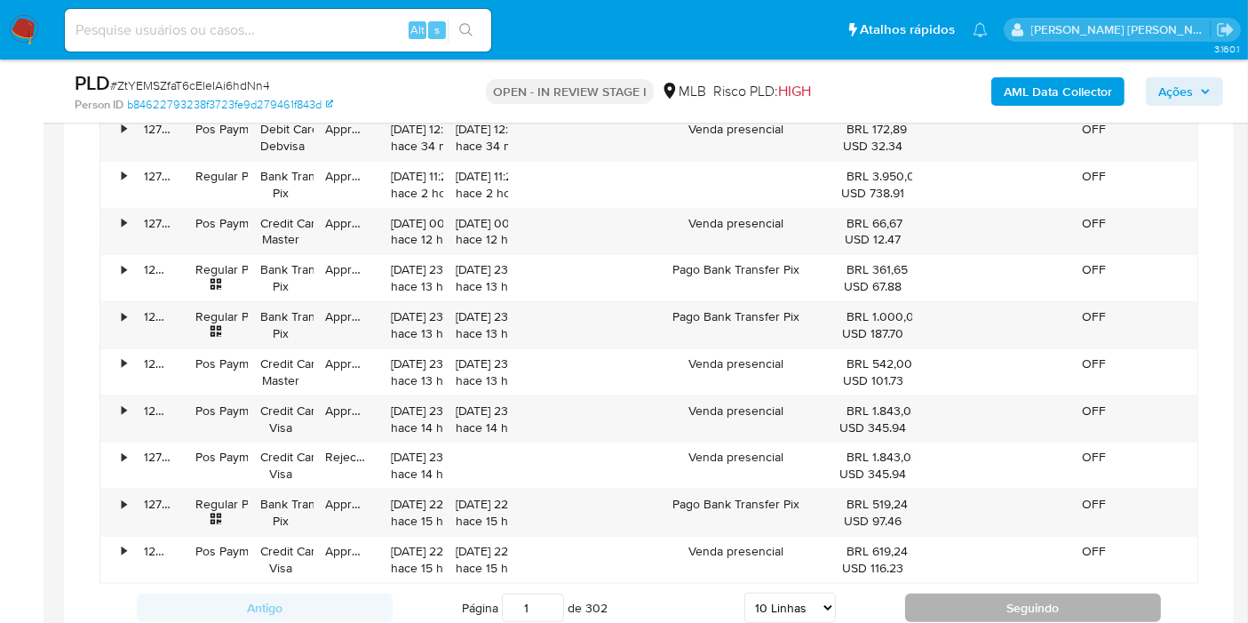
click at [980, 604] on button "Seguindo" at bounding box center [1033, 607] width 256 height 28
type input "2"
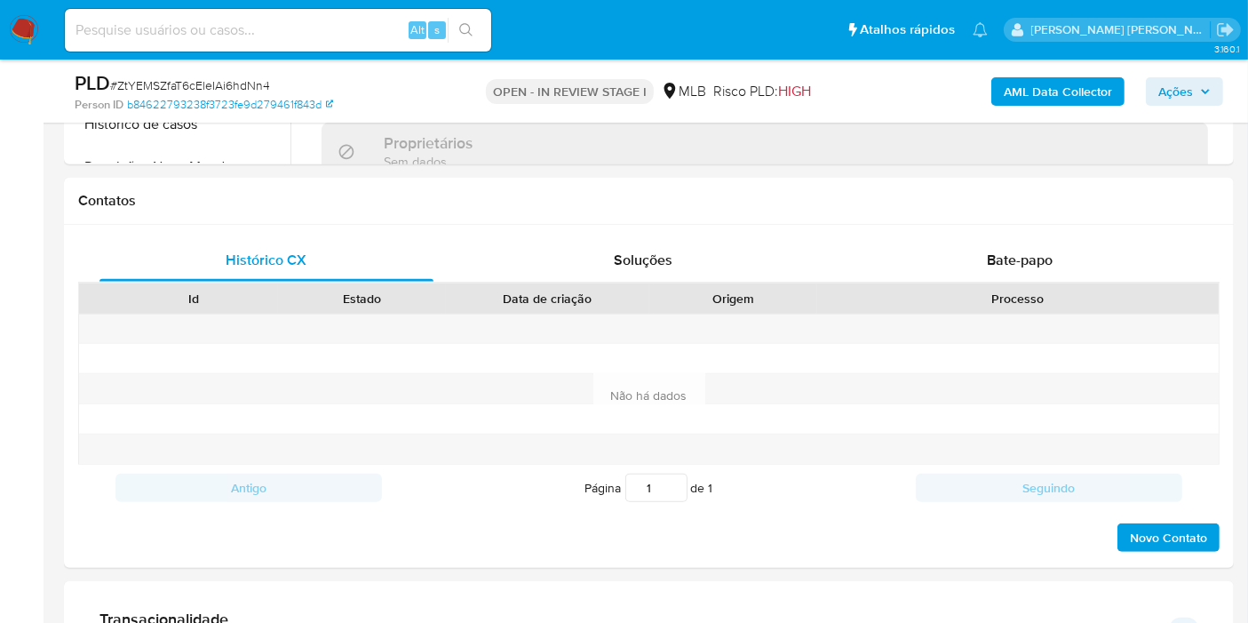
scroll to position [394, 0]
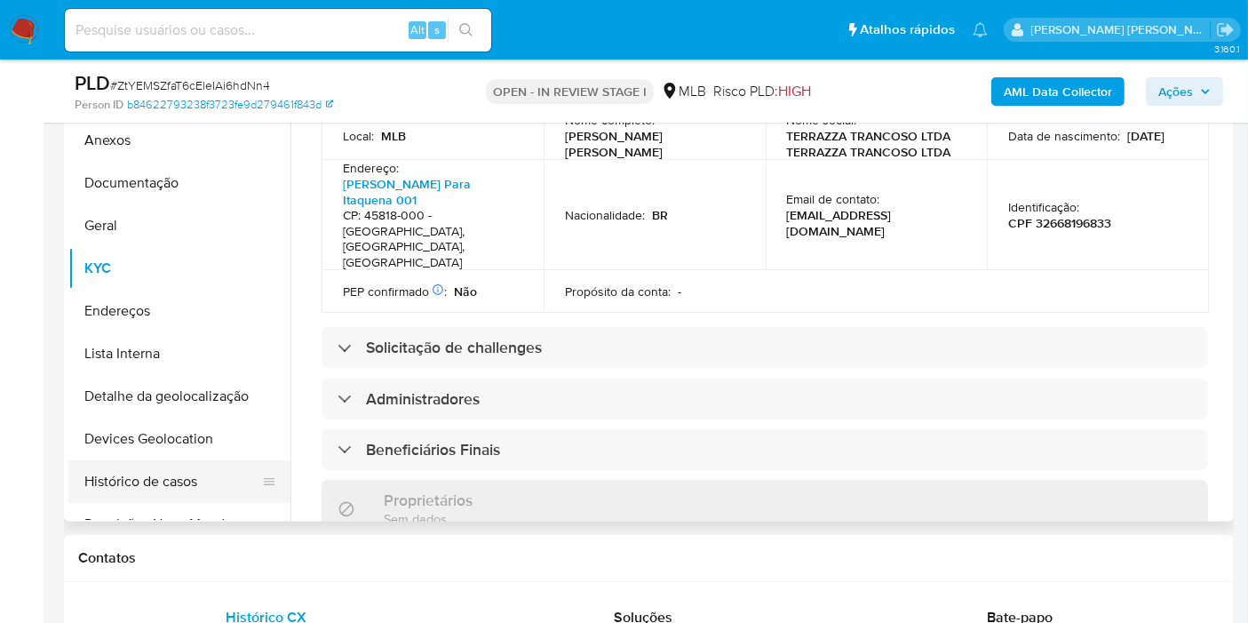
click at [171, 488] on button "Histórico de casos" at bounding box center [172, 481] width 208 height 43
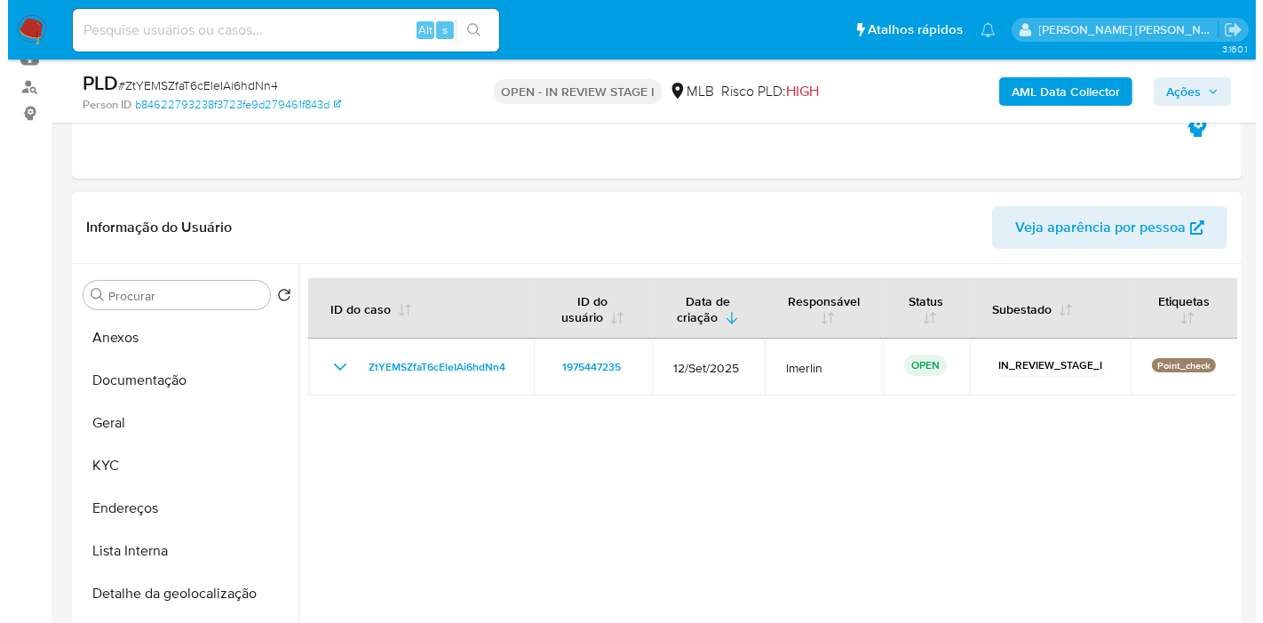
scroll to position [296, 0]
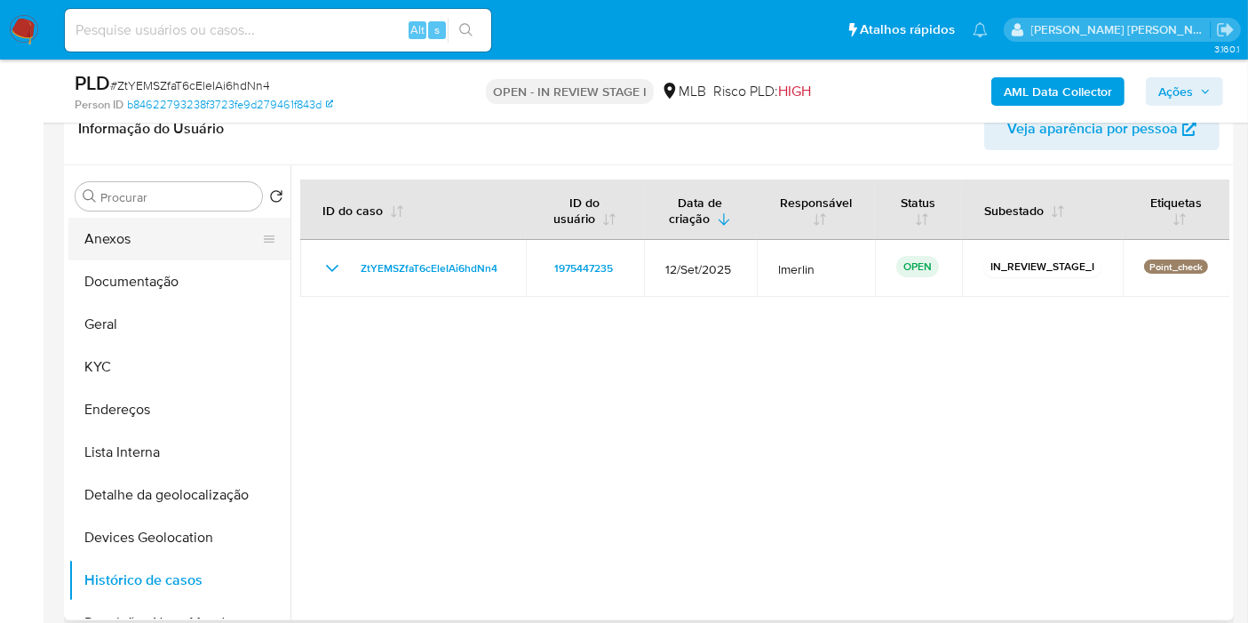
click at [165, 229] on button "Anexos" at bounding box center [172, 239] width 208 height 43
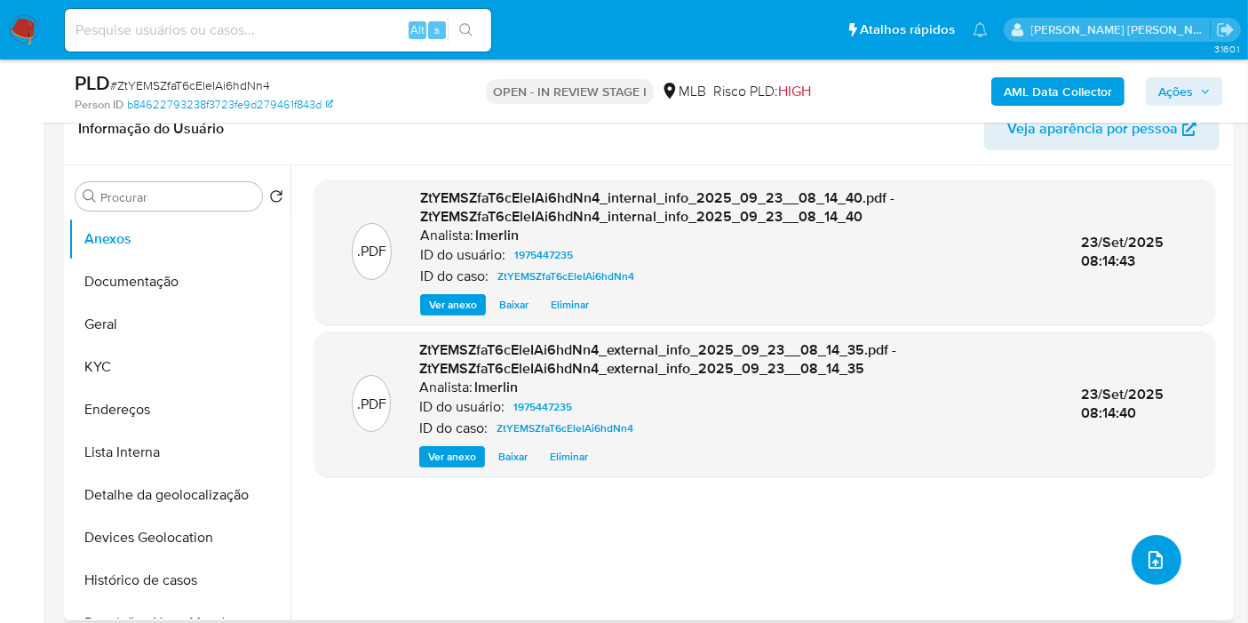
click at [1157, 560] on icon "upload-file" at bounding box center [1155, 559] width 21 height 21
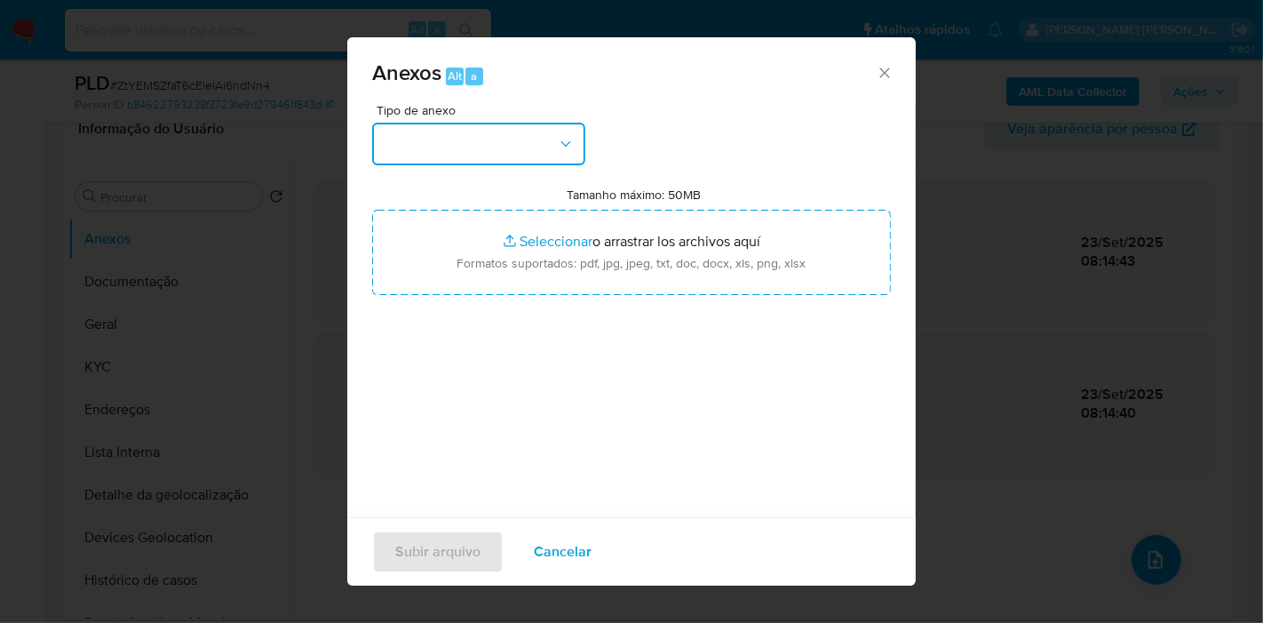
click at [513, 155] on button "button" at bounding box center [478, 144] width 213 height 43
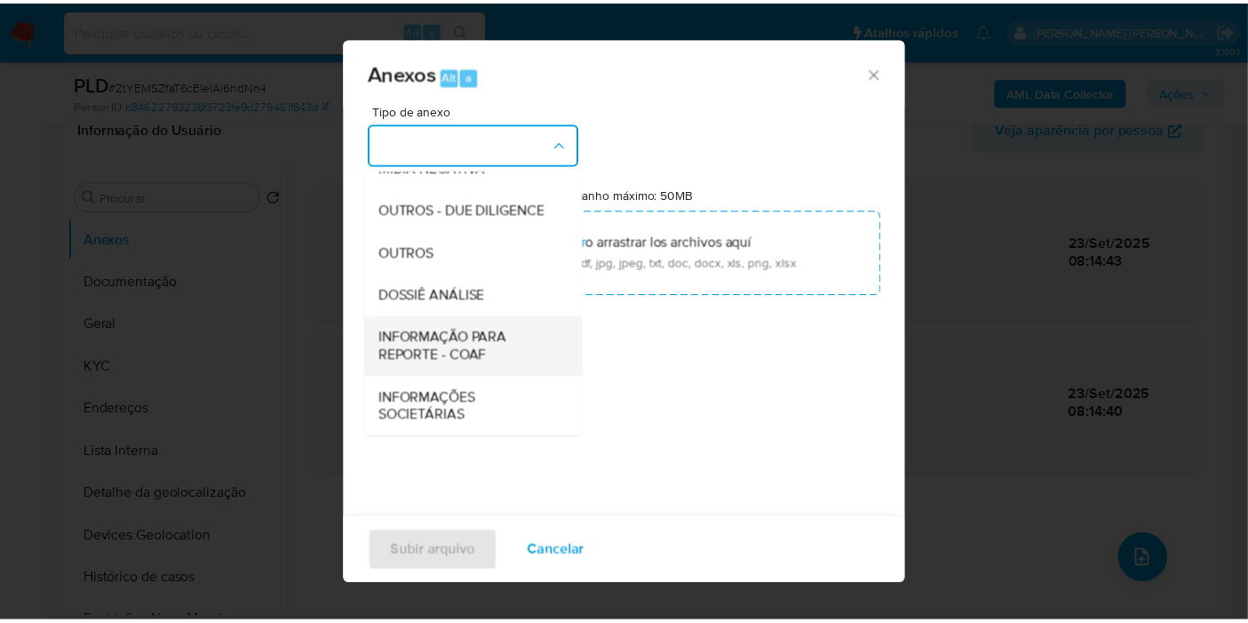
scroll to position [273, 0]
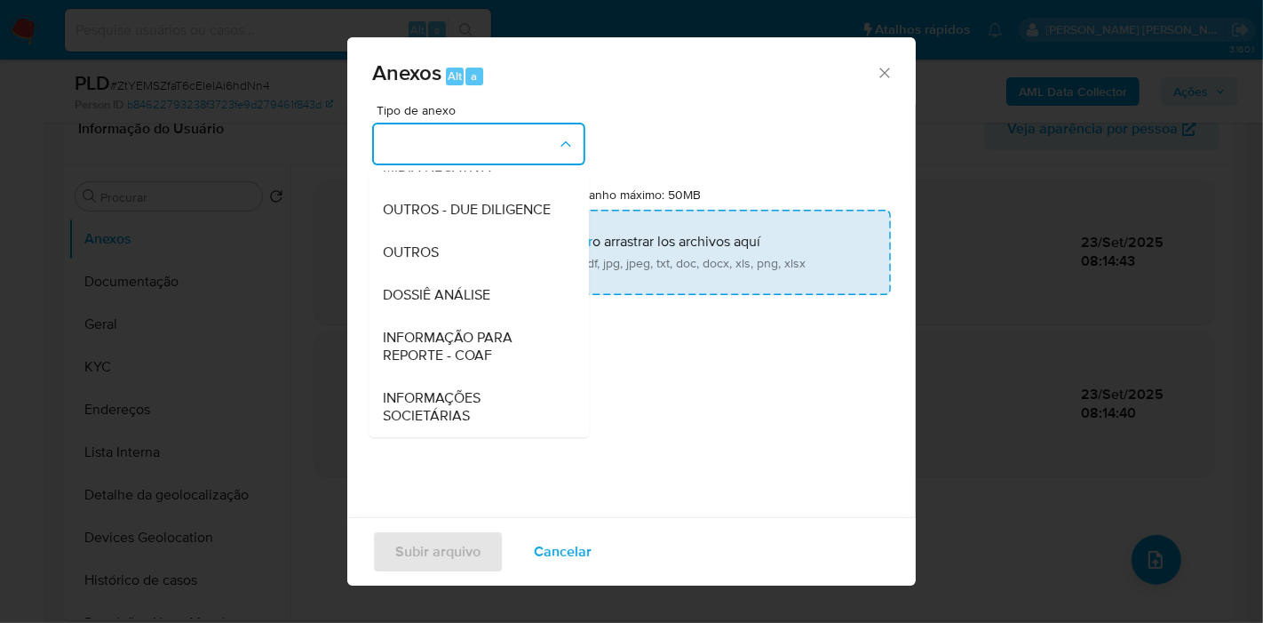
click at [488, 298] on span "DOSSIÊ ANÁLISE" at bounding box center [436, 295] width 107 height 18
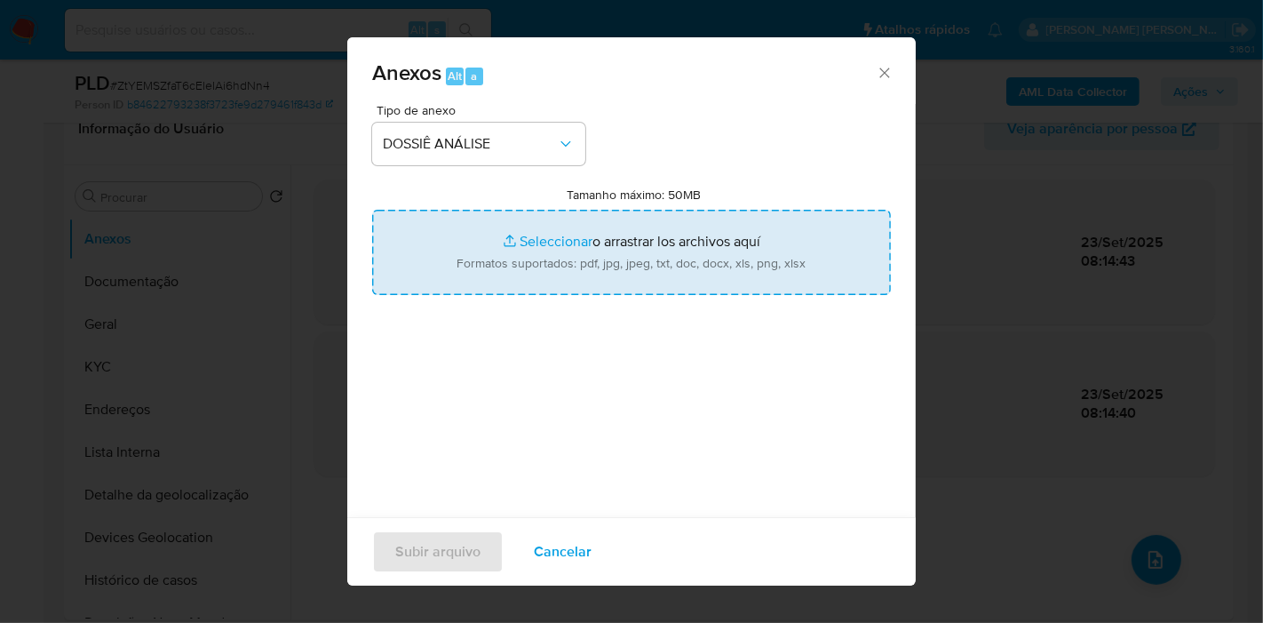
click at [536, 273] on input "Tamanho máximo: 50MB Seleccionar archivos" at bounding box center [631, 252] width 519 height 85
type input "C:\fakepath\SAR - XXX - CNPJ 44673122000114 - TERRAZZA TRANCOSO LTDA.pdf"
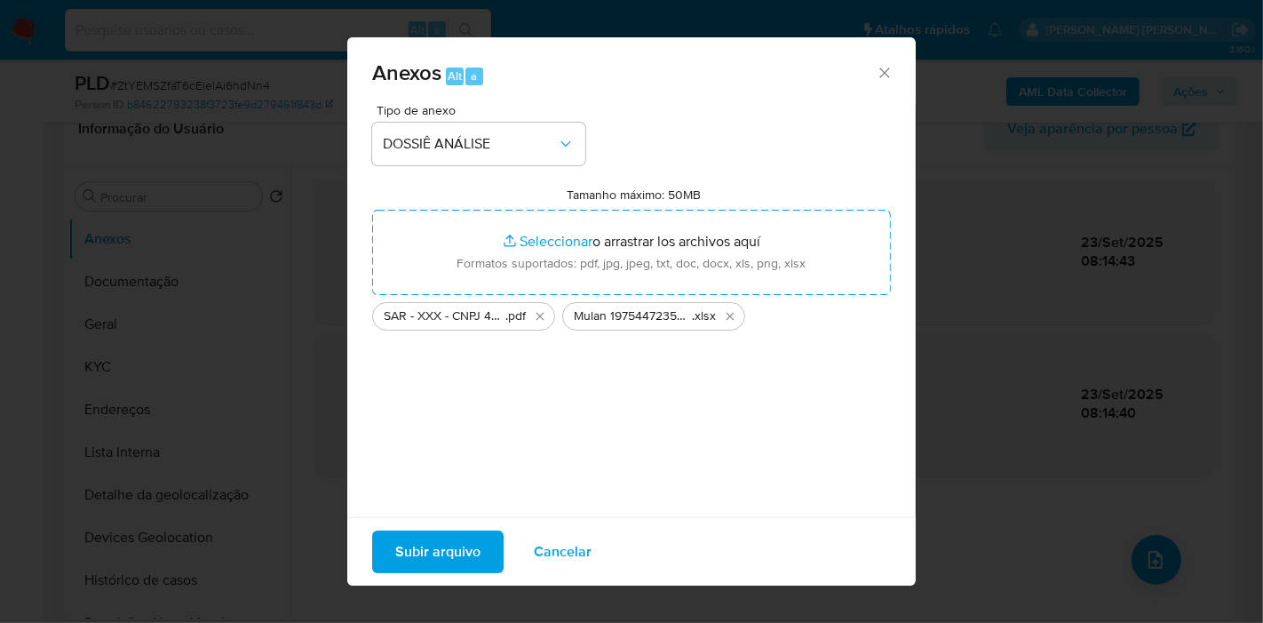
click at [444, 544] on span "Subir arquivo" at bounding box center [437, 551] width 85 height 39
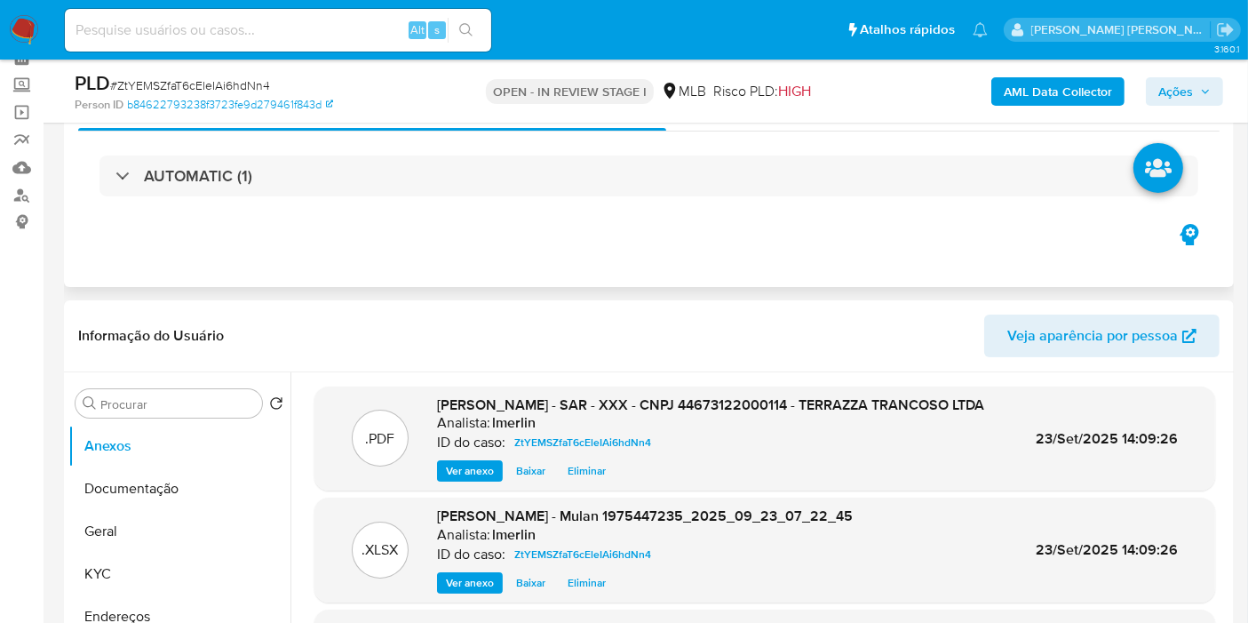
scroll to position [0, 0]
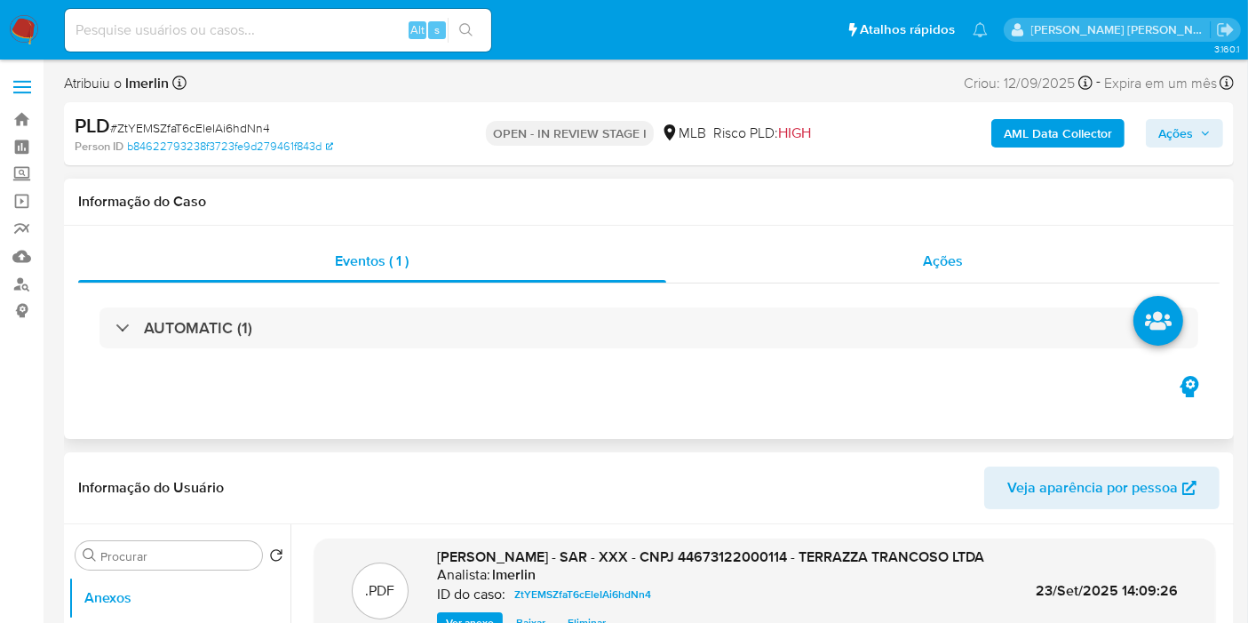
click at [954, 262] on span "Ações" at bounding box center [943, 261] width 40 height 20
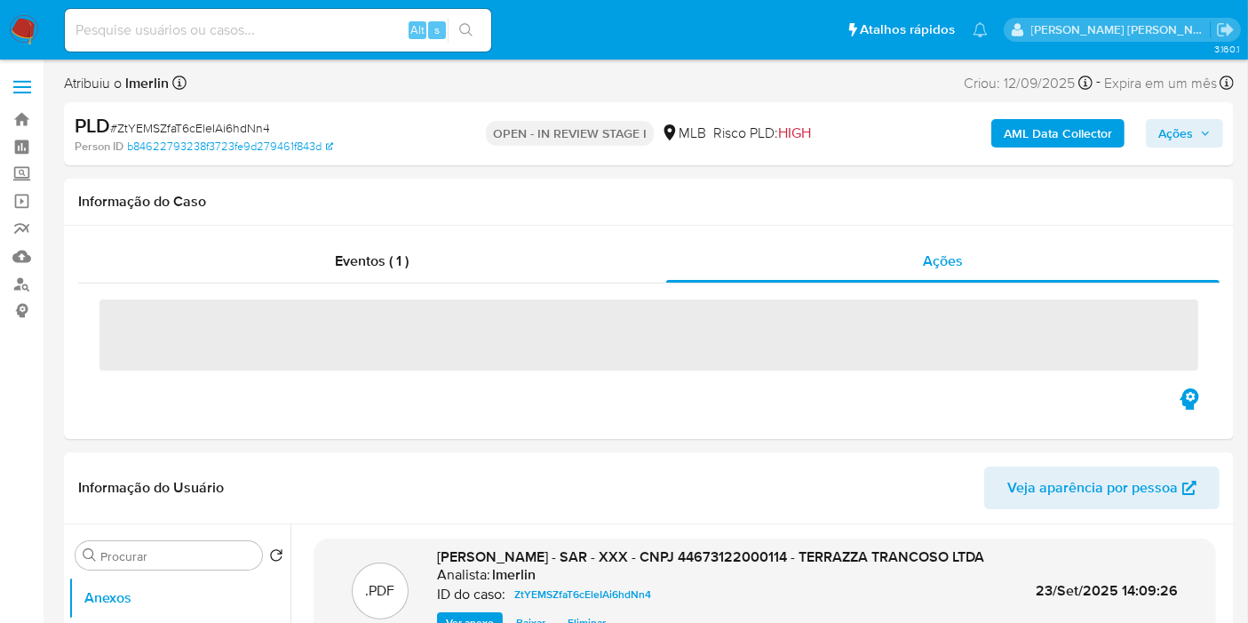
click at [1199, 139] on span "Ações" at bounding box center [1184, 133] width 52 height 25
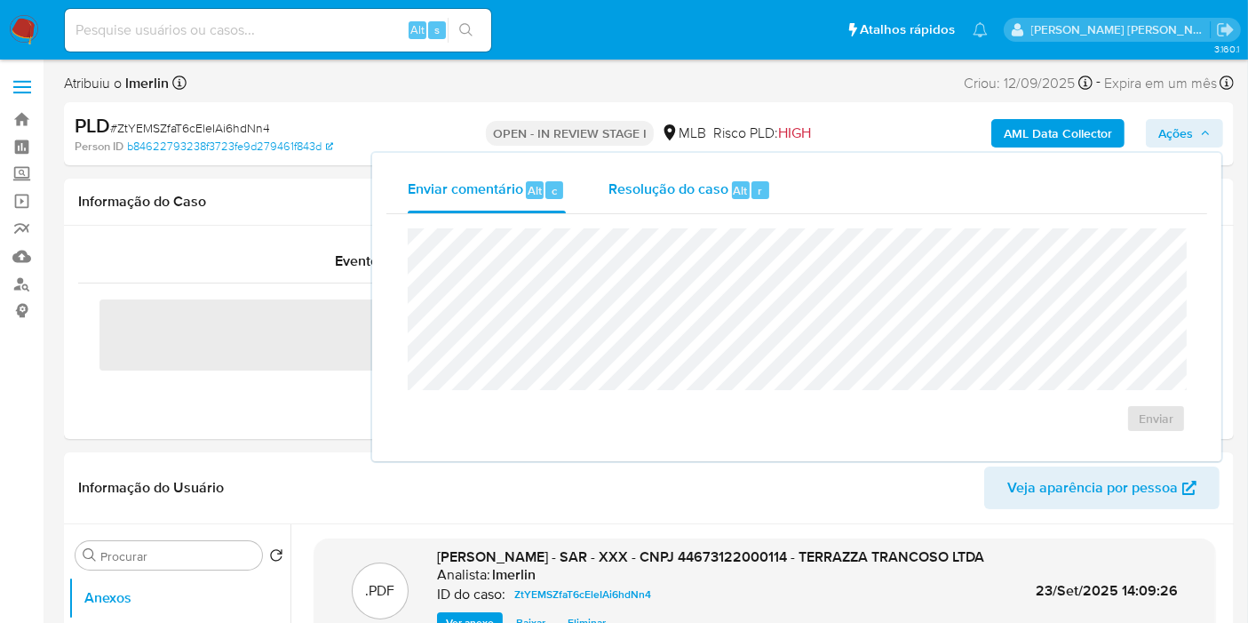
click at [632, 176] on div "Resolução do caso Alt r" at bounding box center [689, 190] width 163 height 46
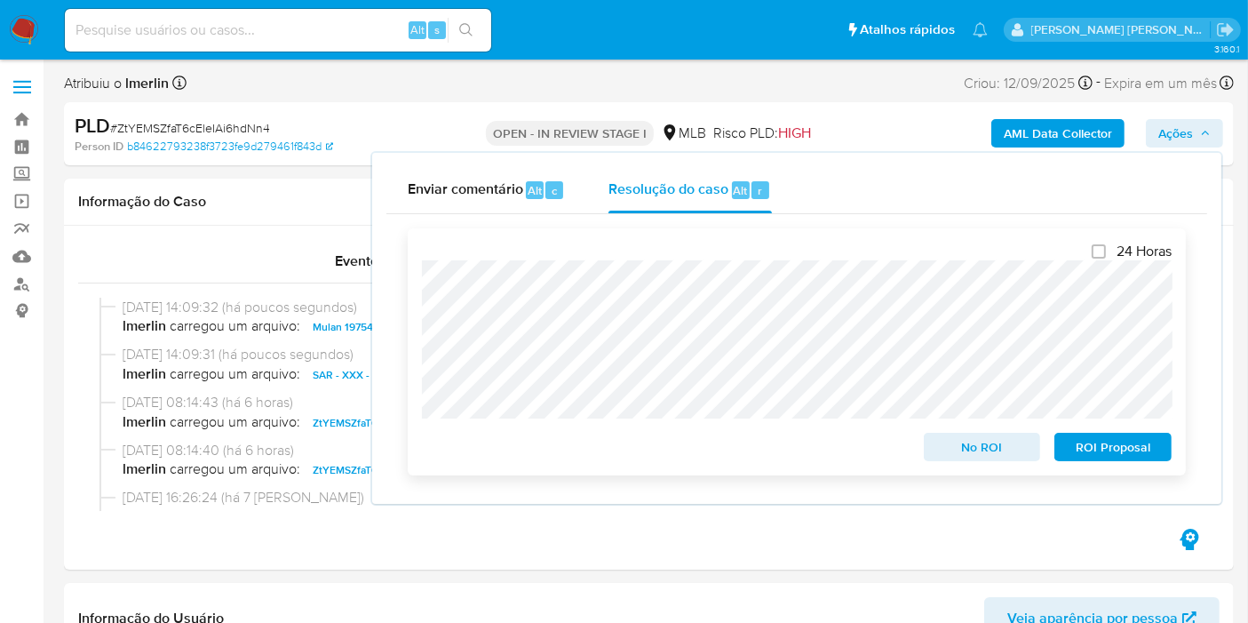
click at [1130, 443] on span "ROI Proposal" at bounding box center [1113, 446] width 92 height 25
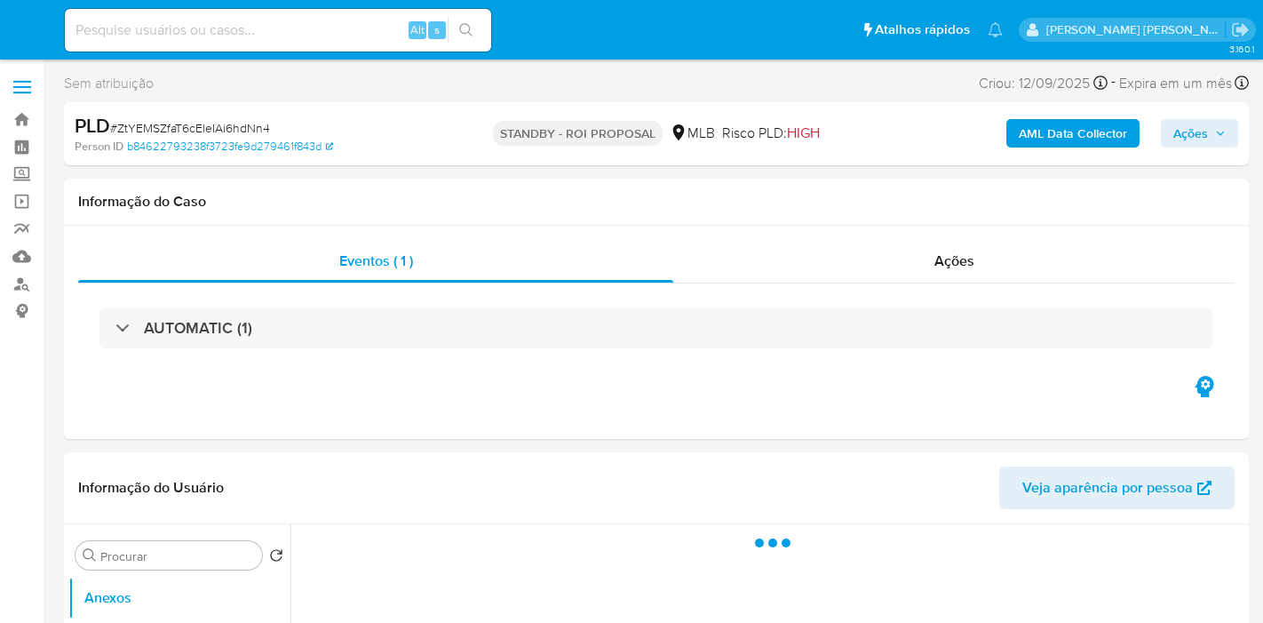
select select "10"
